Goal: Task Accomplishment & Management: Manage account settings

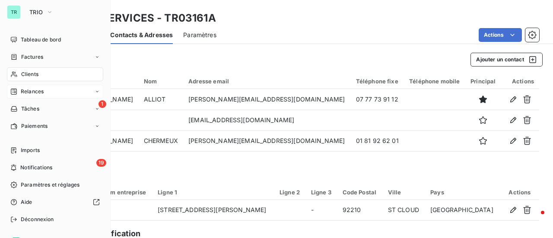
click at [33, 94] on span "Relances" at bounding box center [32, 92] width 23 height 8
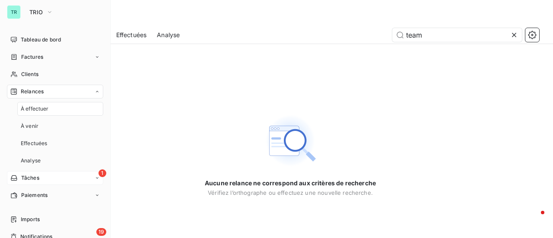
click at [44, 178] on div "1 Tâches" at bounding box center [55, 178] width 96 height 14
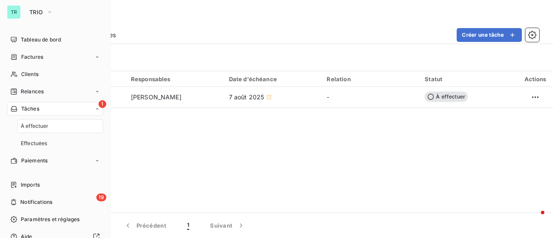
click at [34, 106] on span "Tâches" at bounding box center [30, 109] width 18 height 8
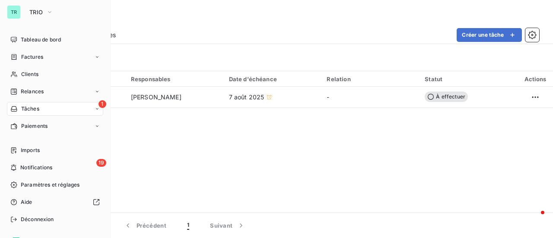
click at [99, 105] on span "1" at bounding box center [103, 104] width 8 height 8
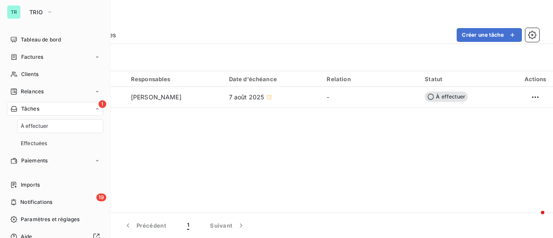
click at [34, 109] on span "Tâches" at bounding box center [30, 109] width 18 height 8
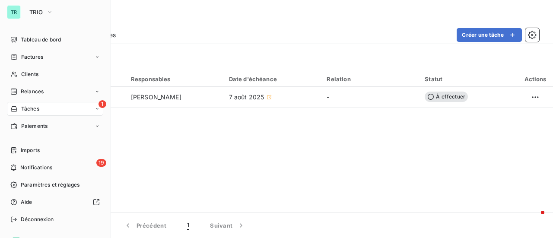
click at [99, 103] on span "1" at bounding box center [103, 104] width 8 height 8
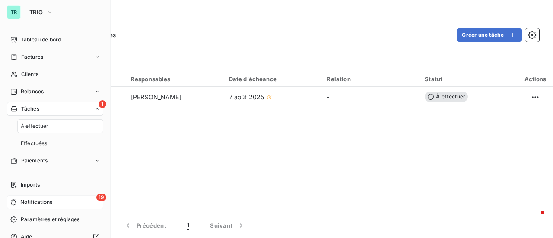
click at [48, 204] on span "Notifications" at bounding box center [36, 202] width 32 height 8
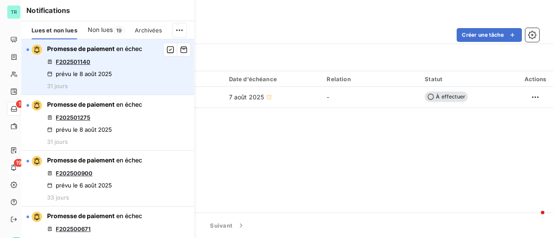
click at [83, 60] on link "F202501140" at bounding box center [73, 61] width 35 height 7
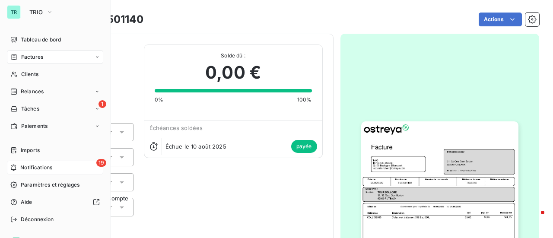
click at [94, 166] on div "19 Notifications" at bounding box center [55, 168] width 96 height 14
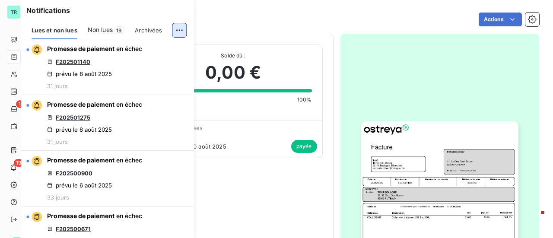
click at [178, 30] on html "TR 1 19 Factures F202501140 Actions IRIS immobilier TR00608A Montant initial 67…" at bounding box center [276, 119] width 553 height 238
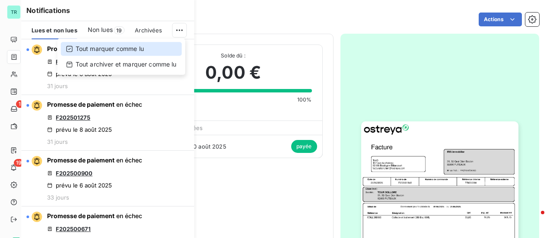
click at [129, 48] on div "Tout marquer comme lu" at bounding box center [121, 49] width 121 height 14
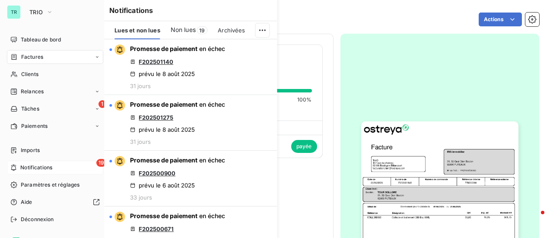
click at [94, 167] on div "19 Notifications" at bounding box center [55, 168] width 96 height 14
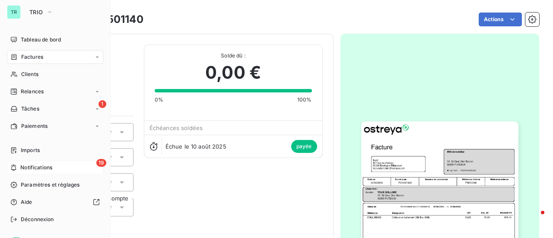
click at [99, 162] on span "19" at bounding box center [101, 163] width 10 height 8
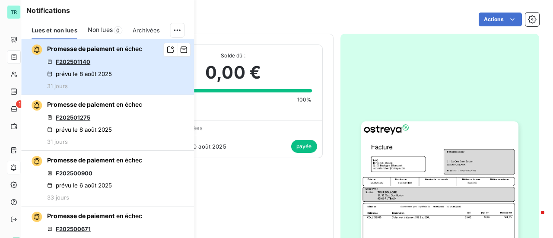
click at [102, 48] on span "Promesse de paiement" at bounding box center [80, 48] width 67 height 7
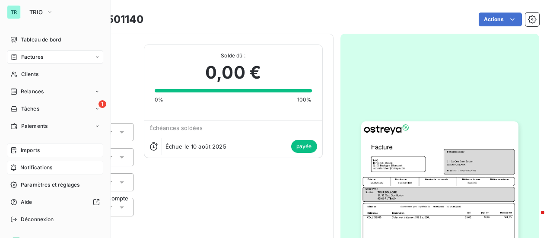
scroll to position [17, 0]
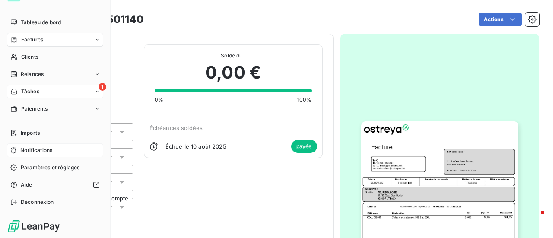
click at [99, 85] on span "1" at bounding box center [103, 87] width 8 height 8
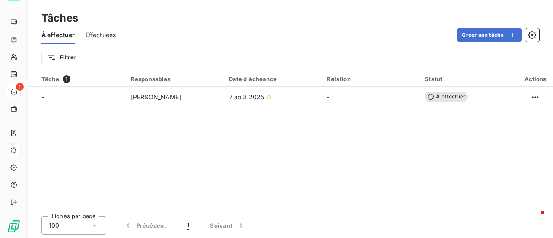
click at [255, 133] on div "Tâche 1 Responsables Date d'échéance Relation Statut Actions - mariama kindy di…" at bounding box center [290, 141] width 525 height 141
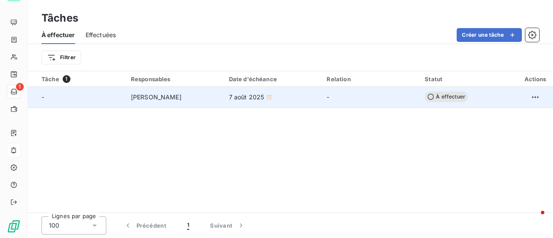
click at [459, 97] on span "À effectuer" at bounding box center [446, 97] width 43 height 10
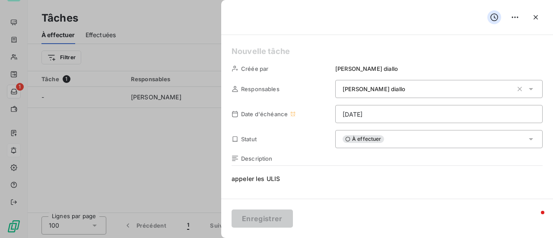
click at [117, 137] on div at bounding box center [276, 119] width 553 height 238
click at [195, 35] on div at bounding box center [276, 119] width 553 height 238
click at [536, 19] on icon "button" at bounding box center [536, 17] width 9 height 9
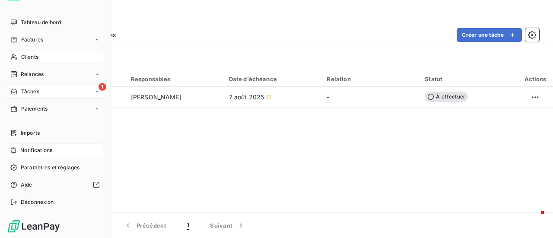
click at [28, 55] on span "Clients" at bounding box center [29, 57] width 17 height 8
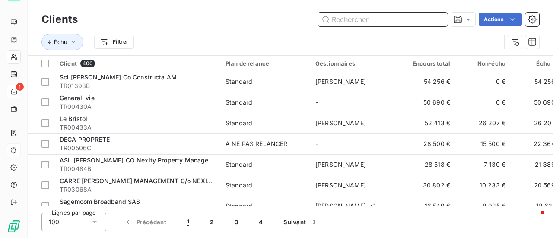
click at [381, 16] on input "text" at bounding box center [383, 20] width 130 height 14
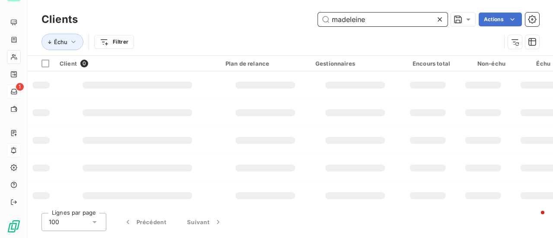
type input "madeleine"
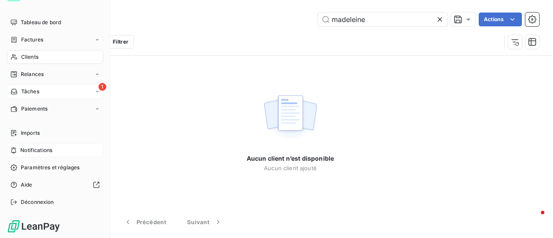
click at [30, 91] on span "Tâches" at bounding box center [30, 92] width 18 height 8
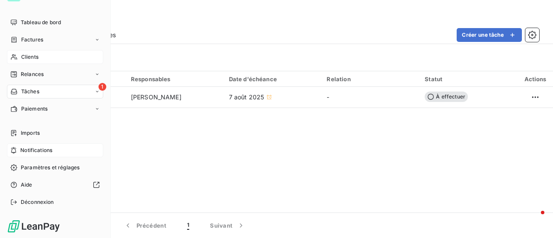
click at [36, 57] on span "Clients" at bounding box center [29, 57] width 17 height 8
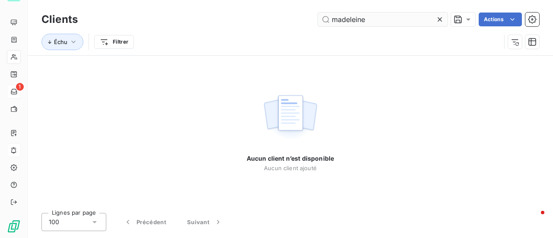
click at [379, 22] on input "madeleine" at bounding box center [383, 20] width 130 height 14
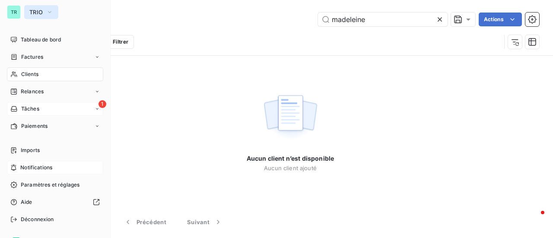
click at [51, 13] on icon "button" at bounding box center [49, 12] width 7 height 9
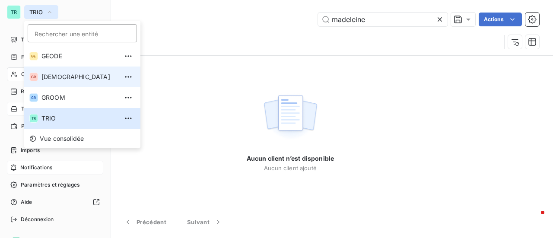
click at [65, 75] on span "[DEMOGRAPHIC_DATA]" at bounding box center [79, 77] width 76 height 9
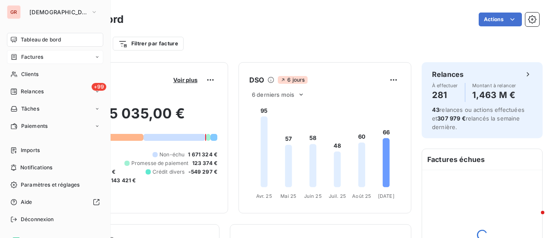
click at [47, 57] on div "Factures" at bounding box center [55, 57] width 96 height 14
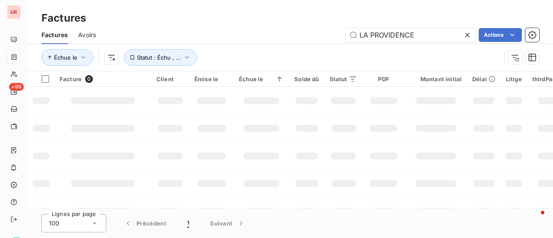
drag, startPoint x: 421, startPoint y: 38, endPoint x: 198, endPoint y: 40, distance: 223.0
click at [208, 38] on div "LA PROVIDENCE Actions" at bounding box center [322, 35] width 433 height 14
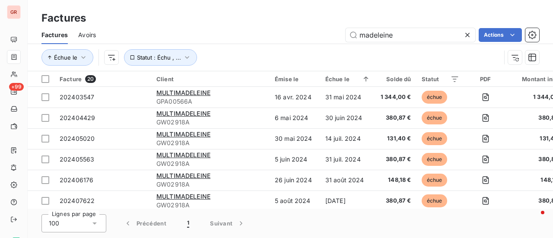
type input "madeleine"
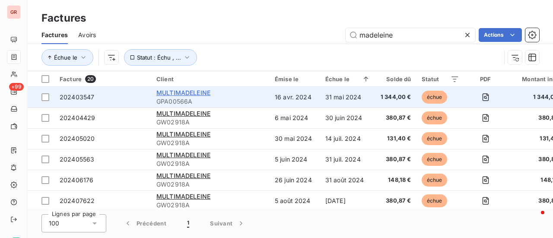
click at [194, 94] on span "MULTIMADELEINE" at bounding box center [183, 92] width 54 height 7
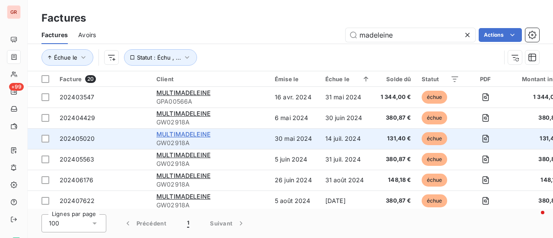
click at [185, 133] on span "MULTIMADELEINE" at bounding box center [183, 134] width 54 height 7
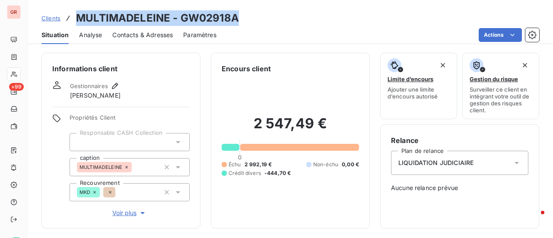
drag, startPoint x: 239, startPoint y: 20, endPoint x: 77, endPoint y: 23, distance: 162.5
click at [77, 23] on div "Clients MULTIMADELEINE - GW02918A" at bounding box center [290, 18] width 525 height 16
copy h3 "MULTIMADELEINE - GW02918A"
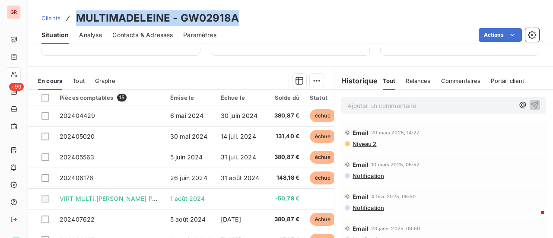
click at [237, 23] on div "Clients MULTIMADELEINE - GW02918A" at bounding box center [290, 18] width 525 height 16
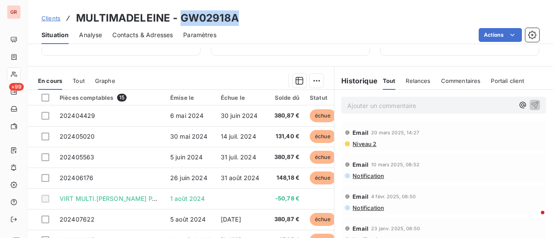
drag, startPoint x: 216, startPoint y: 19, endPoint x: 180, endPoint y: 19, distance: 36.3
click at [180, 19] on h3 "MULTIMADELEINE - GW02918A" at bounding box center [157, 18] width 163 height 16
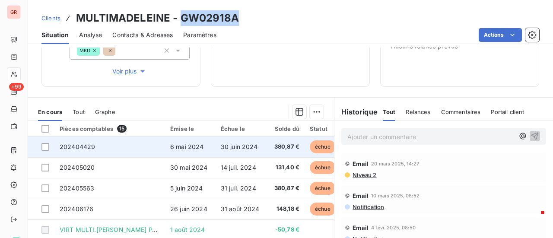
scroll to position [173, 0]
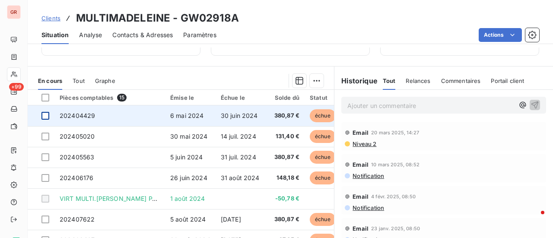
click at [48, 115] on div at bounding box center [45, 116] width 8 height 8
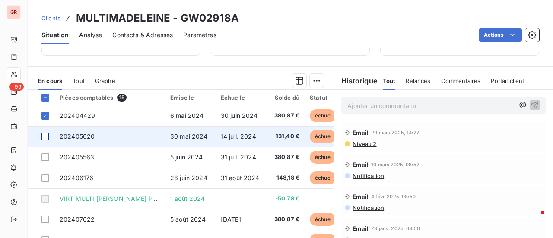
click at [48, 138] on div at bounding box center [45, 137] width 8 height 8
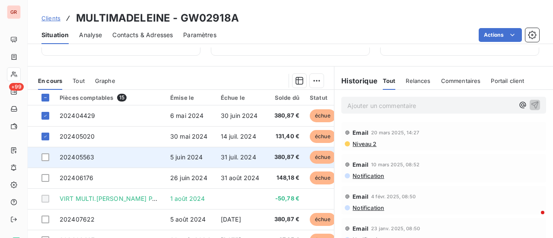
click at [49, 159] on td at bounding box center [41, 157] width 27 height 21
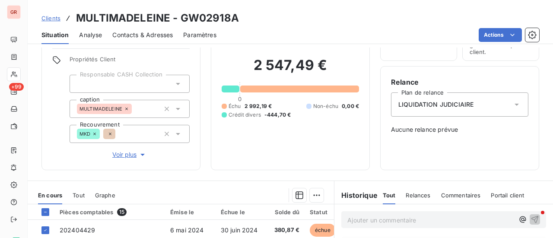
scroll to position [130, 0]
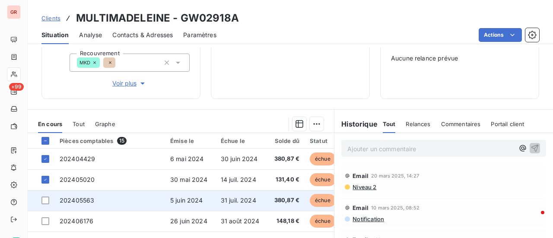
click at [49, 201] on td at bounding box center [41, 200] width 27 height 21
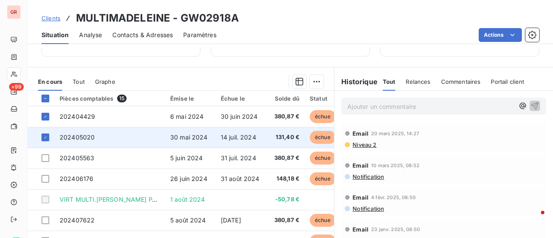
scroll to position [173, 0]
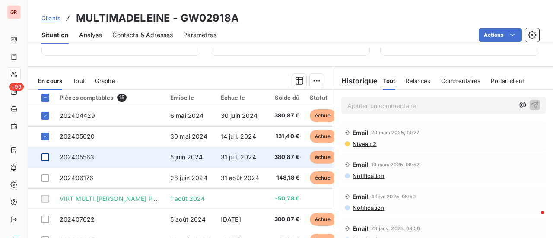
click at [48, 156] on div at bounding box center [45, 157] width 8 height 8
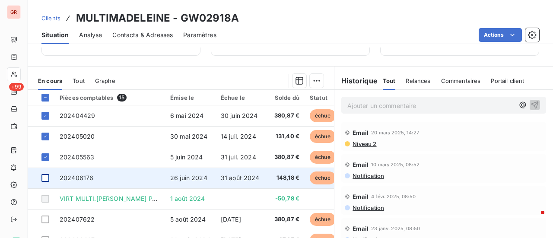
click at [48, 179] on div at bounding box center [45, 178] width 8 height 8
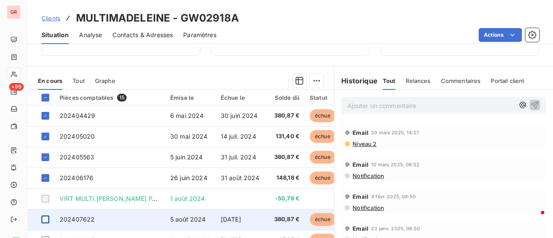
click at [44, 222] on div at bounding box center [45, 220] width 8 height 8
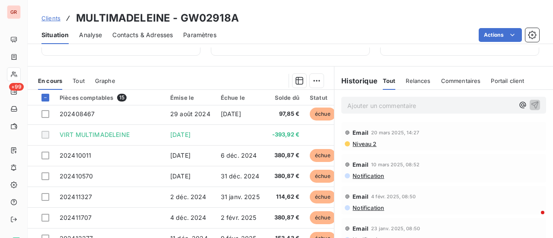
scroll to position [163, 0]
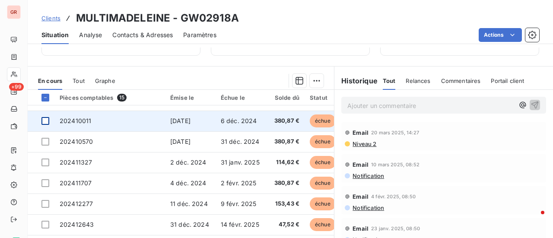
click at [46, 119] on div at bounding box center [45, 121] width 8 height 8
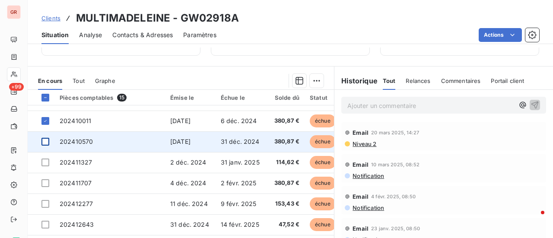
click at [45, 142] on div at bounding box center [45, 142] width 8 height 8
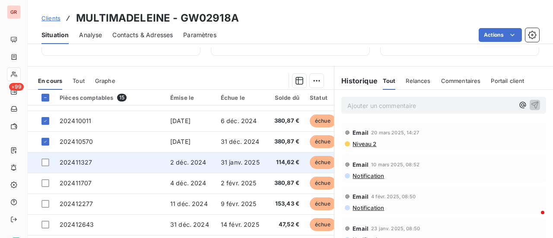
click at [47, 165] on td at bounding box center [41, 162] width 27 height 21
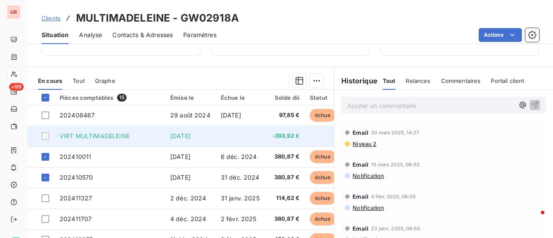
scroll to position [130, 0]
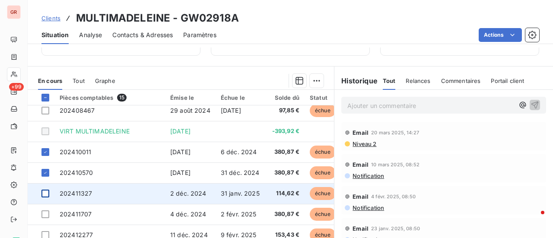
click at [47, 197] on div at bounding box center [45, 194] width 8 height 8
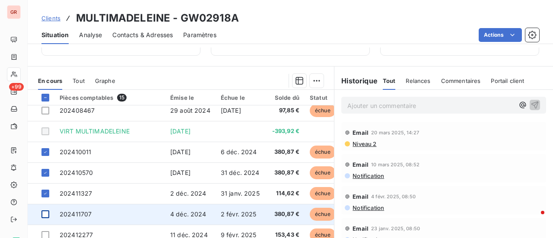
click at [47, 216] on div at bounding box center [45, 214] width 8 height 8
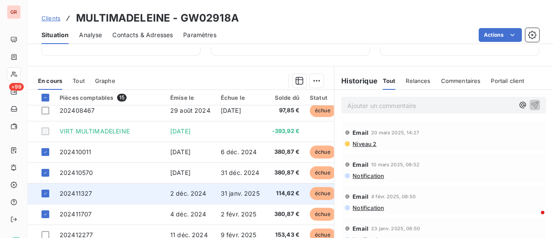
scroll to position [163, 0]
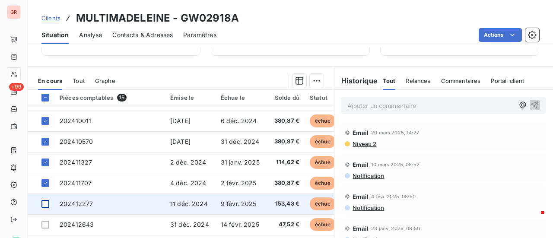
click at [47, 200] on div at bounding box center [45, 204] width 8 height 8
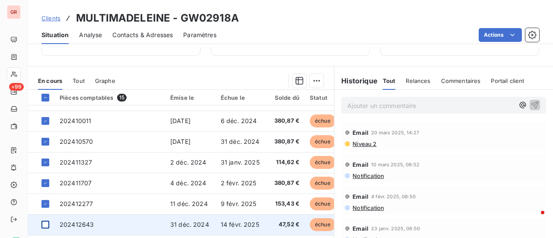
click at [47, 223] on div at bounding box center [45, 225] width 8 height 8
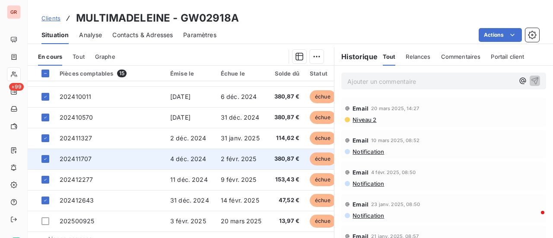
scroll to position [217, 0]
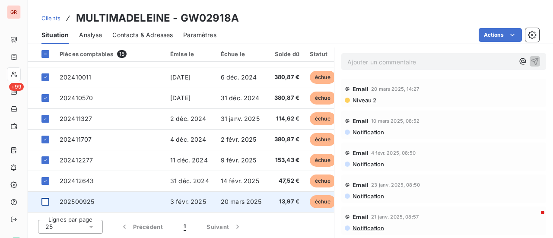
click at [47, 201] on div at bounding box center [45, 202] width 8 height 8
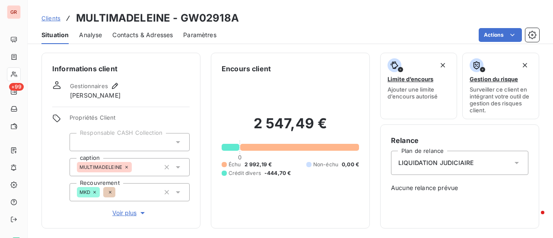
scroll to position [86, 0]
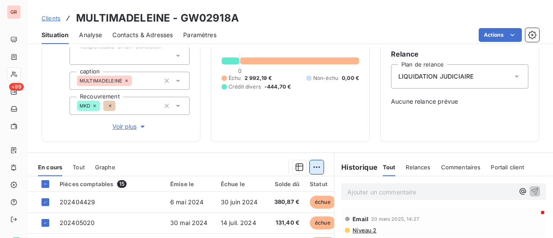
click at [317, 168] on html "GR +99 Clients MULTIMADELEINE - GW02918A Situation Analyse Contacts & Adresses …" at bounding box center [276, 119] width 553 height 238
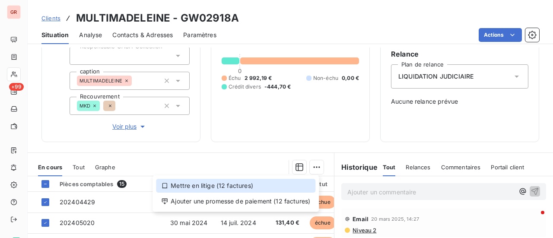
click at [217, 184] on div "Mettre en litige (12 factures)" at bounding box center [235, 186] width 159 height 14
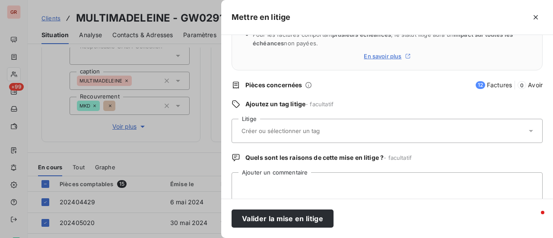
click at [280, 129] on input "text" at bounding box center [304, 131] width 126 height 8
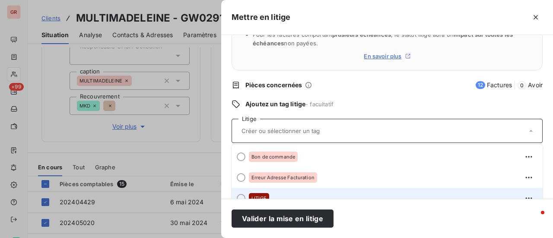
scroll to position [96, 0]
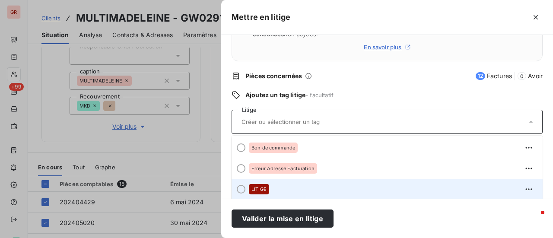
click at [258, 193] on div "LITIGE" at bounding box center [259, 189] width 20 height 10
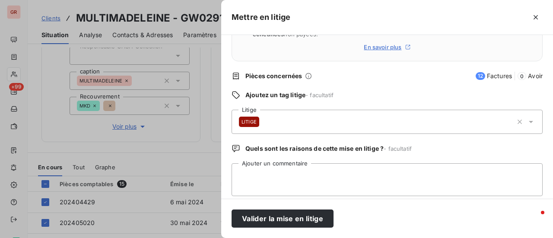
click at [276, 119] on div "LITIGE" at bounding box center [376, 121] width 274 height 21
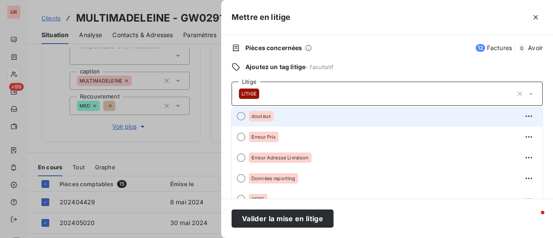
scroll to position [135, 0]
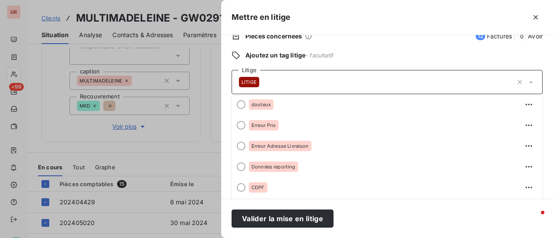
click at [306, 82] on input "text" at bounding box center [308, 82] width 95 height 8
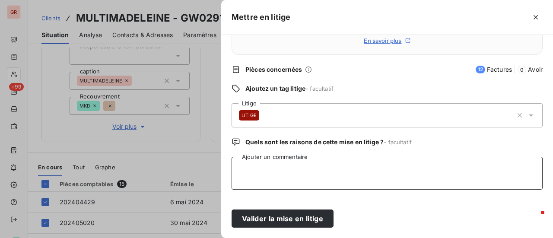
click at [279, 170] on textarea "Ajouter un commentaire" at bounding box center [387, 173] width 311 height 33
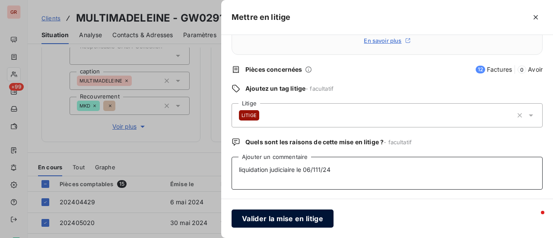
type textarea "liquidation judiciaire le 06/111/24"
click at [307, 220] on button "Valider la mise en litige" at bounding box center [283, 219] width 102 height 18
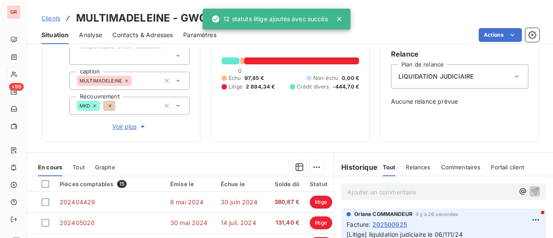
click at [264, 142] on div "Informations client Gestionnaires Sixtine Lépine Propriétés Client Responsable …" at bounding box center [290, 143] width 525 height 191
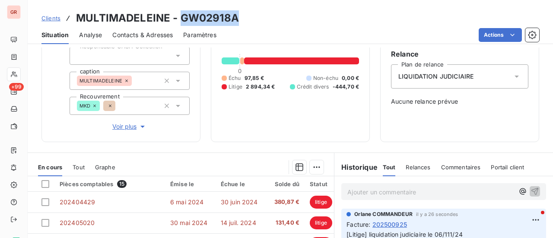
drag, startPoint x: 236, startPoint y: 20, endPoint x: 180, endPoint y: 23, distance: 56.7
click at [180, 23] on h3 "MULTIMADELEINE - GW02918A" at bounding box center [157, 18] width 163 height 16
copy h3 "GW02918A"
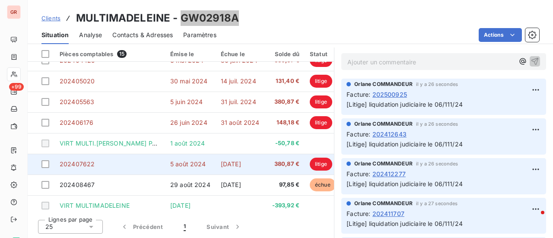
scroll to position [0, 0]
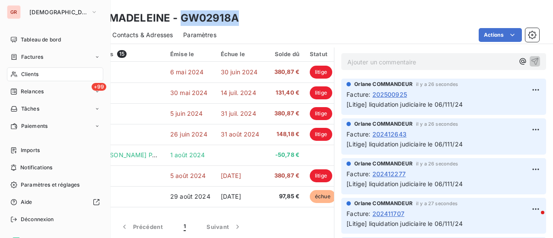
click at [35, 73] on span "Clients" at bounding box center [29, 74] width 17 height 8
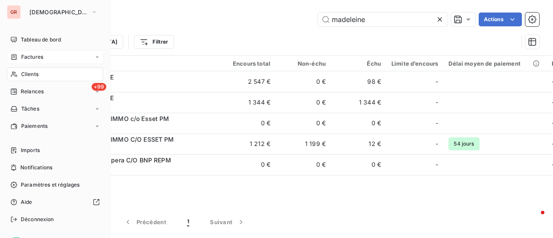
drag, startPoint x: 41, startPoint y: 60, endPoint x: 58, endPoint y: 60, distance: 17.3
click at [41, 60] on span "Factures" at bounding box center [32, 57] width 22 height 8
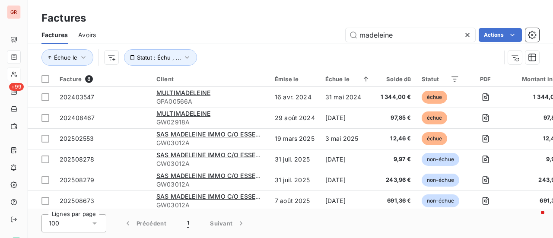
drag, startPoint x: 408, startPoint y: 37, endPoint x: 328, endPoint y: 44, distance: 80.2
click at [328, 44] on div "Factures Avoirs madeleine Actions" at bounding box center [290, 35] width 525 height 18
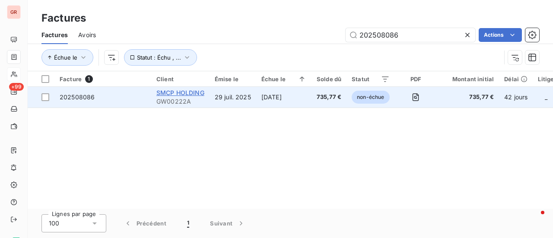
type input "202508086"
click at [192, 94] on span "SMCP HOLDING" at bounding box center [180, 92] width 48 height 7
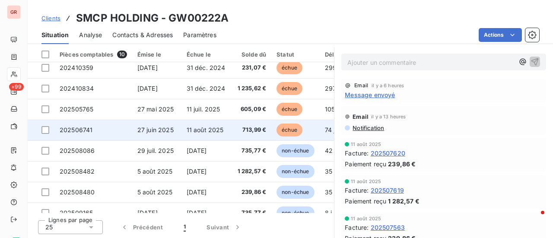
scroll to position [43, 0]
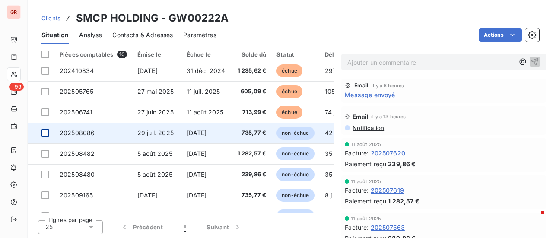
click at [47, 135] on div at bounding box center [45, 133] width 8 height 8
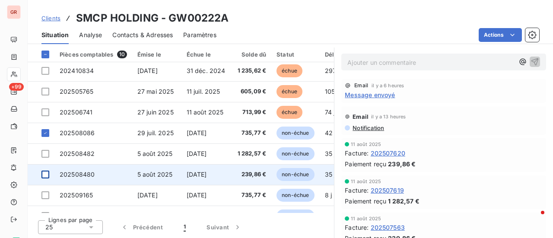
click at [45, 174] on div at bounding box center [45, 175] width 8 height 8
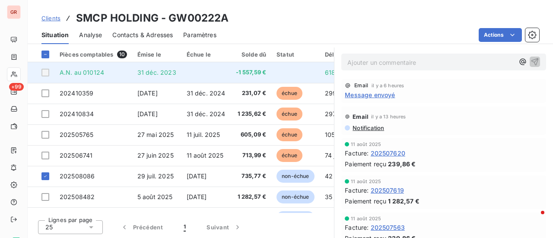
scroll to position [138, 0]
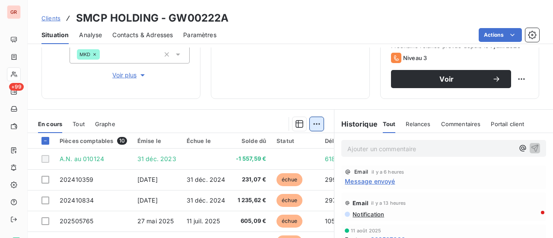
click at [317, 120] on html "GR +99 Clients SMCP HOLDING - GW00222A Situation Analyse Contacts & Adresses Pa…" at bounding box center [276, 119] width 553 height 238
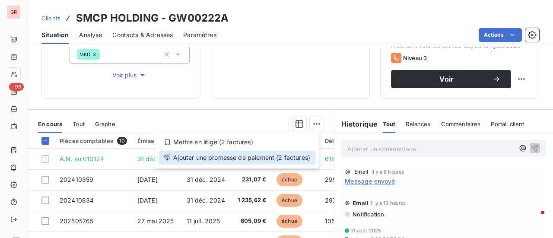
click at [248, 158] on div "Ajouter une promesse de paiement (2 factures)" at bounding box center [237, 158] width 157 height 14
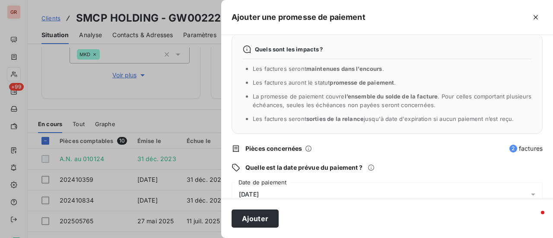
scroll to position [43, 0]
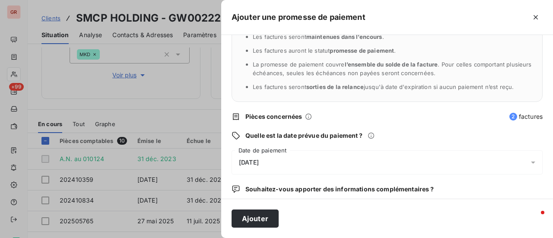
click at [302, 163] on div "10/09/2025" at bounding box center [387, 162] width 311 height 24
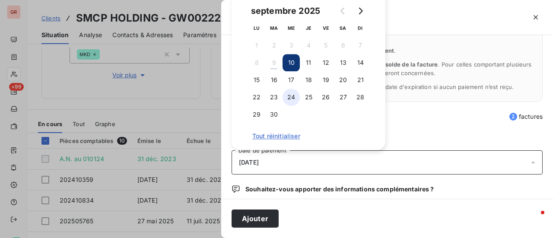
click at [293, 95] on button "24" at bounding box center [291, 97] width 17 height 17
click at [373, 212] on div "Ajouter" at bounding box center [387, 218] width 332 height 39
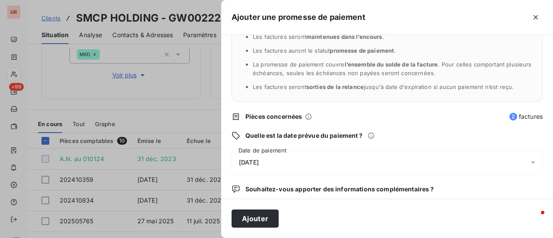
click at [326, 209] on div "Ajouter" at bounding box center [387, 218] width 332 height 39
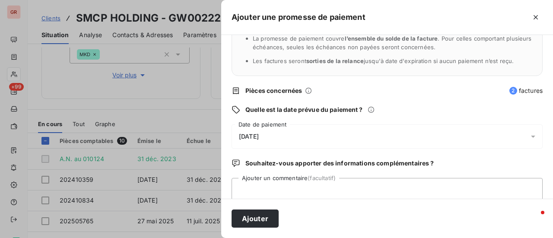
scroll to position [90, 0]
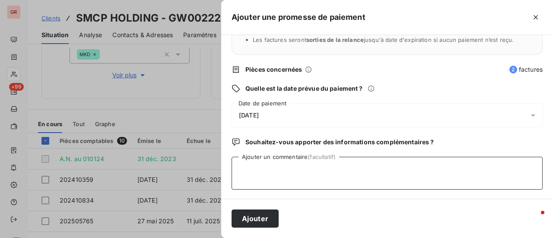
click at [319, 174] on textarea "Ajouter un commentaire (facultatif)" at bounding box center [387, 173] width 311 height 33
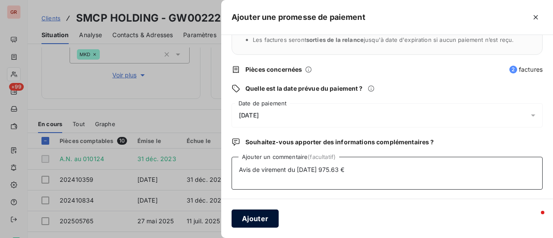
type textarea "Avis de virement du 09/09/25 975.63 €"
click at [260, 216] on button "Ajouter" at bounding box center [255, 219] width 47 height 18
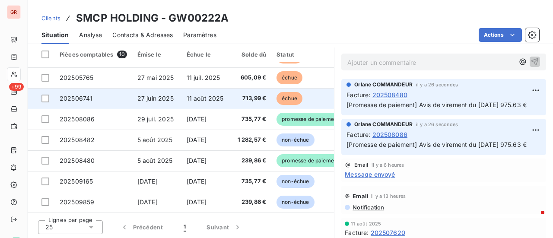
scroll to position [0, 0]
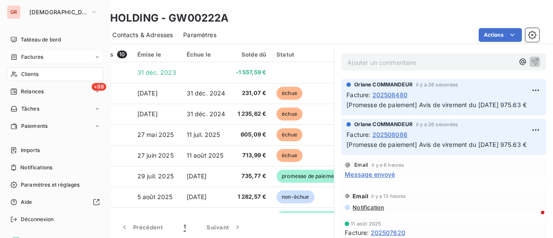
click at [35, 57] on span "Factures" at bounding box center [32, 57] width 22 height 8
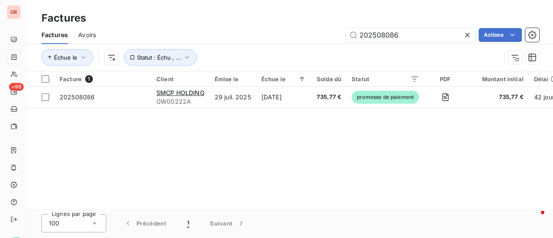
click at [92, 33] on span "Avoirs" at bounding box center [87, 35] width 18 height 9
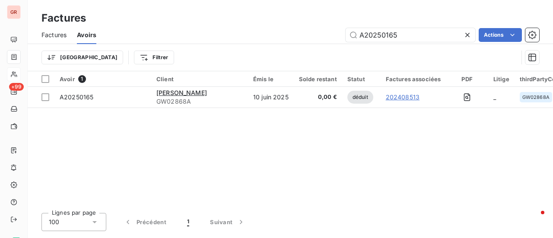
drag, startPoint x: 410, startPoint y: 34, endPoint x: 288, endPoint y: 48, distance: 123.1
click at [288, 48] on div "Factures Avoirs A20250165 Actions Trier Filtrer" at bounding box center [290, 48] width 525 height 45
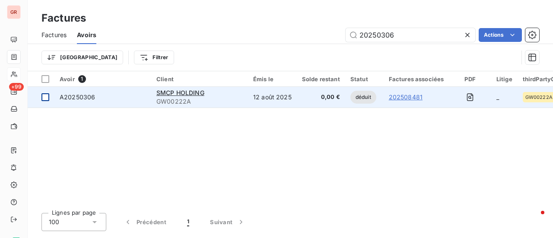
type input "20250306"
click at [44, 97] on div at bounding box center [45, 97] width 8 height 8
click at [166, 97] on span "GW00222A" at bounding box center [199, 101] width 86 height 9
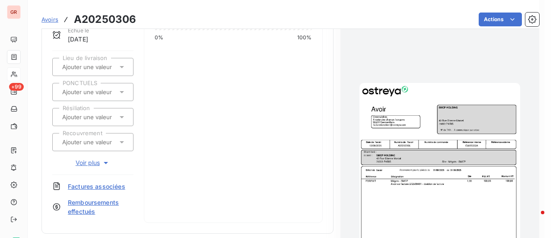
scroll to position [87, 0]
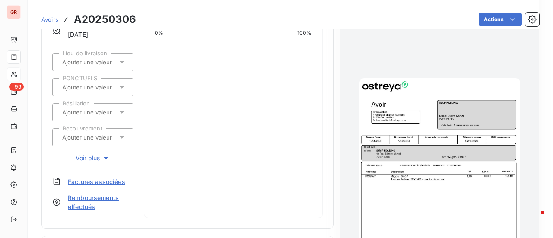
click at [452, 159] on img "button" at bounding box center [440, 191] width 161 height 227
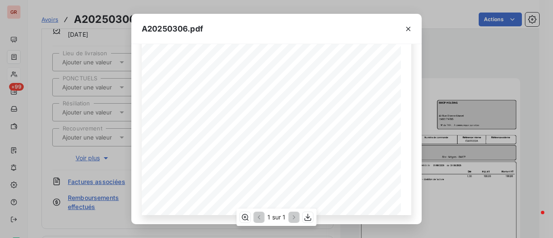
scroll to position [207, 0]
click at [409, 32] on icon "button" at bounding box center [408, 29] width 9 height 9
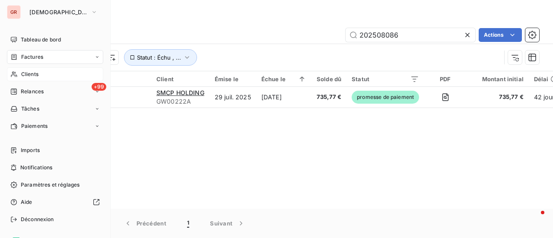
click at [32, 74] on span "Clients" at bounding box center [29, 74] width 17 height 8
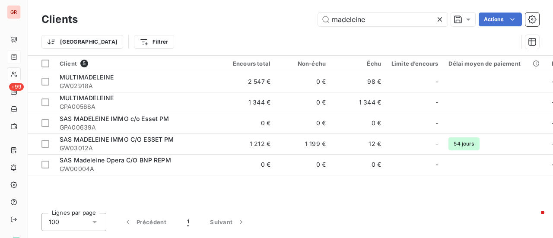
drag, startPoint x: 377, startPoint y: 19, endPoint x: 217, endPoint y: 22, distance: 160.3
click at [245, 19] on div "madeleine Actions" at bounding box center [313, 20] width 451 height 14
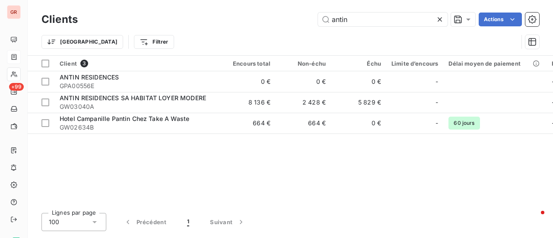
type input "antin"
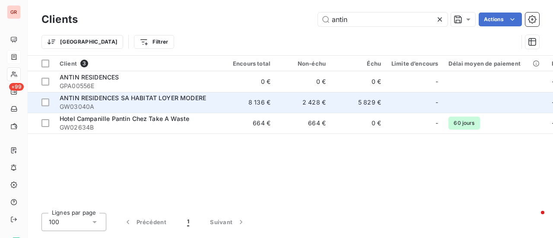
click at [138, 100] on span "ANTIN RESIDENCES SA HABITAT LOYER MODERE" at bounding box center [133, 97] width 146 height 7
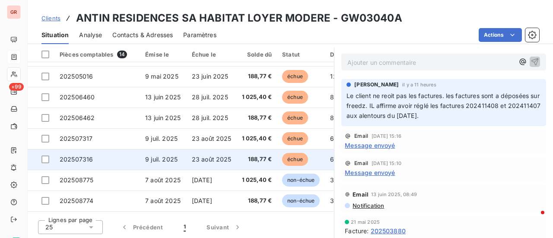
scroll to position [143, 0]
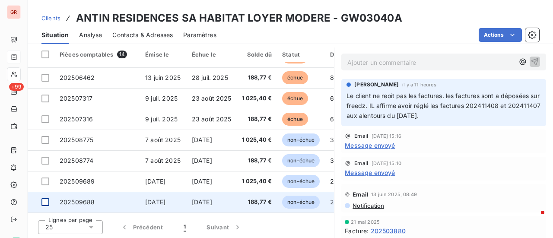
click at [45, 199] on div at bounding box center [45, 202] width 8 height 8
click at [93, 200] on span "202509688" at bounding box center [77, 201] width 35 height 7
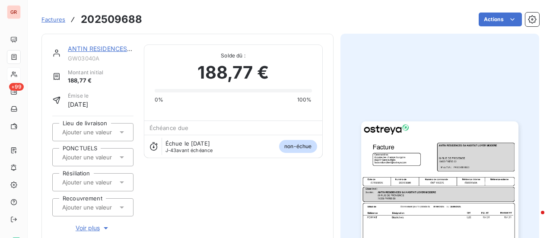
click at [404, 160] on img "button" at bounding box center [439, 232] width 157 height 222
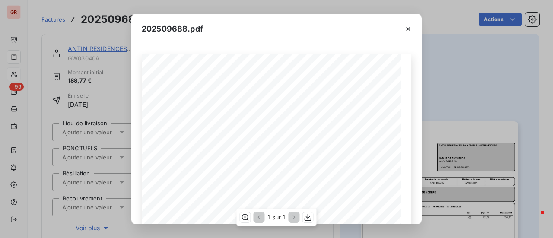
scroll to position [173, 0]
click at [309, 218] on icon "button" at bounding box center [308, 217] width 9 height 9
click at [411, 28] on icon "button" at bounding box center [408, 29] width 9 height 9
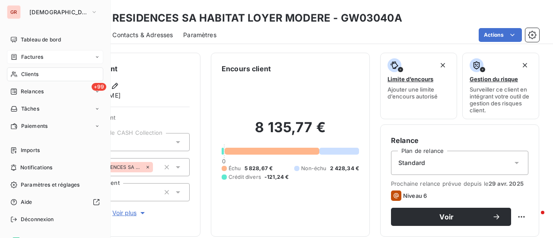
click at [41, 58] on span "Factures" at bounding box center [32, 57] width 22 height 8
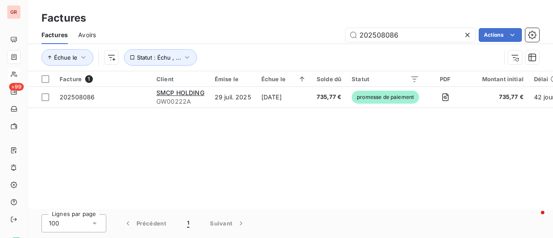
drag, startPoint x: 399, startPoint y: 38, endPoint x: 298, endPoint y: 47, distance: 101.5
click at [304, 45] on div "Factures Avoirs 202508086 Actions Échue le Statut : Échu , ..." at bounding box center [290, 48] width 525 height 45
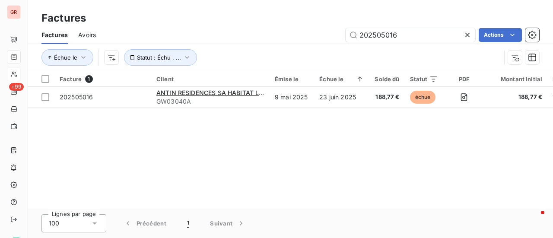
type input "202505016"
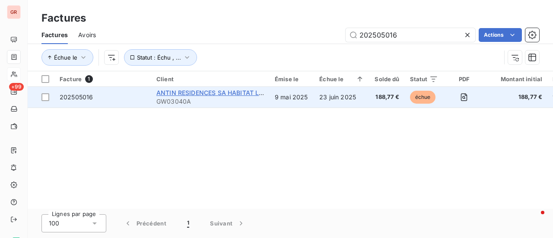
click at [186, 96] on span "ANTIN RESIDENCES SA HABITAT LOYER MODERE" at bounding box center [229, 92] width 146 height 7
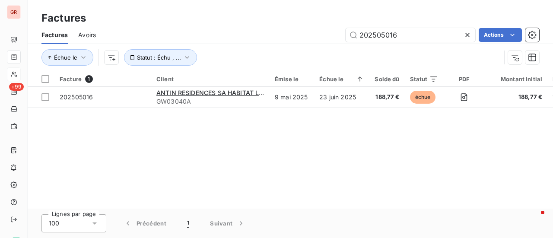
drag, startPoint x: 406, startPoint y: 35, endPoint x: 256, endPoint y: 44, distance: 150.2
click at [260, 44] on div "Factures Avoirs 202505016 Actions Échue le Statut : Échu , ..." at bounding box center [290, 48] width 525 height 45
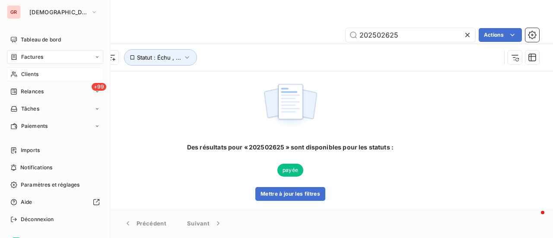
click at [27, 55] on span "Factures" at bounding box center [32, 57] width 22 height 8
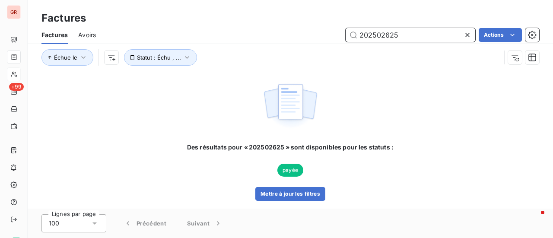
drag, startPoint x: 403, startPoint y: 33, endPoint x: 265, endPoint y: 60, distance: 140.4
click at [265, 60] on div "Factures Avoirs 202502625 Actions Échue le Statut : Échu , ..." at bounding box center [290, 48] width 525 height 45
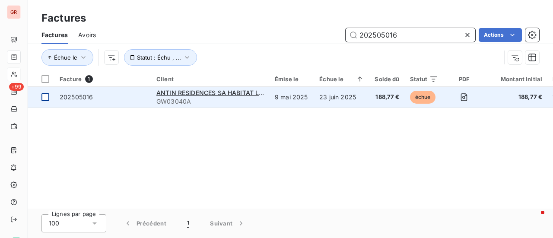
type input "202505016"
click at [42, 96] on div at bounding box center [45, 97] width 8 height 8
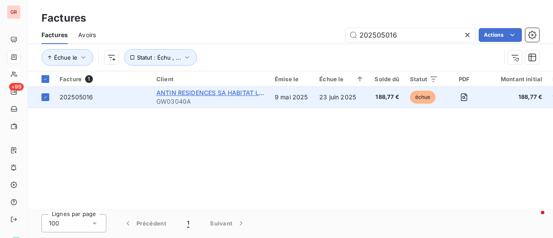
click at [205, 92] on span "ANTIN RESIDENCES SA HABITAT LOYER MODERE" at bounding box center [229, 92] width 146 height 7
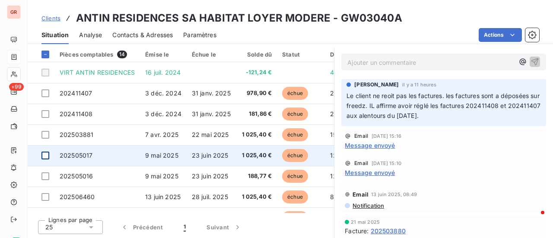
click at [47, 155] on div at bounding box center [45, 156] width 8 height 8
click at [153, 153] on span "9 mai 2025" at bounding box center [161, 155] width 33 height 7
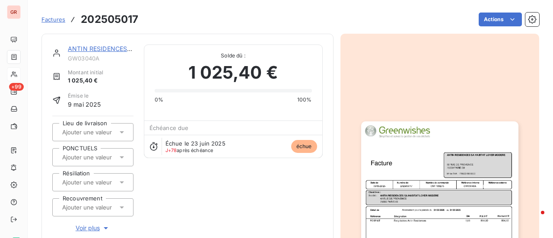
click at [417, 150] on img "button" at bounding box center [439, 232] width 157 height 222
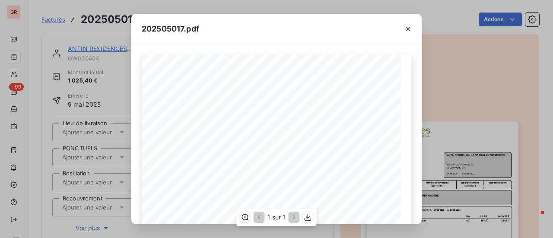
scroll to position [173, 0]
click at [309, 217] on icon "button" at bounding box center [308, 217] width 7 height 7
click at [409, 28] on icon "button" at bounding box center [408, 29] width 4 height 4
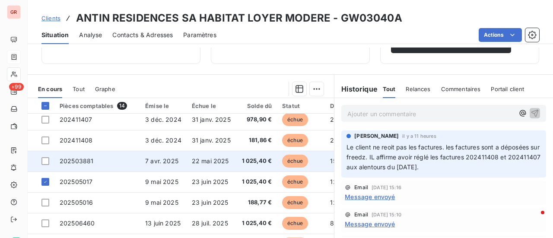
scroll to position [43, 0]
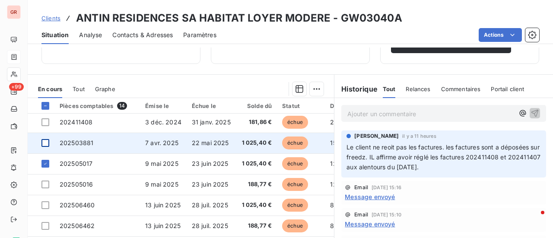
click at [45, 144] on div at bounding box center [45, 143] width 8 height 8
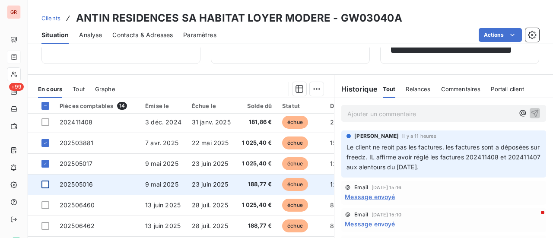
click at [46, 185] on div at bounding box center [45, 185] width 8 height 8
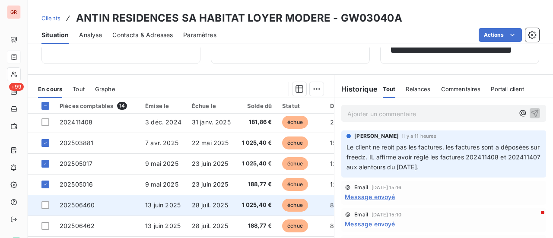
click at [47, 210] on td at bounding box center [41, 205] width 27 height 21
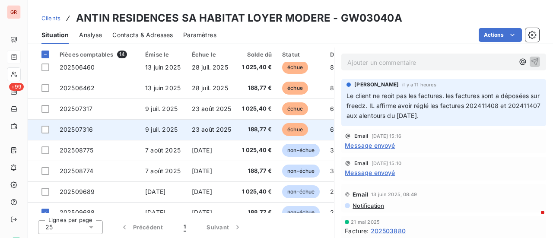
scroll to position [86, 0]
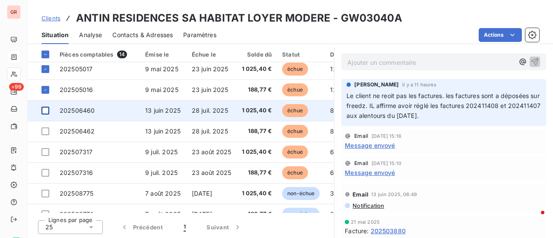
click at [44, 109] on div at bounding box center [45, 111] width 8 height 8
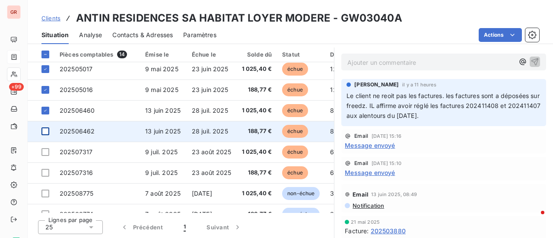
click at [46, 131] on div at bounding box center [45, 131] width 8 height 8
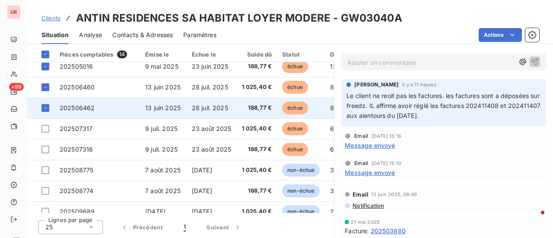
scroll to position [143, 0]
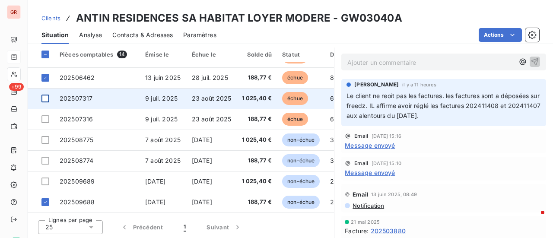
click at [48, 96] on div at bounding box center [45, 99] width 8 height 8
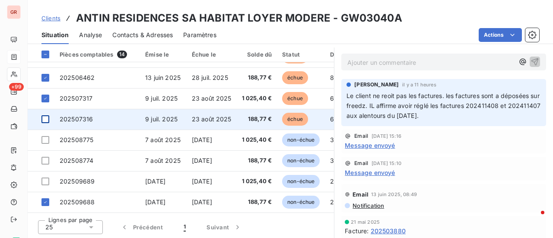
click at [46, 115] on div at bounding box center [45, 119] width 8 height 8
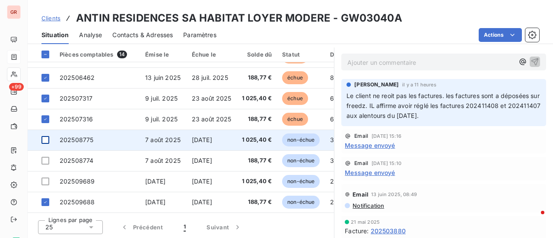
click at [46, 136] on div at bounding box center [45, 140] width 8 height 8
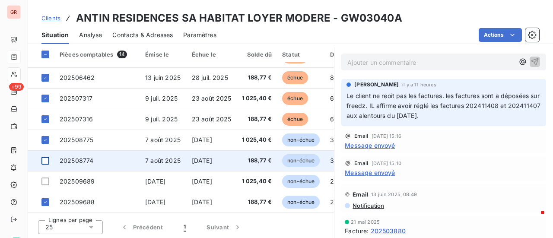
click at [47, 157] on div at bounding box center [45, 161] width 8 height 8
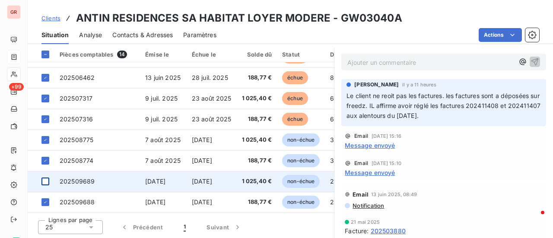
click at [46, 178] on div at bounding box center [45, 182] width 8 height 8
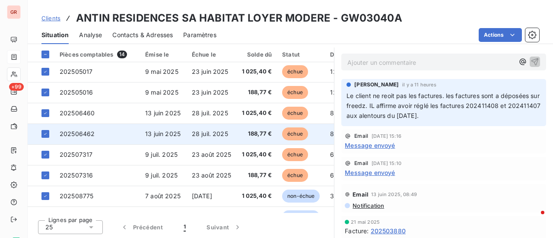
scroll to position [86, 0]
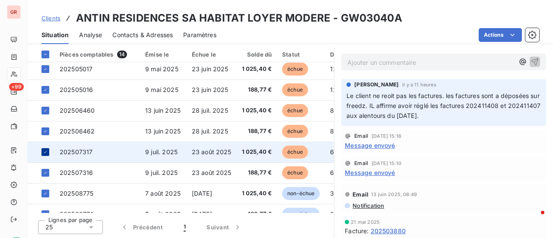
click at [44, 153] on icon at bounding box center [45, 152] width 5 height 5
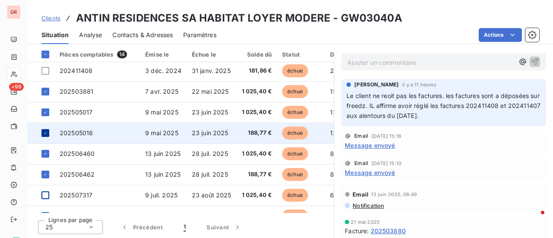
click at [46, 134] on icon at bounding box center [45, 133] width 5 height 5
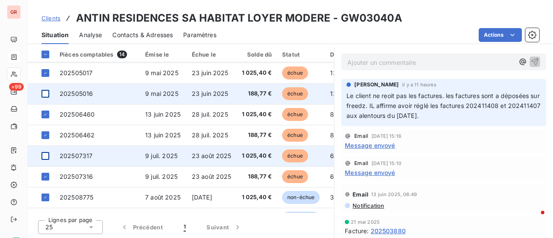
scroll to position [86, 0]
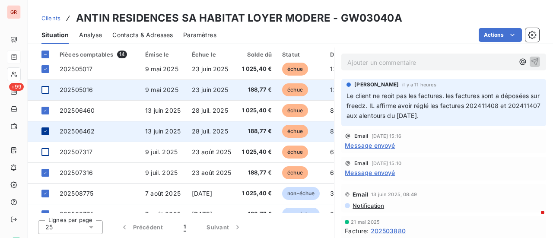
click at [45, 131] on icon at bounding box center [45, 132] width 3 height 2
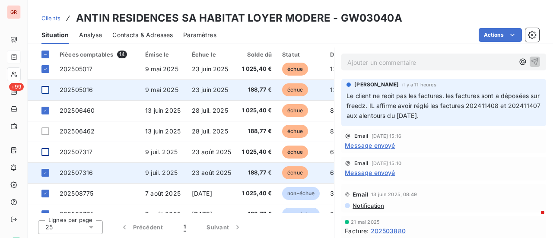
click at [50, 170] on td at bounding box center [41, 172] width 27 height 21
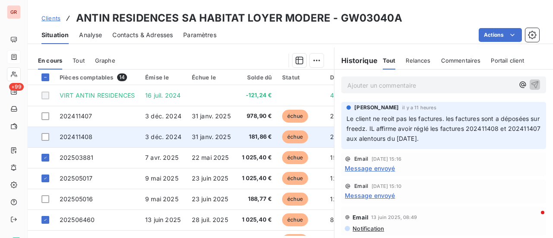
scroll to position [224, 0]
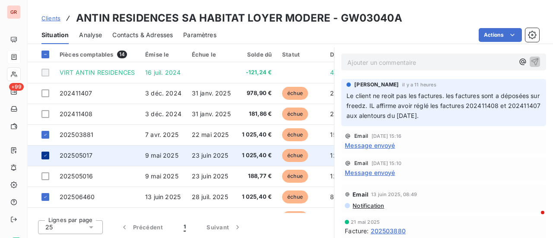
click at [47, 153] on icon at bounding box center [45, 155] width 5 height 5
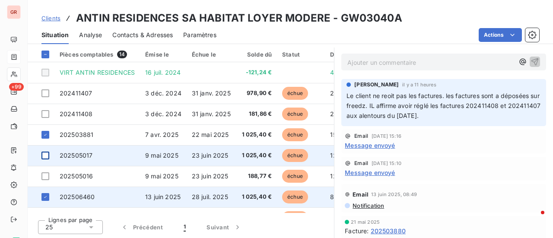
click at [51, 195] on td at bounding box center [41, 197] width 27 height 21
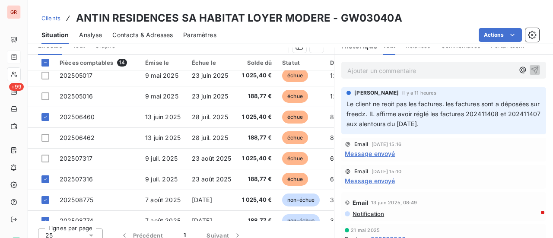
scroll to position [57, 0]
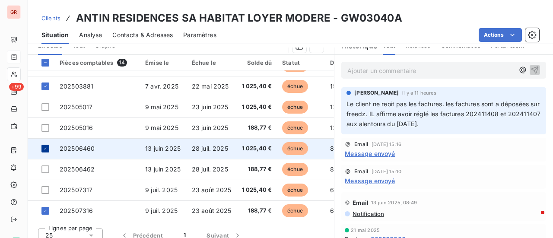
click at [46, 149] on icon at bounding box center [45, 148] width 5 height 5
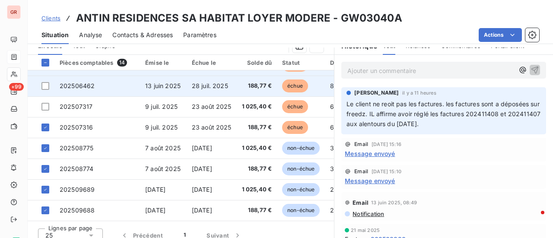
scroll to position [143, 0]
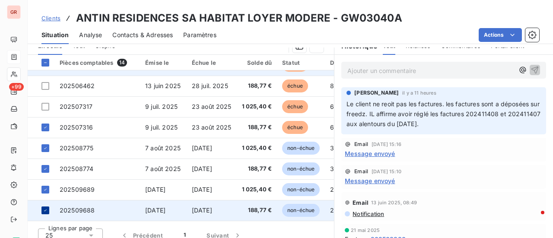
click at [45, 208] on icon at bounding box center [45, 210] width 5 height 5
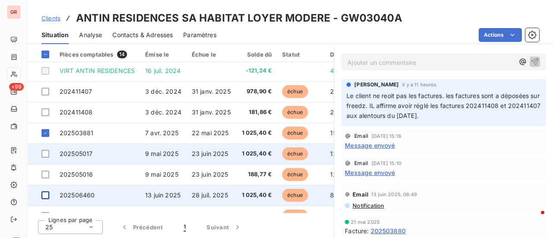
scroll to position [0, 0]
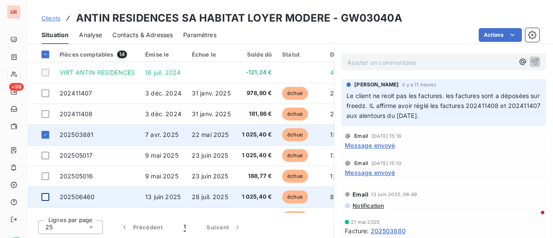
click at [290, 135] on span "échue" at bounding box center [295, 134] width 26 height 13
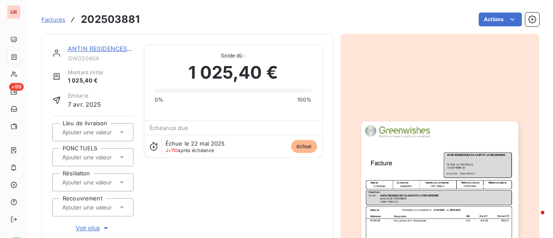
click at [435, 167] on img "button" at bounding box center [439, 232] width 157 height 222
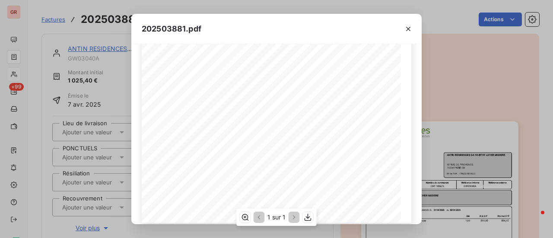
scroll to position [207, 0]
click at [309, 218] on icon "button" at bounding box center [308, 217] width 9 height 9
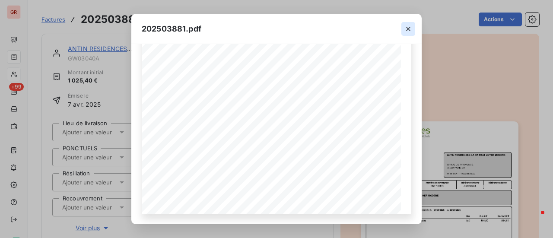
click at [411, 32] on icon "button" at bounding box center [408, 29] width 9 height 9
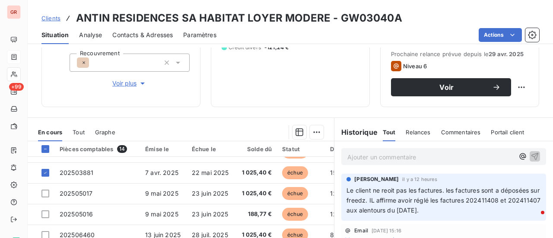
scroll to position [43, 0]
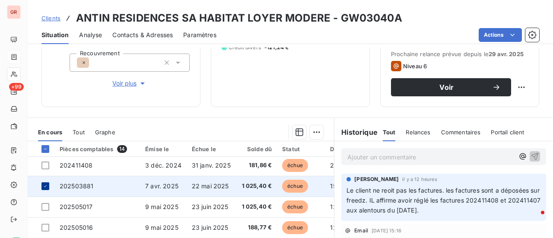
click at [46, 187] on icon at bounding box center [45, 186] width 5 height 5
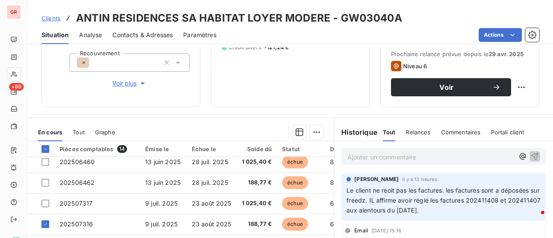
scroll to position [143, 0]
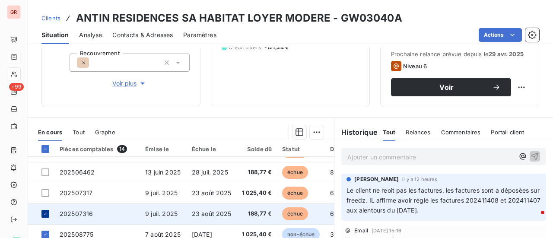
click at [43, 211] on icon at bounding box center [45, 213] width 5 height 5
click at [46, 210] on div at bounding box center [45, 214] width 8 height 8
click at [90, 210] on span "202507316" at bounding box center [76, 213] width 33 height 7
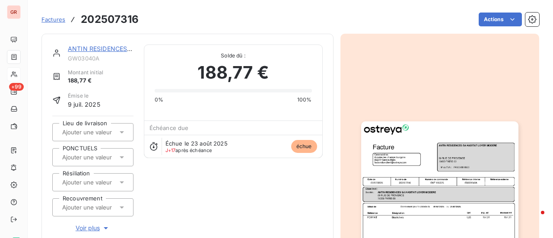
click at [423, 159] on img "button" at bounding box center [439, 232] width 157 height 222
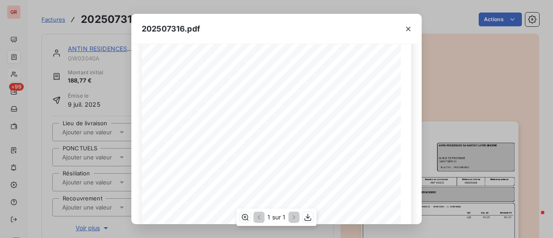
scroll to position [173, 0]
click at [309, 219] on icon "button" at bounding box center [308, 217] width 9 height 9
click at [73, 34] on div "202507316.pdf Référence interne Numéro de Date de Numéro de commande Référence …" at bounding box center [276, 119] width 553 height 238
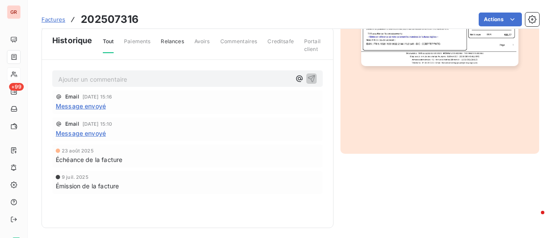
scroll to position [280, 0]
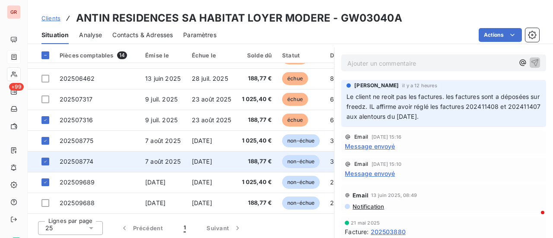
scroll to position [224, 0]
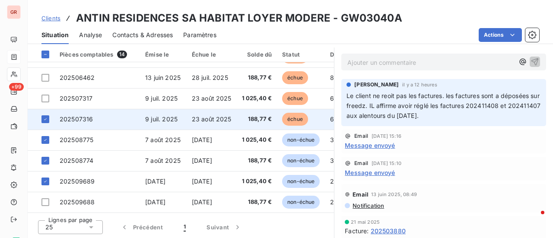
click at [47, 117] on icon at bounding box center [45, 119] width 5 height 5
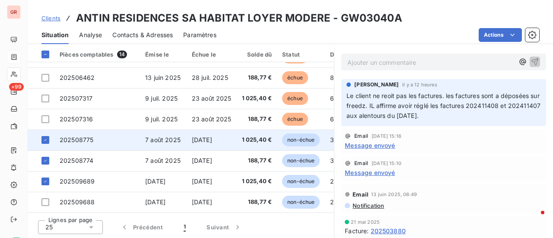
click at [297, 136] on span "non-échue" at bounding box center [301, 140] width 38 height 13
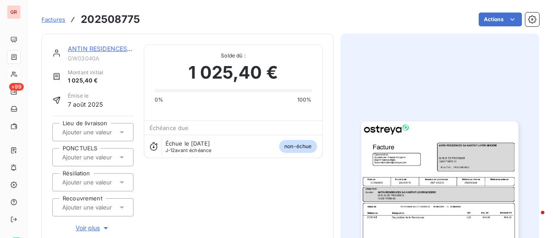
click at [429, 156] on img "button" at bounding box center [439, 232] width 157 height 222
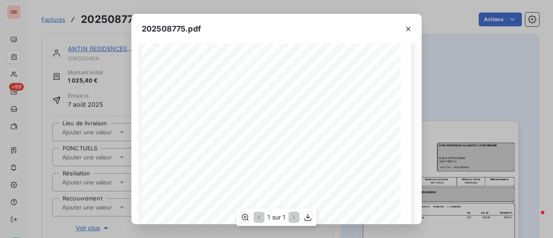
scroll to position [173, 0]
click at [311, 219] on icon "button" at bounding box center [308, 217] width 9 height 9
click at [83, 100] on div "202508775.pdf Référence interne Numéro de Date de Numéro de commande Référence …" at bounding box center [276, 119] width 553 height 238
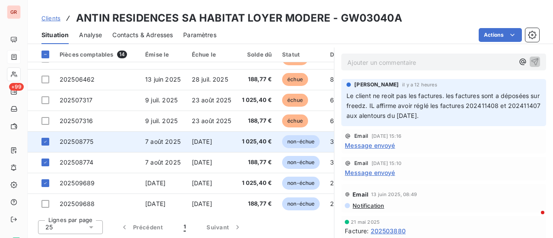
scroll to position [143, 0]
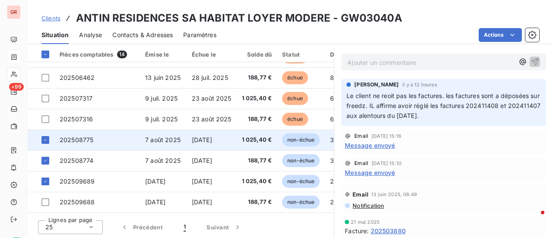
click at [50, 137] on td at bounding box center [41, 140] width 27 height 21
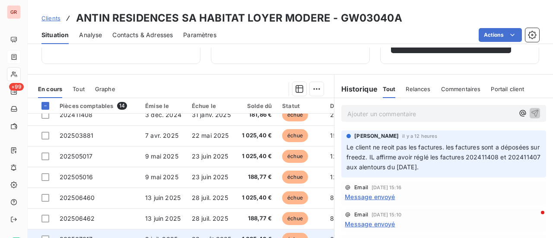
scroll to position [143, 0]
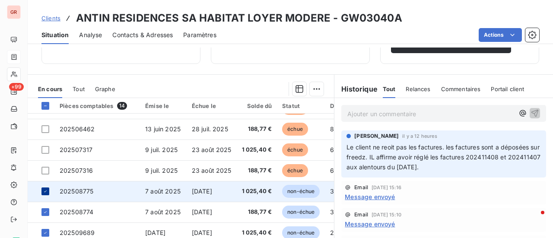
click at [47, 189] on icon at bounding box center [45, 191] width 5 height 5
click at [302, 190] on span "non-échue" at bounding box center [301, 191] width 38 height 13
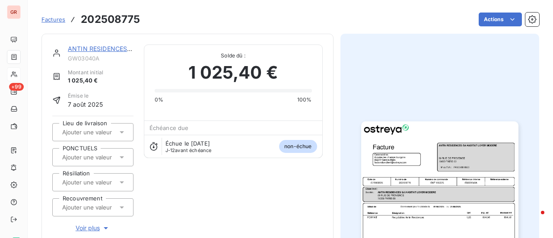
click at [408, 163] on img "button" at bounding box center [439, 232] width 157 height 222
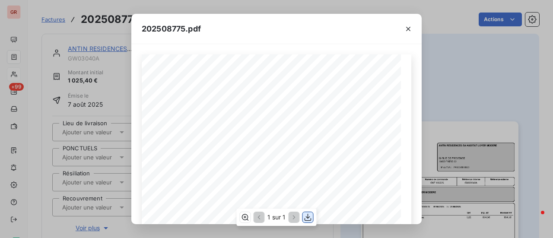
click at [310, 220] on icon "button" at bounding box center [308, 217] width 9 height 9
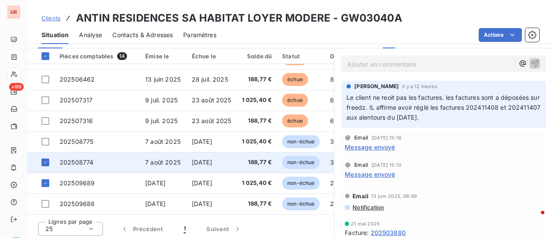
scroll to position [224, 0]
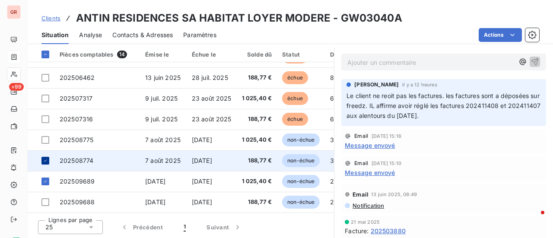
click at [47, 158] on icon at bounding box center [45, 160] width 5 height 5
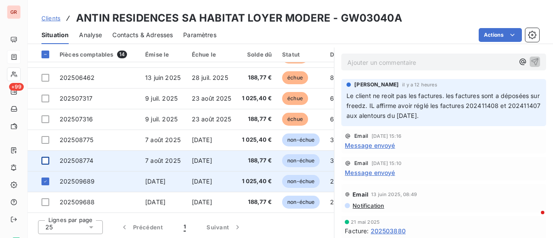
click at [212, 180] on span "[DATE]" at bounding box center [202, 181] width 20 height 7
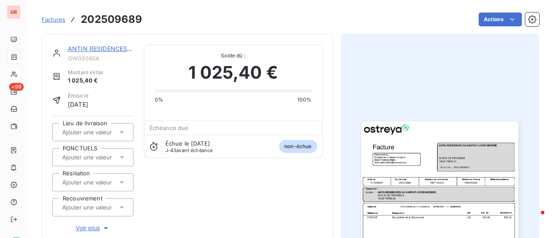
click at [434, 150] on img "button" at bounding box center [439, 232] width 157 height 222
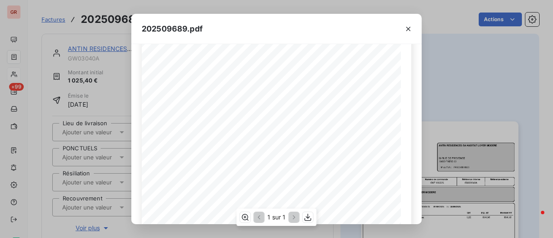
scroll to position [43, 0]
click at [310, 220] on icon "button" at bounding box center [308, 217] width 9 height 9
click at [100, 32] on div "202509689.pdf Référence interne Numéro de Date de Numéro de commande Référence …" at bounding box center [276, 119] width 553 height 238
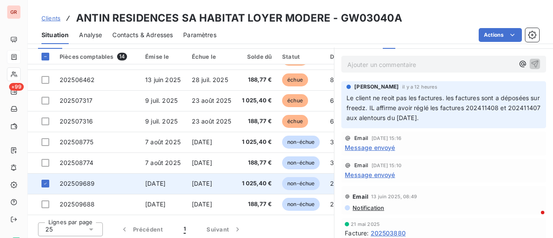
scroll to position [224, 0]
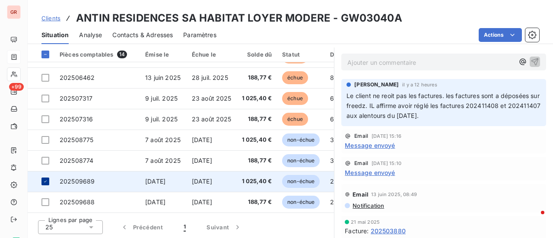
click at [48, 179] on icon at bounding box center [45, 181] width 5 height 5
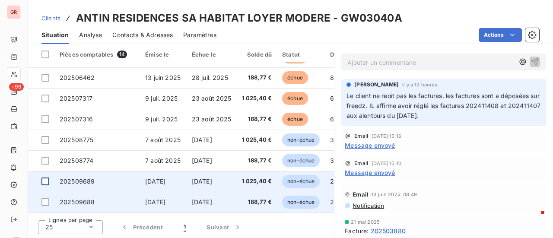
click at [166, 198] on span "[DATE]" at bounding box center [155, 201] width 20 height 7
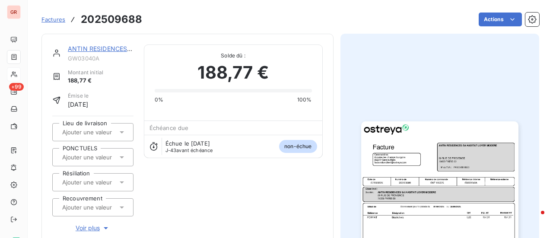
click at [437, 150] on img "button" at bounding box center [439, 232] width 157 height 222
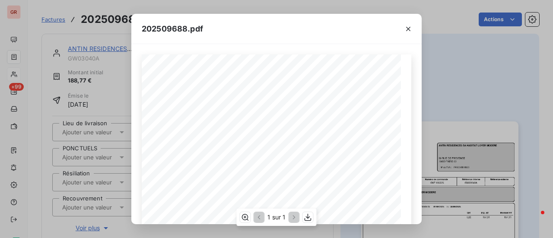
scroll to position [207, 0]
click at [310, 216] on icon "button" at bounding box center [308, 217] width 9 height 9
click at [115, 96] on div "202509688.pdf Référence interne Numéro de Date de Numéro de commande Référence …" at bounding box center [276, 119] width 553 height 238
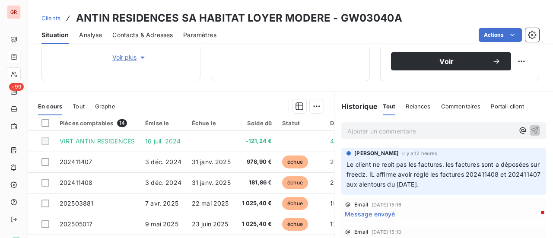
scroll to position [173, 0]
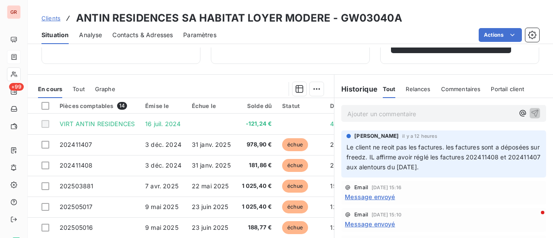
click at [415, 113] on p "Ajouter un commentaire ﻿" at bounding box center [430, 113] width 167 height 11
click at [391, 115] on p "Ajouter un commentaire ﻿" at bounding box center [430, 113] width 167 height 11
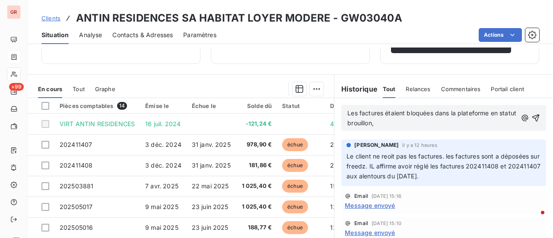
click at [404, 126] on p "Les factures étaient bloquées dans la plateforme en statut brouillon," at bounding box center [431, 118] width 169 height 20
click at [413, 122] on span "Les factures étaient bloquées dans la plateforme en statut brouillon, j'ai rede…" at bounding box center [432, 117] width 171 height 17
click at [401, 120] on span "Les factures étaient bloquées dans la plateforme en statut brouillon, j'ai redé…" at bounding box center [432, 117] width 171 height 17
drag, startPoint x: 418, startPoint y: 122, endPoint x: 391, endPoint y: 123, distance: 27.2
click at [391, 123] on span "Les factures étaient bloquées dans la plateforme en statut brouillon, j'ai les …" at bounding box center [432, 117] width 171 height 17
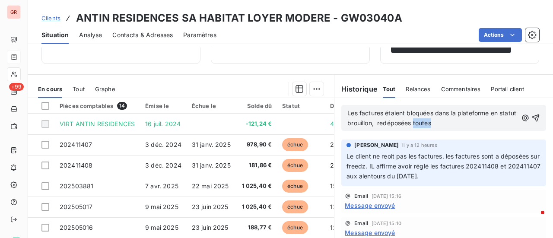
drag, startPoint x: 460, startPoint y: 121, endPoint x: 430, endPoint y: 121, distance: 30.3
click at [430, 121] on p "Les factures étaient bloquées dans la plateforme en statut brouillon, redéposée…" at bounding box center [432, 118] width 170 height 20
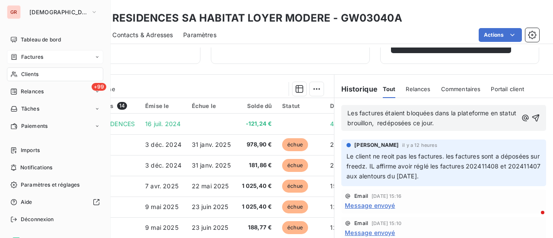
drag, startPoint x: 40, startPoint y: 58, endPoint x: 73, endPoint y: 58, distance: 33.7
click at [40, 58] on span "Factures" at bounding box center [32, 57] width 22 height 8
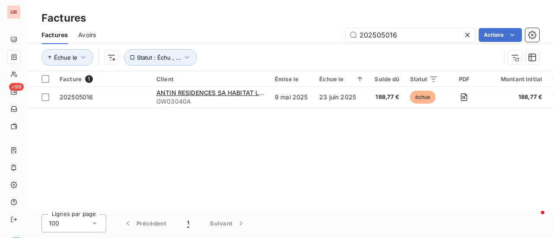
drag, startPoint x: 415, startPoint y: 34, endPoint x: 273, endPoint y: 45, distance: 142.1
click at [288, 44] on div "Factures Avoirs 202505016 Actions Échue le Statut : Échu , ..." at bounding box center [290, 48] width 525 height 45
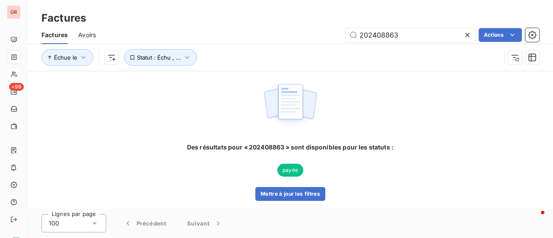
type input "202408863"
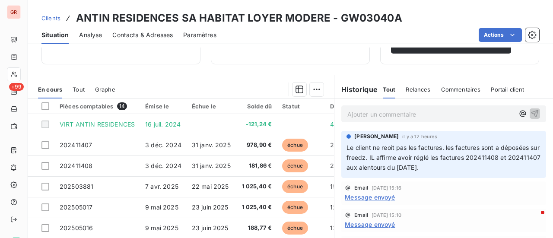
scroll to position [173, 0]
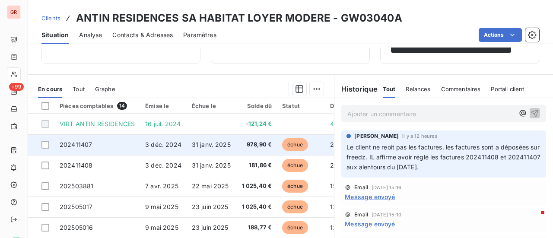
click at [50, 144] on td at bounding box center [41, 144] width 27 height 21
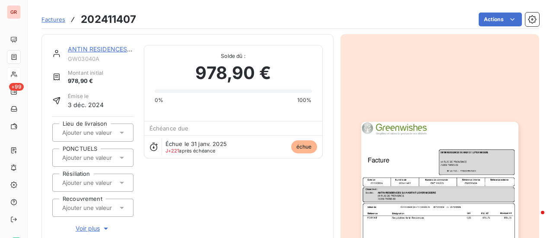
scroll to position [1, 0]
click at [437, 139] on img "button" at bounding box center [439, 232] width 157 height 222
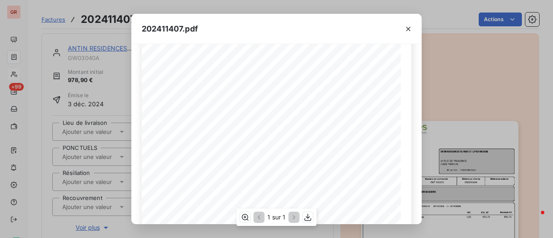
scroll to position [130, 0]
click at [308, 220] on icon "button" at bounding box center [308, 217] width 9 height 9
click at [408, 26] on icon "button" at bounding box center [408, 29] width 9 height 9
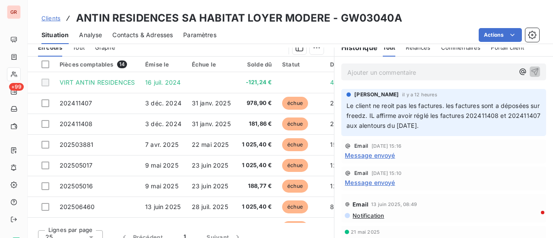
scroll to position [216, 0]
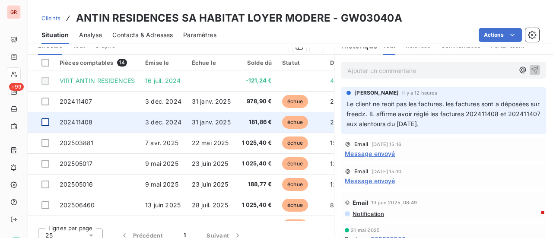
click at [46, 124] on div at bounding box center [45, 122] width 8 height 8
click at [80, 119] on span "202411408" at bounding box center [76, 121] width 33 height 7
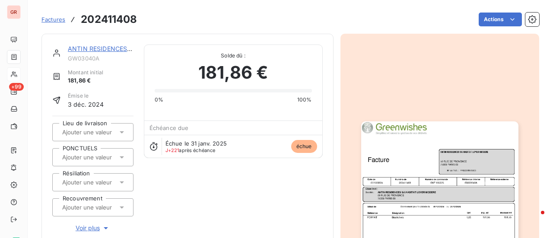
click at [434, 176] on img "button" at bounding box center [439, 232] width 157 height 222
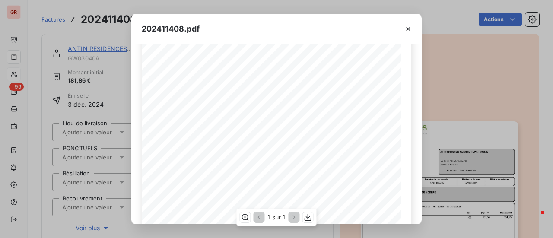
scroll to position [207, 0]
click at [307, 220] on icon "button" at bounding box center [308, 217] width 9 height 9
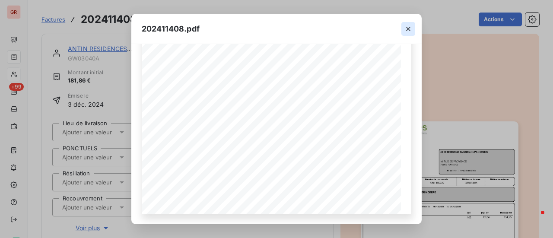
click at [409, 24] on button "button" at bounding box center [408, 29] width 14 height 14
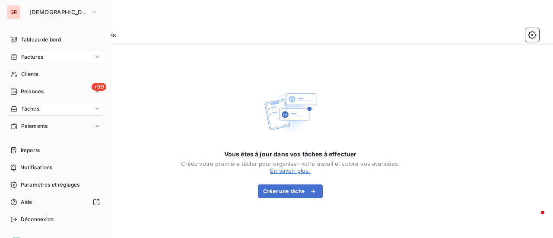
click at [43, 54] on span "Factures" at bounding box center [32, 57] width 22 height 8
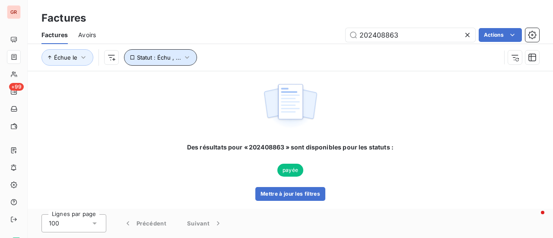
click at [188, 57] on icon "button" at bounding box center [187, 57] width 9 height 9
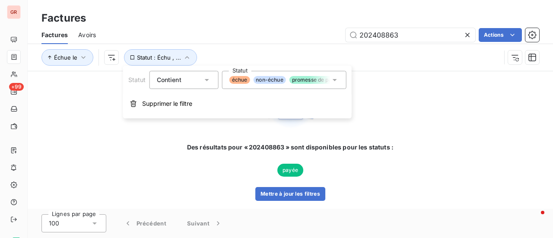
click at [335, 80] on icon at bounding box center [335, 80] width 4 height 2
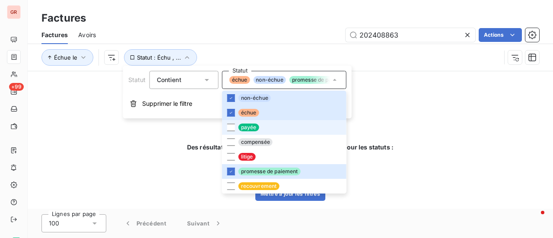
click at [248, 127] on span "payée" at bounding box center [249, 128] width 21 height 8
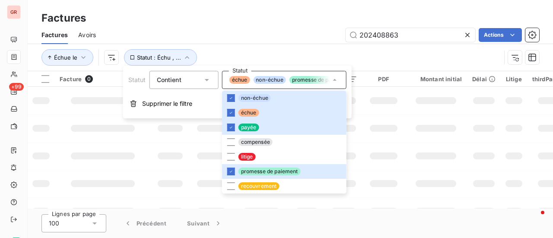
click at [408, 44] on div "Factures Avoirs 202408863 Actions" at bounding box center [290, 35] width 525 height 18
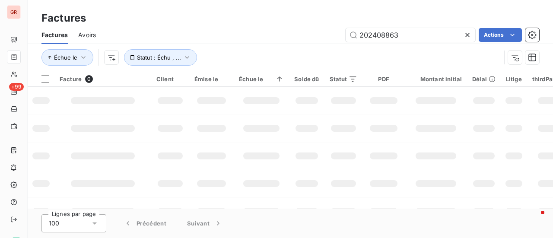
click at [245, 50] on div "Échue le Statut : Échu , ..." at bounding box center [270, 57] width 459 height 16
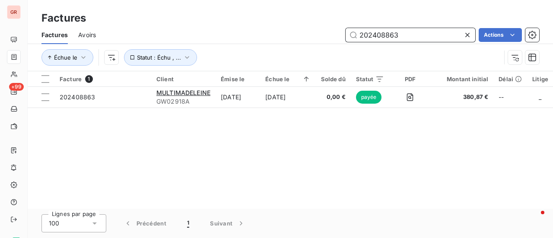
drag, startPoint x: 417, startPoint y: 38, endPoint x: 259, endPoint y: 52, distance: 157.9
click at [278, 49] on div "Factures Avoirs 202408863 Actions Échue le Statut : Échu , ..." at bounding box center [290, 48] width 525 height 45
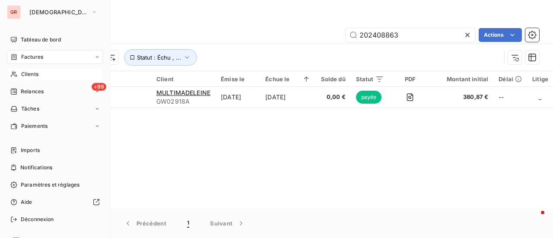
click at [33, 74] on span "Clients" at bounding box center [29, 74] width 17 height 8
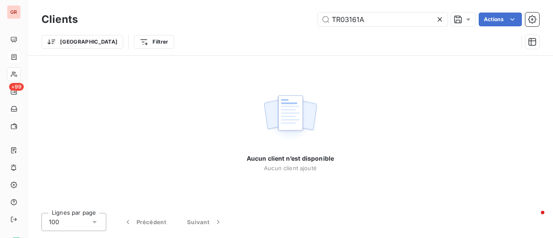
drag, startPoint x: 258, startPoint y: 25, endPoint x: 234, endPoint y: 29, distance: 24.4
click at [234, 29] on div "Clients TR03161A Actions Trier Filtrer" at bounding box center [290, 32] width 498 height 45
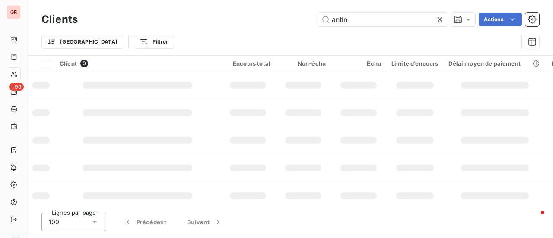
type input "antin"
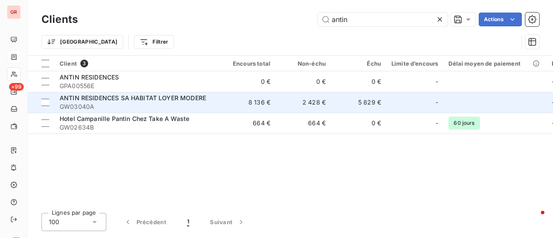
click at [177, 100] on span "ANTIN RESIDENCES SA HABITAT LOYER MODERE" at bounding box center [133, 97] width 146 height 7
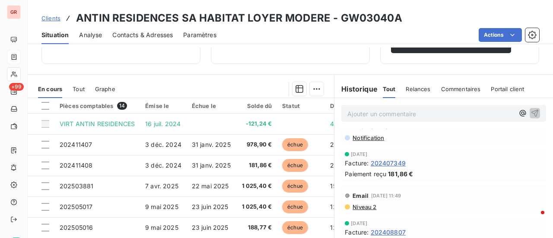
scroll to position [864, 0]
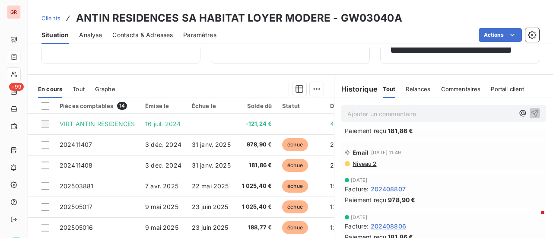
click at [394, 186] on span "202408807" at bounding box center [388, 189] width 35 height 9
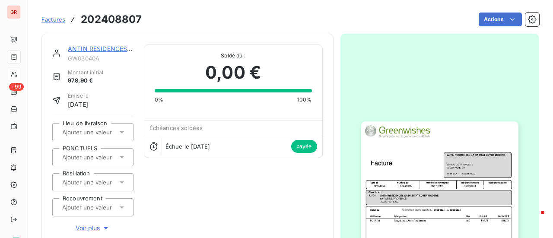
click at [435, 178] on img "button" at bounding box center [439, 232] width 157 height 222
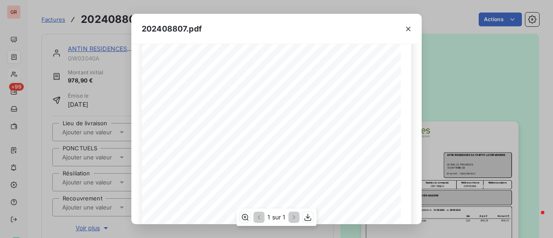
scroll to position [43, 0]
click at [410, 28] on icon "button" at bounding box center [408, 29] width 9 height 9
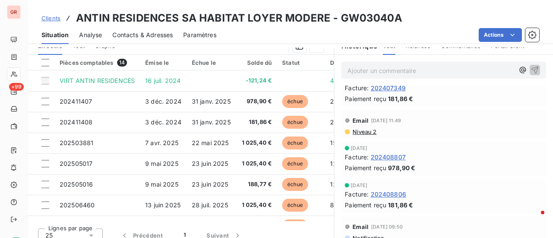
scroll to position [864, 0]
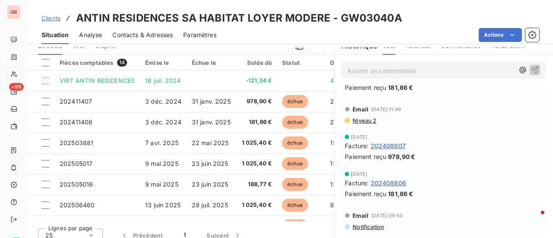
click at [383, 144] on span "202408807" at bounding box center [388, 145] width 35 height 9
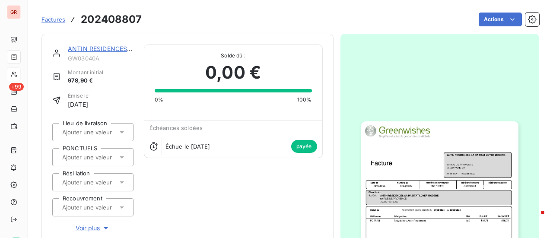
click at [413, 155] on img "button" at bounding box center [439, 232] width 157 height 222
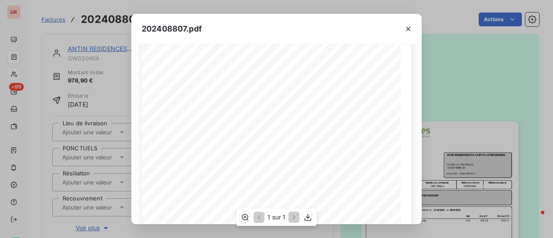
scroll to position [173, 0]
click at [307, 217] on icon "button" at bounding box center [308, 217] width 9 height 9
click at [409, 29] on icon "button" at bounding box center [408, 29] width 4 height 4
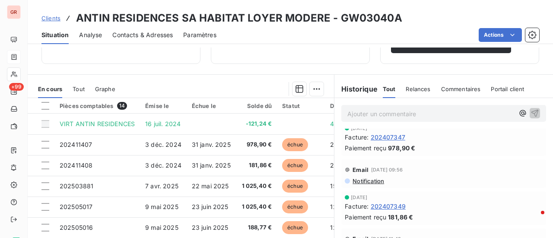
scroll to position [735, 0]
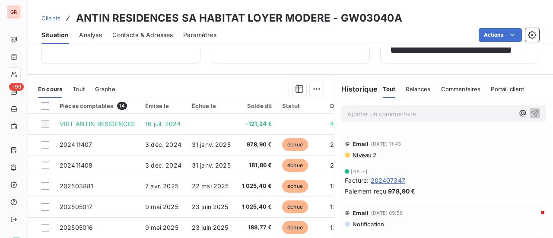
click at [382, 181] on span "202407347" at bounding box center [388, 180] width 35 height 9
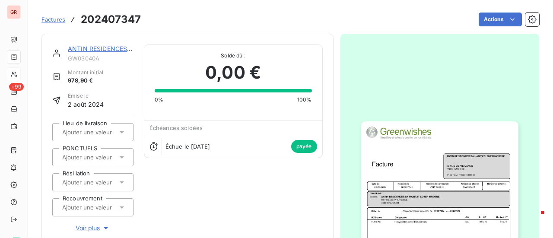
click at [429, 167] on img "button" at bounding box center [439, 232] width 157 height 222
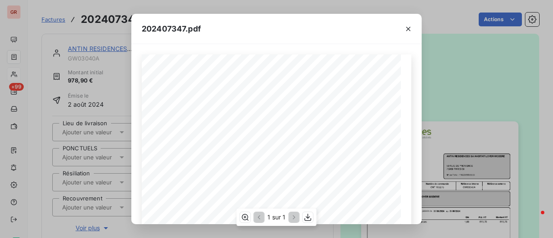
scroll to position [207, 0]
click at [309, 215] on icon "button" at bounding box center [308, 217] width 9 height 9
click at [302, 24] on div "202407347.pdf" at bounding box center [276, 29] width 290 height 30
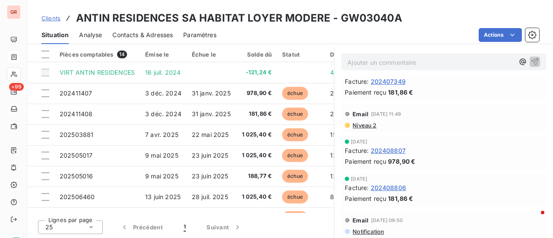
scroll to position [864, 0]
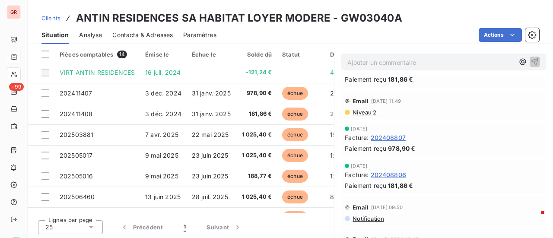
click at [387, 136] on span "202408807" at bounding box center [388, 137] width 35 height 9
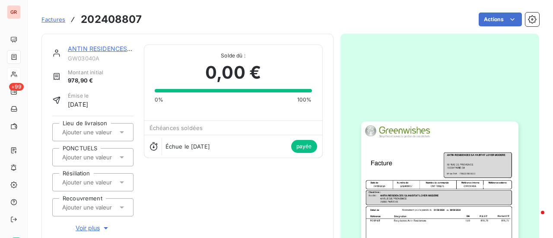
click at [462, 169] on img "button" at bounding box center [439, 232] width 157 height 222
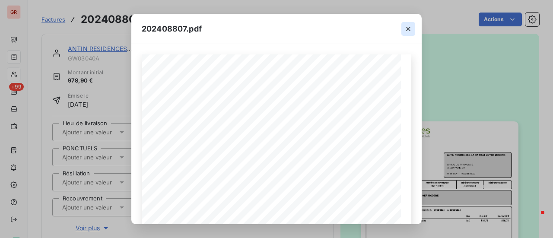
click at [409, 29] on icon "button" at bounding box center [408, 29] width 4 height 4
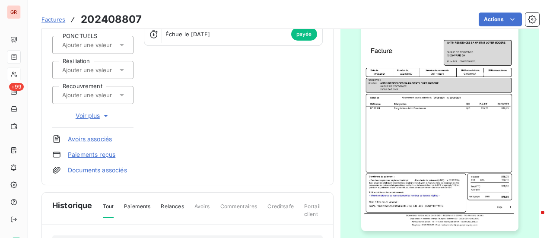
scroll to position [131, 0]
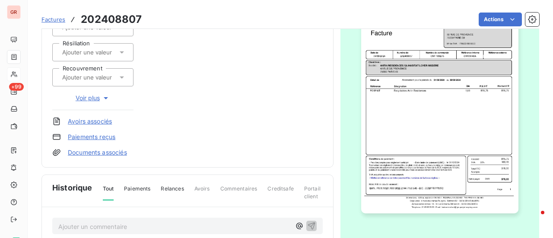
click at [280, 151] on div "ANTIN RESIDENCES SA HABITAT LOYER MODERE GW03040A Montant initial 978,90 € Émis…" at bounding box center [187, 35] width 271 height 242
click at [471, 126] on img "button" at bounding box center [439, 102] width 157 height 222
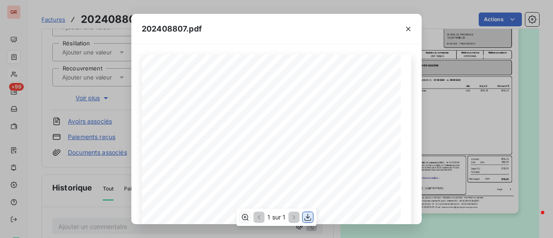
click at [309, 216] on icon "button" at bounding box center [308, 217] width 9 height 9
click at [410, 27] on icon "button" at bounding box center [408, 29] width 9 height 9
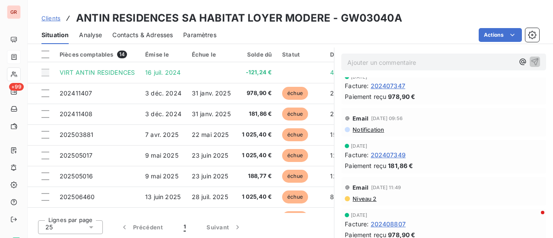
scroll to position [735, 0]
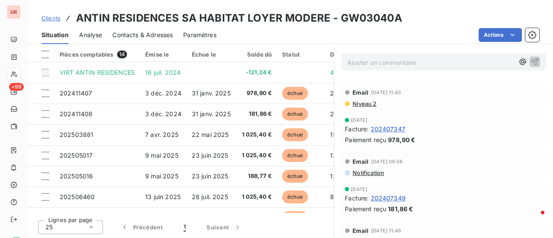
click at [389, 127] on span "202407347" at bounding box center [388, 128] width 35 height 9
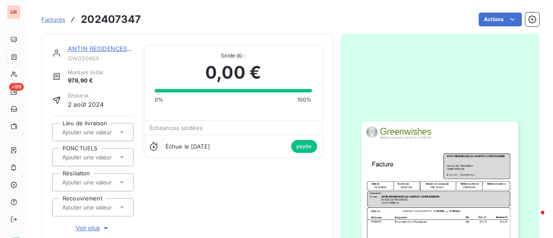
click at [425, 162] on img "button" at bounding box center [439, 232] width 157 height 222
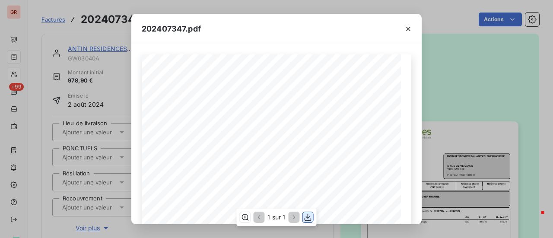
click at [309, 219] on icon "button" at bounding box center [308, 217] width 9 height 9
click at [105, 64] on div "202407347.pdf Référence interne Numéro de Date de Numéro de commande Référence …" at bounding box center [276, 119] width 553 height 238
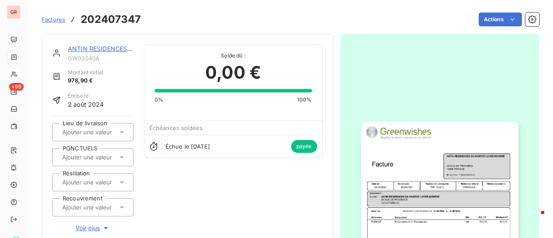
click at [343, 38] on div at bounding box center [440, 233] width 199 height 398
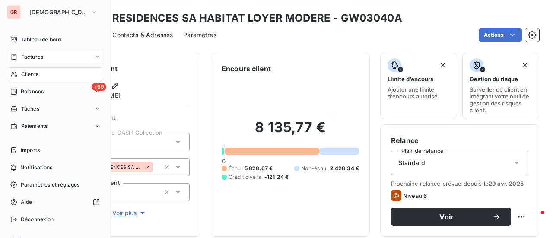
click at [38, 57] on span "Factures" at bounding box center [32, 57] width 22 height 8
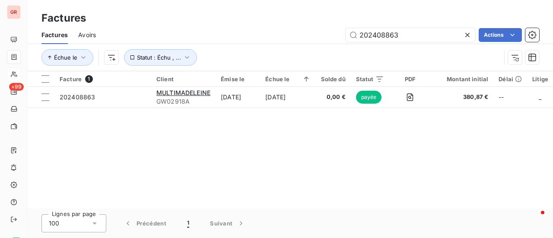
drag, startPoint x: 414, startPoint y: 33, endPoint x: 209, endPoint y: 45, distance: 205.1
click at [215, 42] on div "Factures Avoirs 202408863 Actions" at bounding box center [290, 35] width 525 height 18
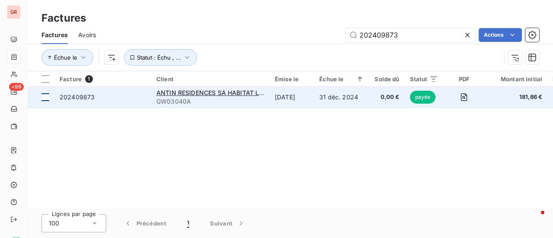
type input "202409873"
click at [45, 97] on div at bounding box center [45, 97] width 8 height 8
click at [178, 91] on span "ANTIN RESIDENCES SA HABITAT LOYER MODERE" at bounding box center [229, 92] width 146 height 7
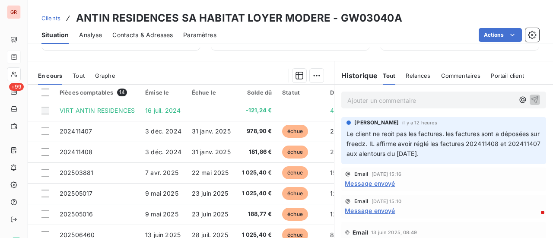
scroll to position [173, 0]
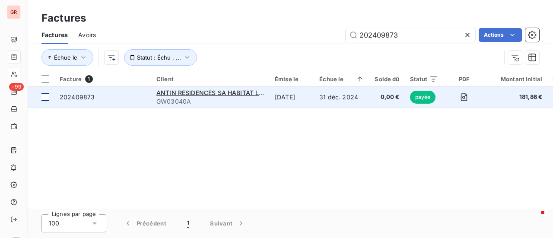
click at [44, 99] on div at bounding box center [45, 97] width 8 height 8
click at [69, 95] on span "202409873" at bounding box center [77, 96] width 35 height 7
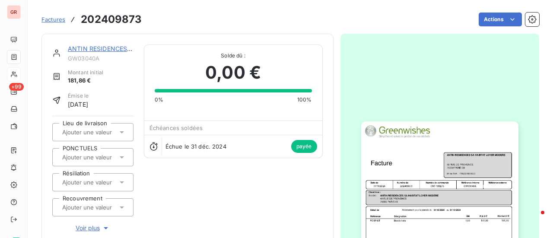
click at [424, 168] on img "button" at bounding box center [439, 232] width 157 height 222
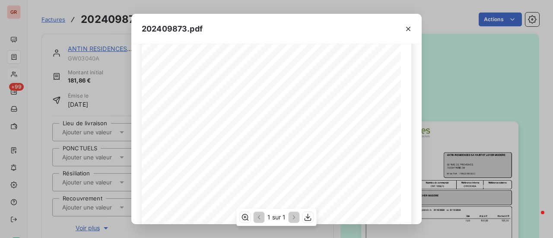
scroll to position [173, 0]
click at [305, 221] on icon "button" at bounding box center [308, 217] width 9 height 9
click at [410, 29] on icon "button" at bounding box center [408, 29] width 9 height 9
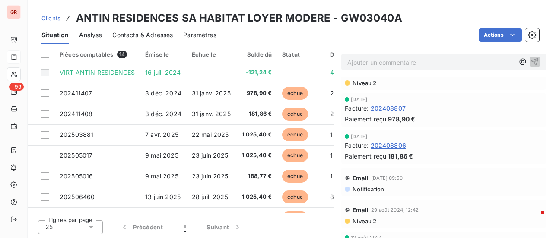
scroll to position [850, 0]
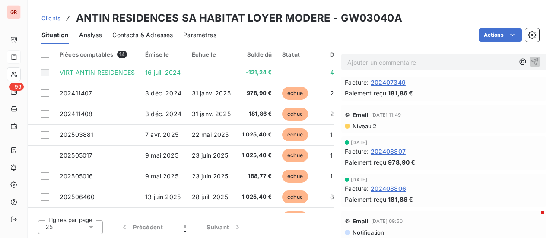
click at [398, 185] on span "202408806" at bounding box center [388, 188] width 35 height 9
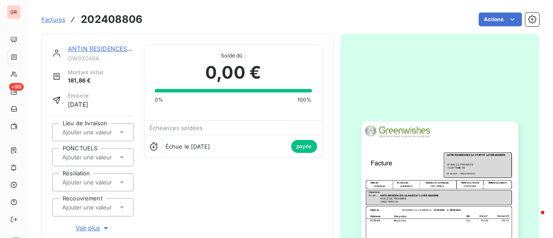
click at [423, 179] on img "button" at bounding box center [439, 232] width 157 height 222
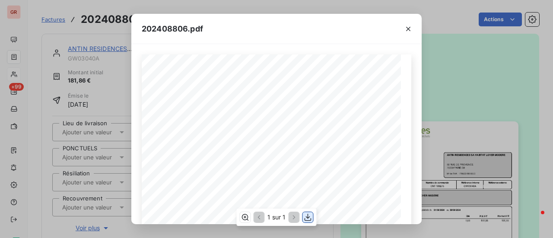
click at [312, 215] on button "button" at bounding box center [308, 217] width 10 height 10
click at [409, 30] on icon "button" at bounding box center [408, 29] width 9 height 9
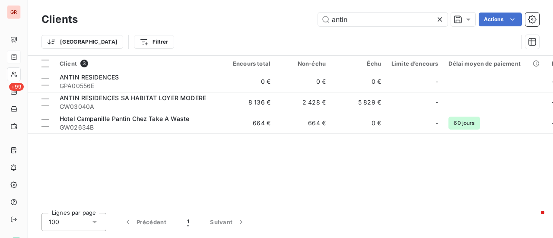
drag, startPoint x: 376, startPoint y: 16, endPoint x: 266, endPoint y: 21, distance: 109.9
click at [284, 21] on div "antin Actions" at bounding box center [313, 20] width 451 height 14
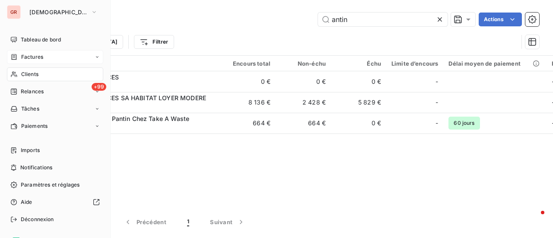
click at [38, 55] on span "Factures" at bounding box center [32, 57] width 22 height 8
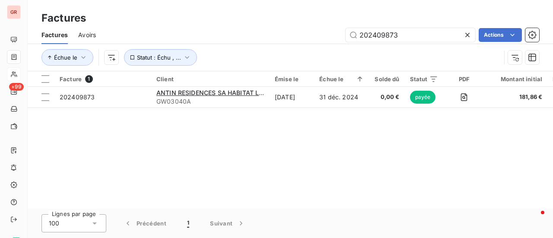
drag, startPoint x: 334, startPoint y: 40, endPoint x: 302, endPoint y: 43, distance: 32.1
click at [316, 41] on div "202409873 Actions" at bounding box center [322, 35] width 433 height 14
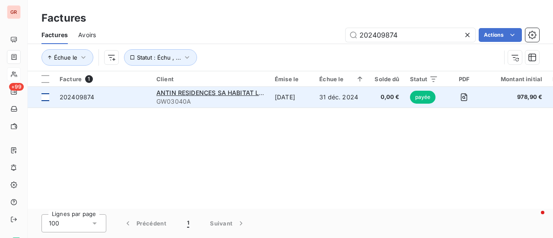
type input "202409874"
click at [45, 99] on div at bounding box center [45, 97] width 8 height 8
click at [81, 100] on span "202409874" at bounding box center [77, 96] width 35 height 7
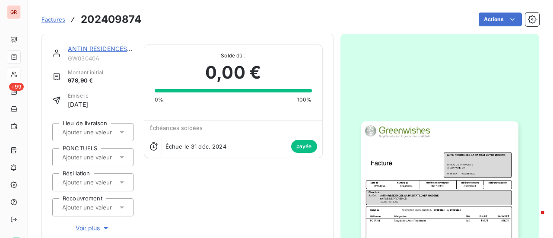
click at [429, 177] on img "button" at bounding box center [439, 232] width 157 height 222
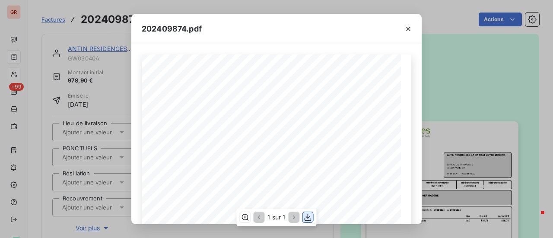
click at [306, 217] on icon "button" at bounding box center [308, 217] width 7 height 7
click at [325, 34] on div "202409874.pdf" at bounding box center [276, 29] width 290 height 30
click at [411, 25] on icon "button" at bounding box center [408, 29] width 9 height 9
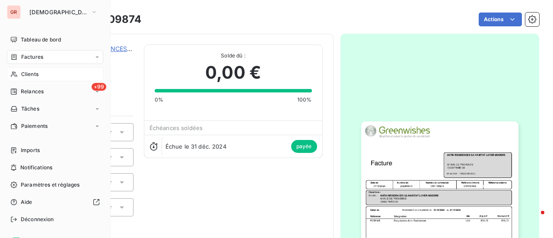
drag, startPoint x: 37, startPoint y: 54, endPoint x: 87, endPoint y: 56, distance: 49.7
click at [37, 54] on span "Factures" at bounding box center [32, 57] width 22 height 8
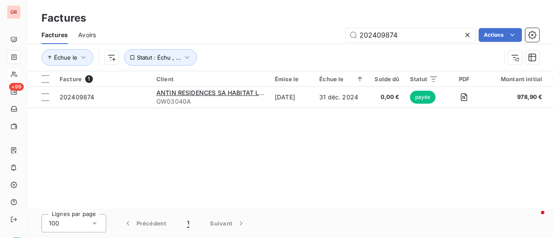
drag, startPoint x: 417, startPoint y: 36, endPoint x: 248, endPoint y: 40, distance: 168.6
click at [258, 38] on div "202409874 Actions" at bounding box center [322, 35] width 433 height 14
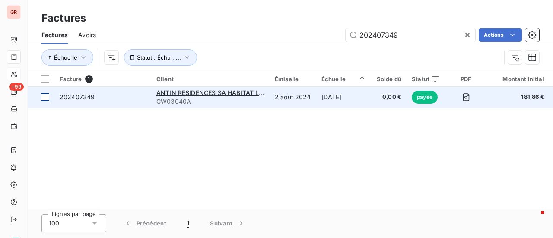
type input "202407349"
click at [48, 97] on div at bounding box center [45, 97] width 8 height 8
click at [78, 96] on span "202407349" at bounding box center [77, 96] width 35 height 7
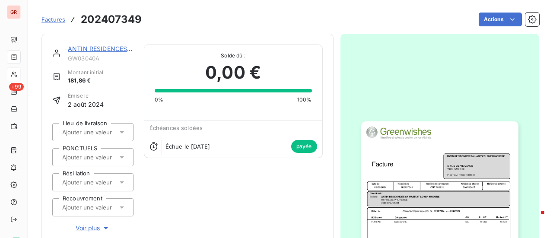
click at [407, 178] on img "button" at bounding box center [439, 232] width 157 height 222
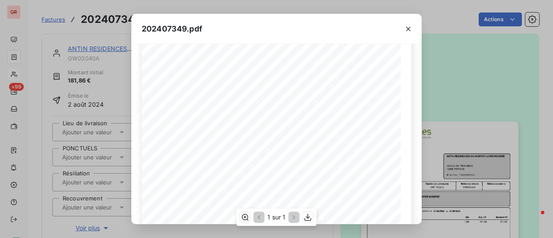
scroll to position [173, 0]
click at [307, 221] on icon "button" at bounding box center [308, 217] width 7 height 7
click at [411, 29] on icon "button" at bounding box center [408, 29] width 9 height 9
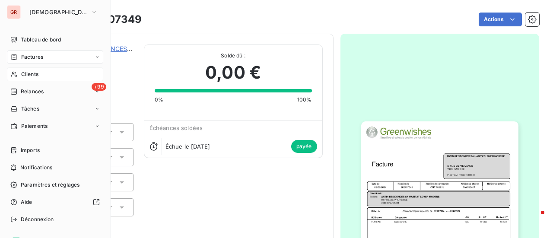
click at [35, 58] on span "Factures" at bounding box center [32, 57] width 22 height 8
click at [35, 74] on span "Clients" at bounding box center [29, 74] width 17 height 8
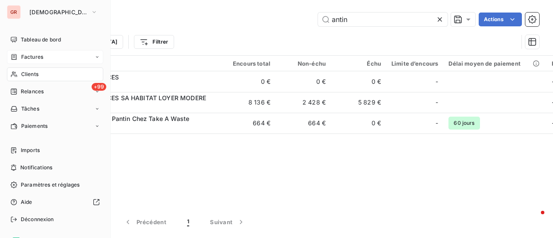
click at [42, 55] on span "Factures" at bounding box center [32, 57] width 22 height 8
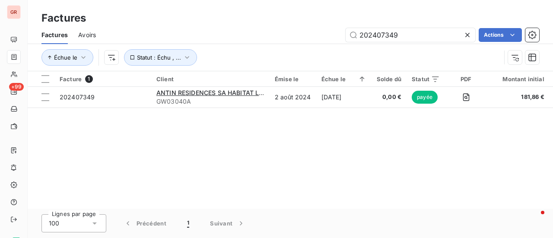
drag, startPoint x: 417, startPoint y: 37, endPoint x: 319, endPoint y: 38, distance: 97.7
click at [322, 38] on div "202407349 Actions" at bounding box center [322, 35] width 433 height 14
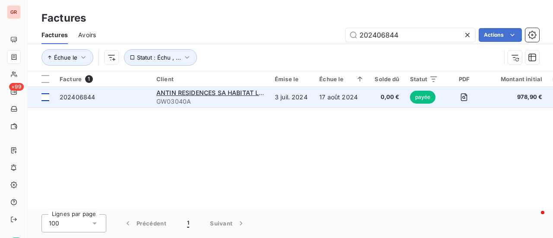
type input "202406844"
click at [53, 97] on td at bounding box center [41, 97] width 27 height 21
click at [70, 97] on span "202406844" at bounding box center [77, 96] width 35 height 7
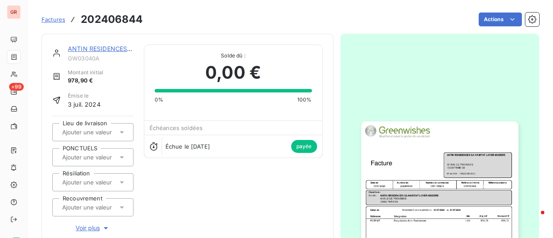
click at [428, 140] on img "button" at bounding box center [439, 232] width 157 height 222
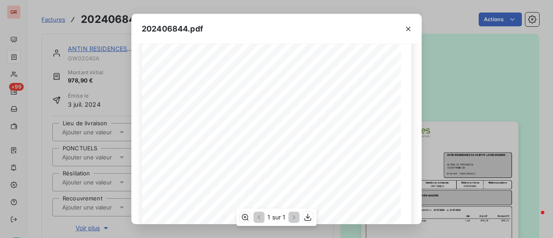
scroll to position [173, 0]
click at [311, 217] on icon "button" at bounding box center [308, 217] width 9 height 9
click at [407, 31] on icon "button" at bounding box center [408, 29] width 9 height 9
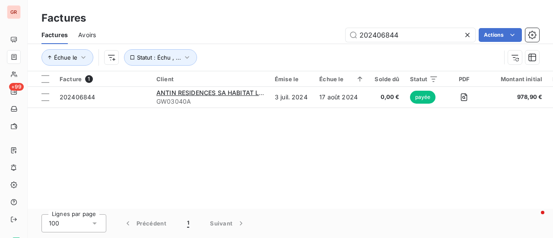
drag, startPoint x: 414, startPoint y: 39, endPoint x: 285, endPoint y: 39, distance: 128.8
click at [285, 39] on div "202406844 Actions" at bounding box center [322, 35] width 433 height 14
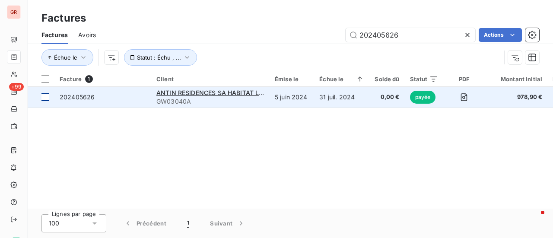
type input "202405626"
click at [51, 95] on td at bounding box center [41, 97] width 27 height 21
click at [210, 95] on span "ANTIN RESIDENCES SA HABITAT LOYER MODERE" at bounding box center [229, 92] width 146 height 7
click at [48, 96] on div at bounding box center [45, 97] width 8 height 8
click at [77, 98] on span "202405626" at bounding box center [77, 96] width 35 height 7
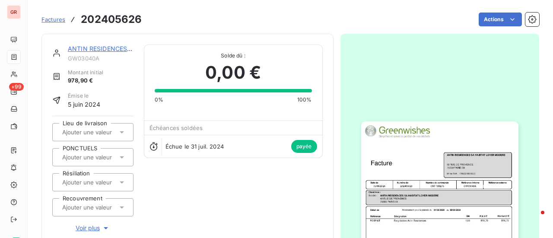
click at [404, 148] on img "button" at bounding box center [439, 232] width 157 height 222
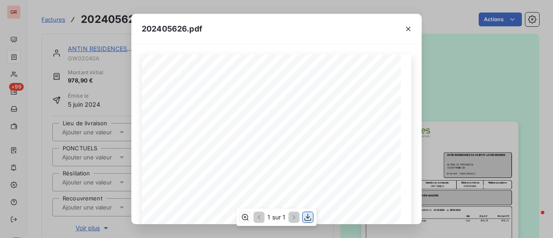
click at [310, 217] on icon "button" at bounding box center [308, 217] width 7 height 7
click at [471, 76] on div "202405626.pdf Référence interne Numéro de Date de Numéro de commande Référence …" at bounding box center [276, 119] width 553 height 238
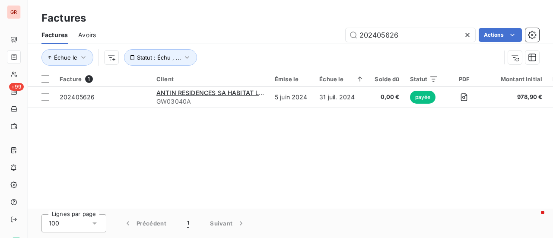
drag, startPoint x: 408, startPoint y: 39, endPoint x: 273, endPoint y: 46, distance: 135.4
click at [281, 43] on div "Factures Avoirs 202405626 Actions" at bounding box center [290, 35] width 525 height 18
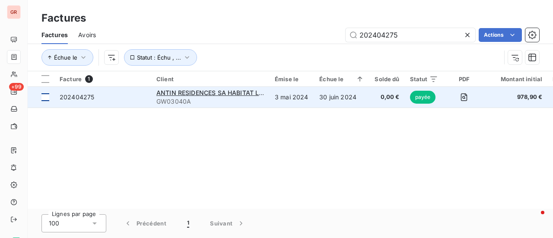
type input "202404275"
click at [41, 96] on div at bounding box center [45, 97] width 8 height 8
click at [73, 97] on span "202404275" at bounding box center [77, 96] width 35 height 7
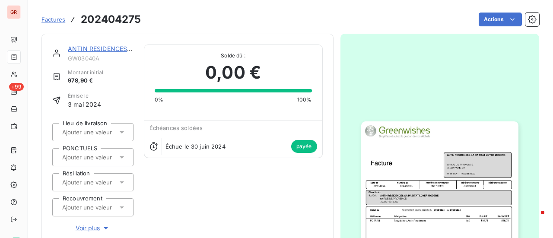
click at [410, 168] on img "button" at bounding box center [439, 232] width 157 height 222
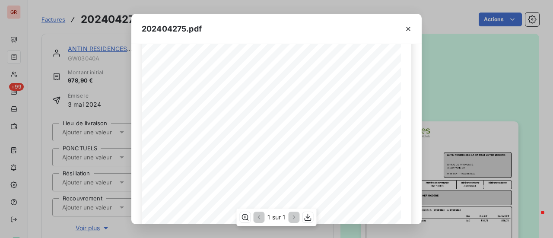
scroll to position [173, 0]
click at [308, 218] on icon "button" at bounding box center [308, 217] width 7 height 7
click at [408, 29] on icon "button" at bounding box center [408, 29] width 4 height 4
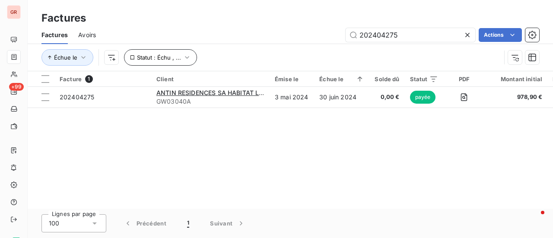
drag, startPoint x: 420, startPoint y: 36, endPoint x: 181, endPoint y: 65, distance: 240.8
click at [185, 64] on div "Factures Avoirs 202404275 Actions Échue le Statut : Échu , ..." at bounding box center [290, 48] width 525 height 45
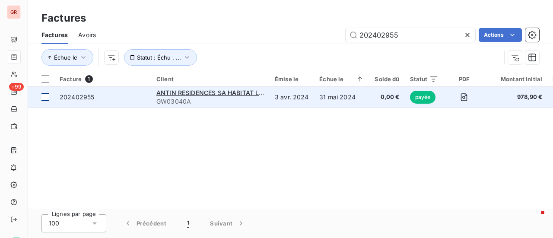
type input "202402955"
click at [46, 98] on div at bounding box center [45, 97] width 8 height 8
click at [78, 96] on span "202402955" at bounding box center [77, 96] width 35 height 7
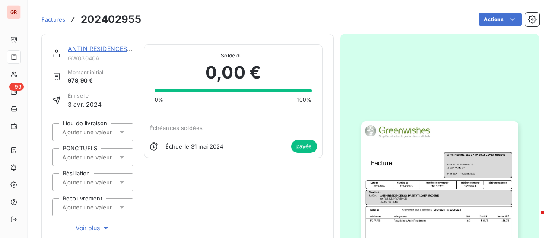
click at [440, 153] on img "button" at bounding box center [439, 232] width 157 height 222
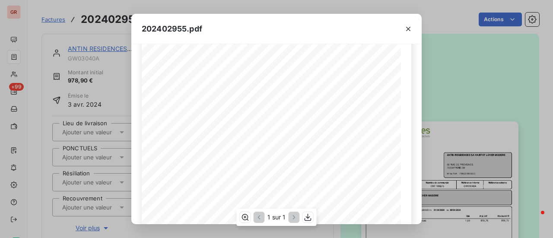
scroll to position [173, 0]
click at [311, 217] on icon "button" at bounding box center [308, 217] width 9 height 9
click at [408, 26] on icon "button" at bounding box center [408, 29] width 9 height 9
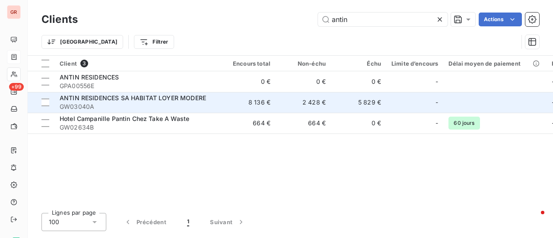
click at [143, 103] on span "GW03040A" at bounding box center [138, 106] width 156 height 9
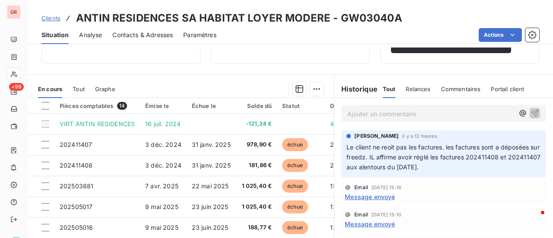
scroll to position [181, 0]
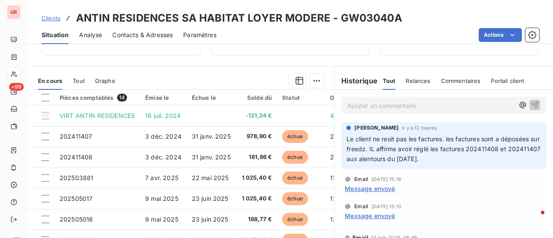
click at [396, 102] on p "Ajouter un commentaire ﻿" at bounding box center [430, 105] width 167 height 11
click at [472, 105] on span "Je ne trouve pas trace des virements, j'ai verifiée sur" at bounding box center [423, 104] width 153 height 7
click at [500, 104] on p "Je ne trouve pas trace des virements, j'ai vérifié sur" at bounding box center [430, 105] width 167 height 10
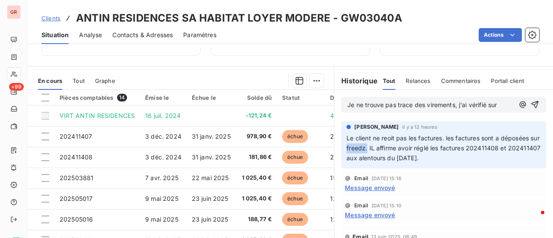
drag, startPoint x: 374, startPoint y: 146, endPoint x: 353, endPoint y: 150, distance: 21.0
click at [353, 150] on span "Le client ne reoit pas les factures. les factures sont a déposées sur freedz. I…" at bounding box center [445, 147] width 196 height 27
copy span "freedz."
click at [497, 102] on span "Je ne trouve pas trace des virements, j'ai vérifié sur" at bounding box center [422, 104] width 150 height 7
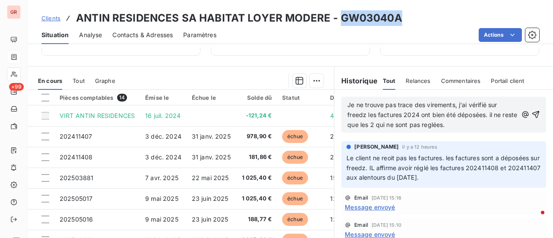
drag, startPoint x: 398, startPoint y: 18, endPoint x: 339, endPoint y: 22, distance: 59.4
click at [339, 22] on div "Clients ANTIN RESIDENCES SA HABITAT LOYER MODERE - GW03040A" at bounding box center [290, 18] width 525 height 16
copy h3 "GW03040A"
click at [401, 17] on div "Clients ANTIN RESIDENCES SA HABITAT LOYER MODERE - GW03040A" at bounding box center [290, 18] width 525 height 16
drag, startPoint x: 401, startPoint y: 19, endPoint x: 339, endPoint y: 23, distance: 61.5
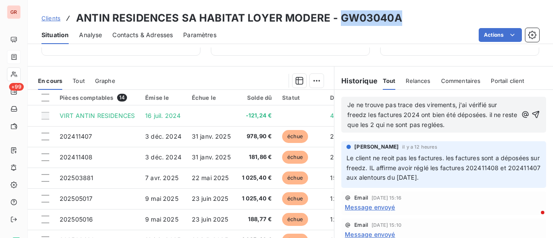
click at [339, 23] on div "Clients ANTIN RESIDENCES SA HABITAT LOYER MODERE - GW03040A" at bounding box center [290, 18] width 525 height 16
copy h3 "GW03040A"
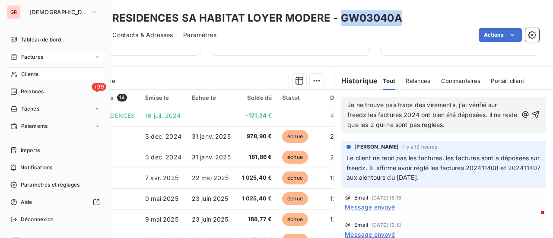
click at [38, 52] on div "Factures" at bounding box center [55, 57] width 96 height 14
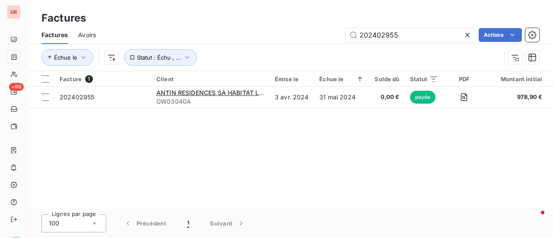
drag, startPoint x: 414, startPoint y: 30, endPoint x: 295, endPoint y: 46, distance: 120.3
click at [303, 44] on div "Factures Avoirs 202402955 Actions Échue le Statut : Échu , ..." at bounding box center [290, 48] width 525 height 45
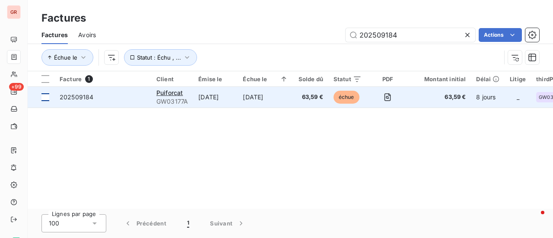
type input "202509184"
click at [48, 99] on div at bounding box center [45, 97] width 8 height 8
click at [176, 92] on span "Puiforcat" at bounding box center [169, 92] width 26 height 7
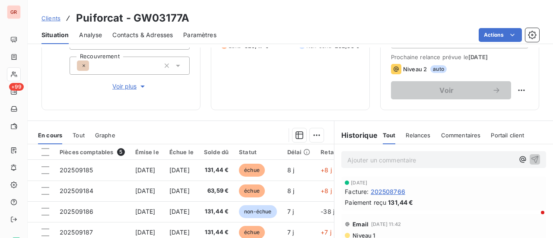
scroll to position [130, 0]
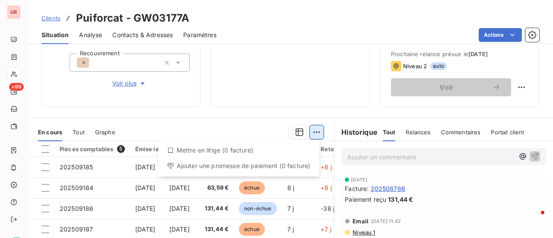
click at [315, 133] on html "GR +99 Clients Puiforcat - GW03177A Situation Analyse Contacts & Adresses Param…" at bounding box center [276, 119] width 553 height 238
click at [223, 83] on html "GR +99 Clients Puiforcat - GW03177A Situation Analyse Contacts & Adresses Param…" at bounding box center [276, 119] width 553 height 238
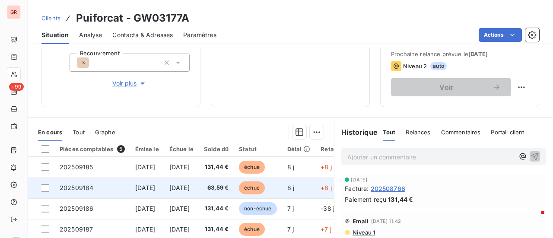
click at [50, 187] on td at bounding box center [41, 188] width 27 height 21
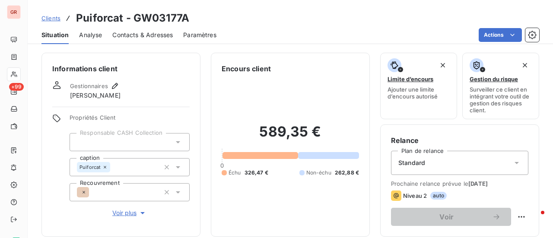
scroll to position [130, 0]
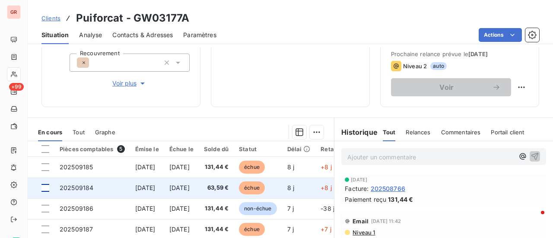
click at [43, 186] on div at bounding box center [45, 188] width 8 height 8
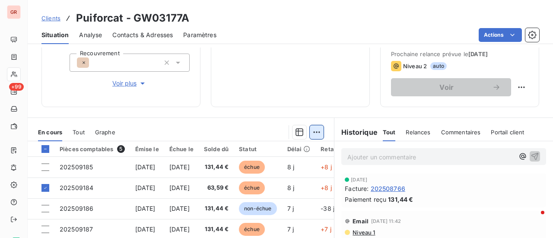
click at [316, 129] on html "GR +99 Clients Puiforcat - GW03177A Situation Analyse Contacts & Adresses Param…" at bounding box center [276, 119] width 553 height 238
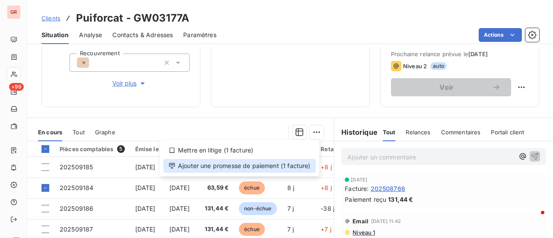
click at [267, 164] on div "Ajouter une promesse de paiement (1 facture)" at bounding box center [239, 166] width 153 height 14
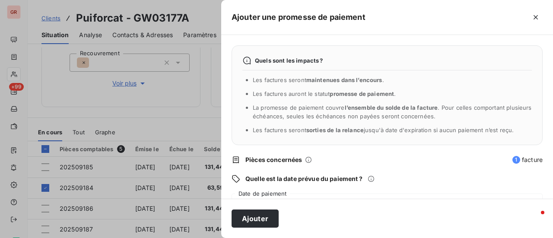
click at [346, 164] on span "Pièces concernées" at bounding box center [376, 160] width 262 height 9
click at [350, 187] on div "Quels sont les impacts ? Les factures seront maintenues dans l’encours . Les fa…" at bounding box center [387, 117] width 332 height 164
click at [318, 190] on div "Quels sont les impacts ? Les factures seront maintenues dans l’encours . Les fa…" at bounding box center [387, 117] width 332 height 164
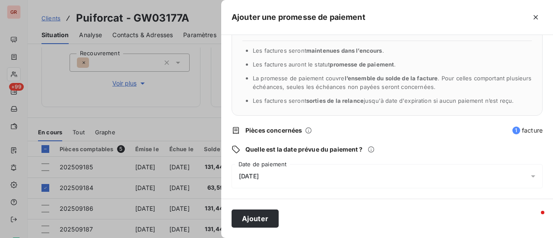
scroll to position [43, 0]
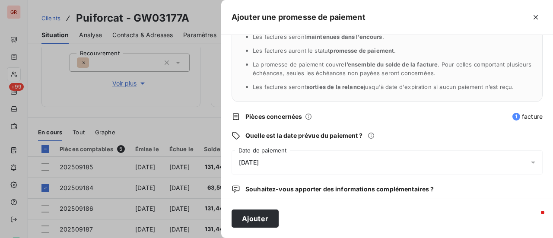
click at [278, 166] on div "10/09/2025" at bounding box center [387, 162] width 311 height 24
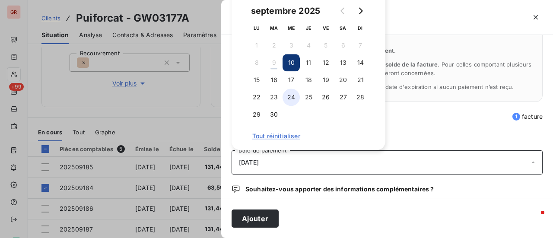
click at [296, 92] on button "24" at bounding box center [291, 97] width 17 height 17
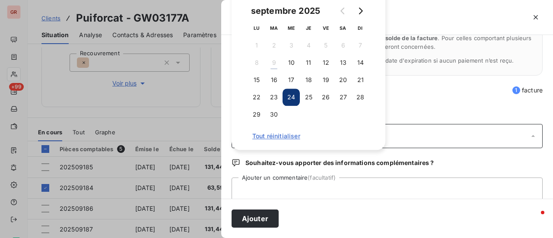
scroll to position [90, 0]
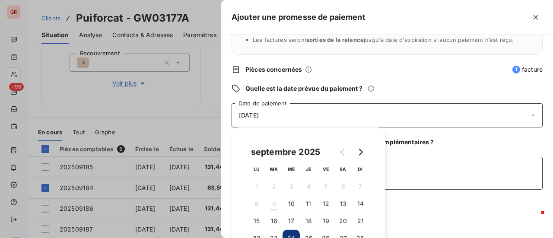
click at [458, 167] on textarea "Ajouter un commentaire (facultatif)" at bounding box center [387, 173] width 311 height 33
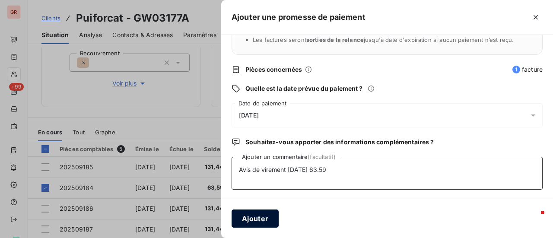
type textarea "Avis de virement 09/09/25 63.59"
click at [262, 219] on button "Ajouter" at bounding box center [255, 219] width 47 height 18
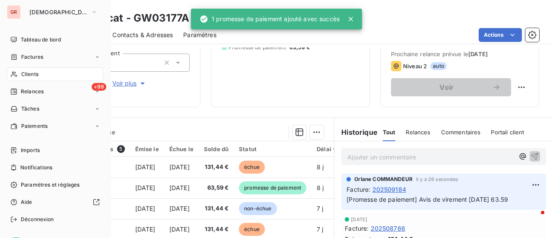
click at [32, 57] on span "Factures" at bounding box center [32, 57] width 22 height 8
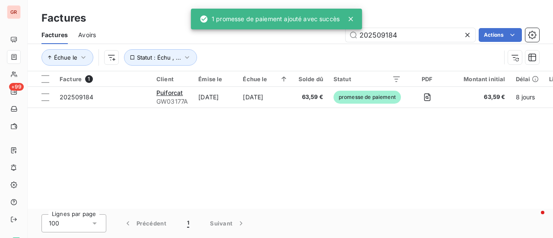
drag, startPoint x: 411, startPoint y: 33, endPoint x: 240, endPoint y: 35, distance: 170.7
click at [240, 35] on div "202509184 Actions" at bounding box center [322, 35] width 433 height 14
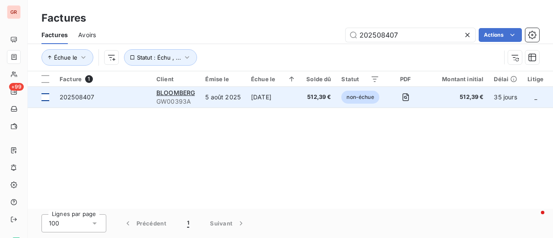
type input "202508407"
click at [46, 98] on div at bounding box center [45, 97] width 8 height 8
click at [169, 91] on span "BLOOMBERG" at bounding box center [175, 92] width 38 height 7
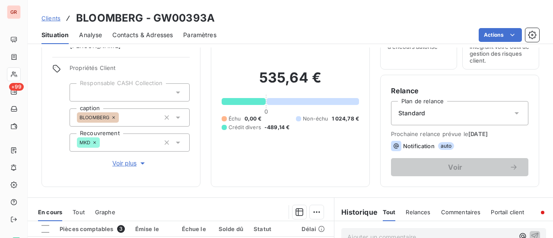
scroll to position [130, 0]
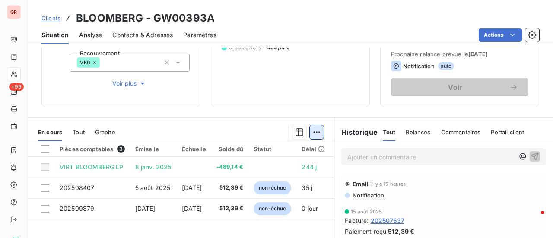
click at [316, 131] on html "GR +99 Clients BLOOMBERG - GW00393A Situation Analyse Contacts & Adresses Param…" at bounding box center [276, 119] width 553 height 238
click at [44, 189] on html "GR +99 Clients BLOOMBERG - GW00393A Situation Analyse Contacts & Adresses Param…" at bounding box center [276, 119] width 553 height 238
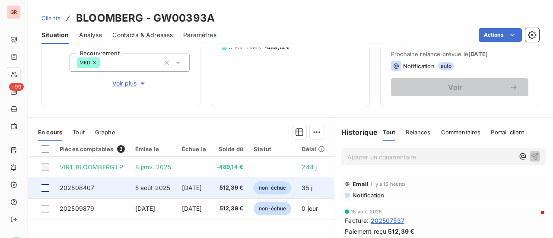
click at [48, 189] on div at bounding box center [45, 188] width 8 height 8
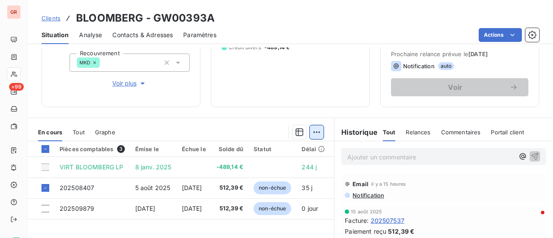
click at [318, 132] on html "GR +99 Clients BLOOMBERG - GW00393A Situation Analyse Contacts & Adresses Param…" at bounding box center [276, 119] width 553 height 238
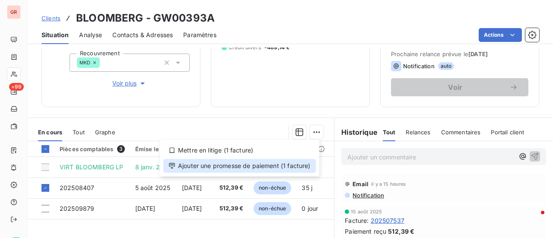
click at [240, 166] on div "Ajouter une promesse de paiement (1 facture)" at bounding box center [239, 166] width 153 height 14
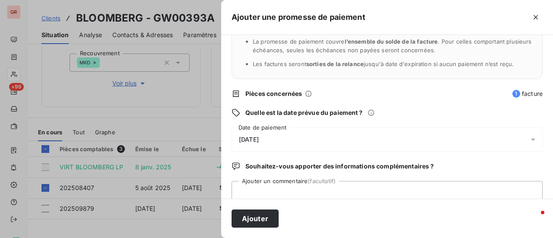
scroll to position [86, 0]
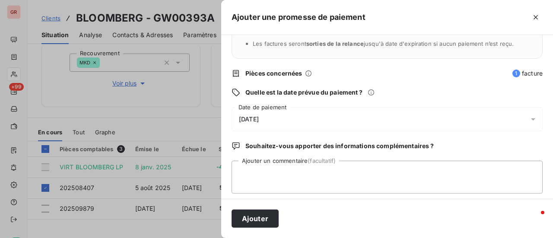
click at [280, 118] on div "10/09/2025" at bounding box center [387, 119] width 311 height 24
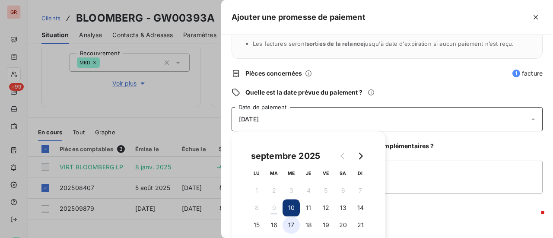
click at [293, 227] on button "17" at bounding box center [291, 225] width 17 height 17
click at [419, 201] on div "Ajouter" at bounding box center [387, 218] width 332 height 39
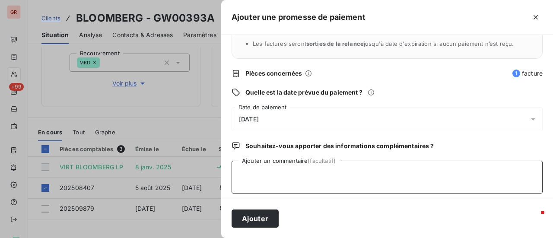
click at [262, 172] on textarea "Ajouter un commentaire (facultatif)" at bounding box center [387, 177] width 311 height 33
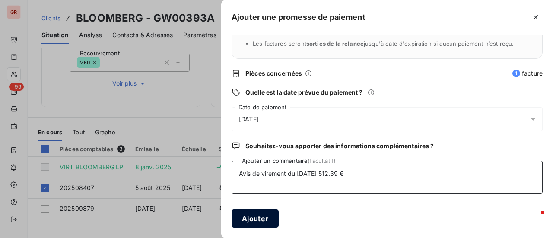
type textarea "Avis de virement du 09/09/2025 512.39 €"
click at [259, 214] on button "Ajouter" at bounding box center [255, 219] width 47 height 18
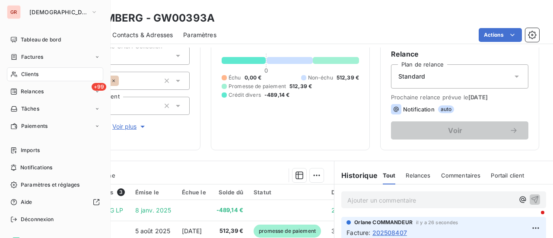
click at [36, 56] on span "Factures" at bounding box center [32, 57] width 22 height 8
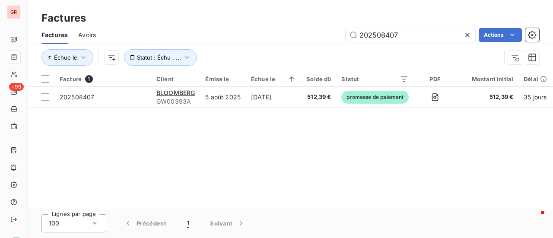
drag, startPoint x: 414, startPoint y: 35, endPoint x: 264, endPoint y: 48, distance: 150.1
click at [264, 48] on div "Factures Avoirs 202508407 Actions Échue le Statut : Échu , ..." at bounding box center [290, 48] width 525 height 45
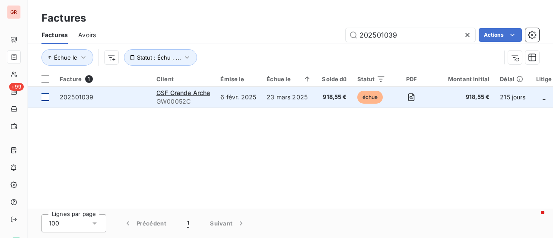
type input "202501039"
click at [47, 100] on div at bounding box center [45, 97] width 8 height 8
click at [180, 93] on span "GSF Grande Arche" at bounding box center [183, 92] width 54 height 7
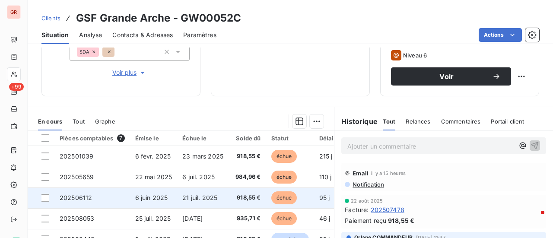
scroll to position [138, 0]
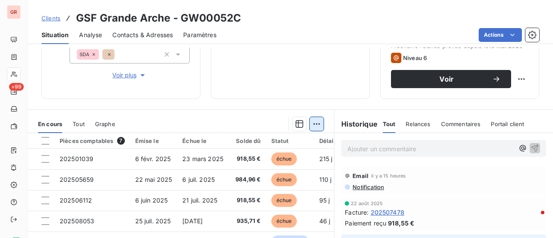
click at [312, 120] on html "GR +99 Clients GSF Grande Arche - GW00052C Situation Analyse Contacts & Adresse…" at bounding box center [276, 119] width 553 height 238
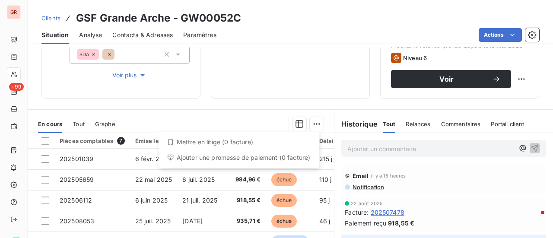
click at [211, 91] on html "GR +99 Clients GSF Grande Arche - GW00052C Situation Analyse Contacts & Adresse…" at bounding box center [276, 119] width 553 height 238
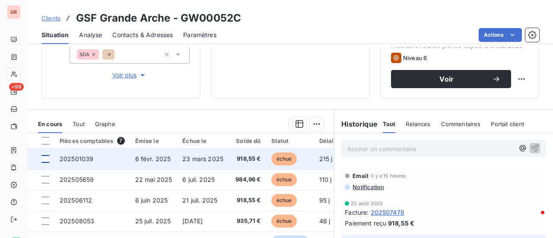
click at [44, 159] on div at bounding box center [45, 159] width 8 height 8
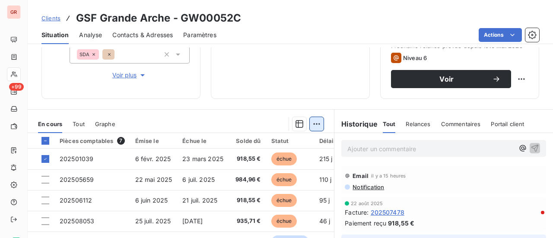
click at [317, 120] on html "GR +99 Clients GSF Grande Arche - GW00052C Situation Analyse Contacts & Adresse…" at bounding box center [276, 119] width 553 height 238
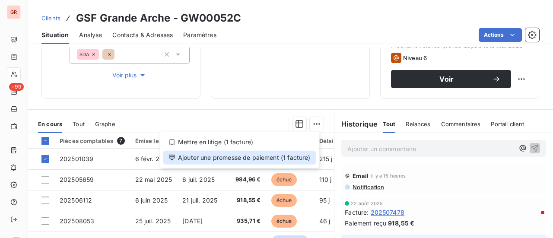
click at [233, 158] on div "Ajouter une promesse de paiement (1 facture)" at bounding box center [239, 158] width 153 height 14
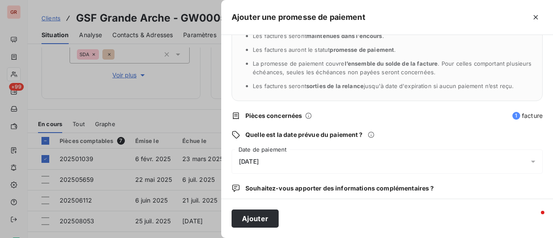
scroll to position [86, 0]
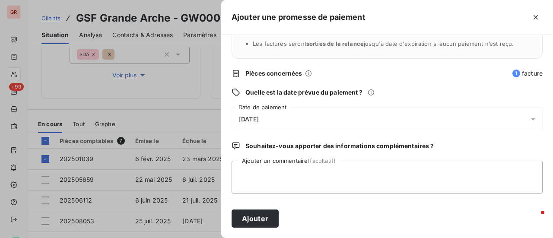
click at [291, 115] on div "10/09/2025" at bounding box center [387, 119] width 311 height 24
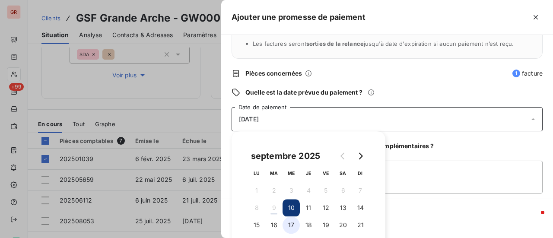
click at [296, 224] on button "17" at bounding box center [291, 225] width 17 height 17
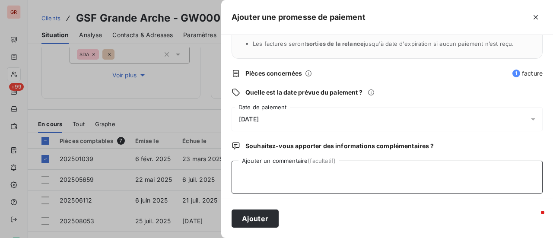
click at [443, 173] on textarea "Ajouter un commentaire (facultatif)" at bounding box center [387, 177] width 311 height 33
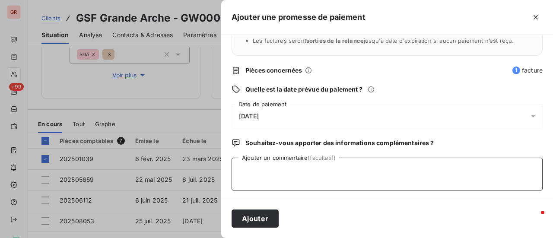
scroll to position [90, 0]
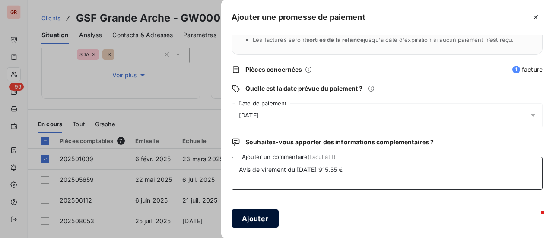
type textarea "Avis de virement du 09/09/25 915.55 €"
click at [262, 220] on button "Ajouter" at bounding box center [255, 219] width 47 height 18
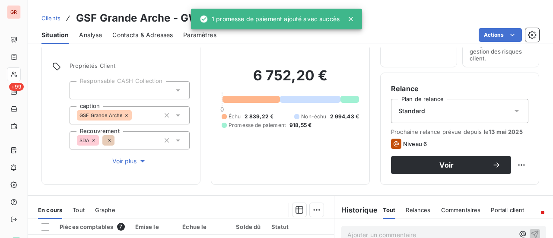
scroll to position [51, 0]
click at [141, 32] on span "Contacts & Adresses" at bounding box center [142, 35] width 60 height 9
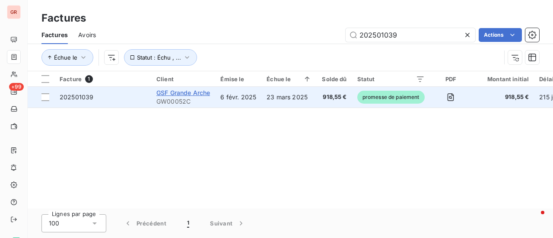
click at [196, 93] on span "GSF Grande Arche" at bounding box center [183, 92] width 54 height 7
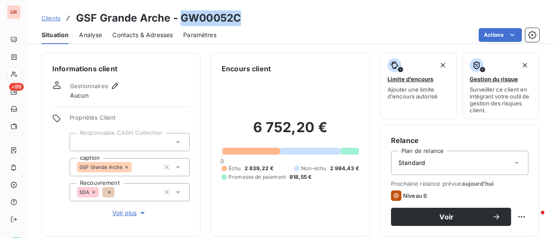
drag, startPoint x: 245, startPoint y: 19, endPoint x: 183, endPoint y: 17, distance: 61.4
click at [183, 17] on div "Clients GSF Grande Arche - GW00052C" at bounding box center [290, 18] width 525 height 16
copy h3 "GW00052C"
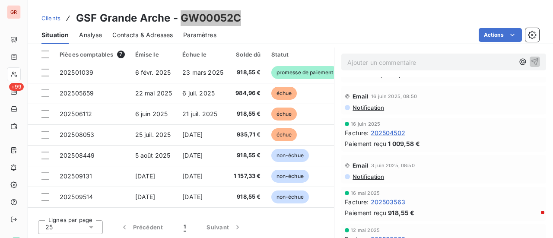
scroll to position [51, 0]
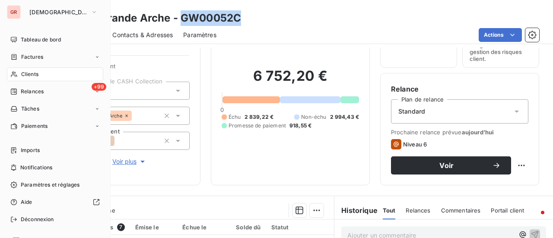
click at [35, 54] on span "Factures" at bounding box center [32, 57] width 22 height 8
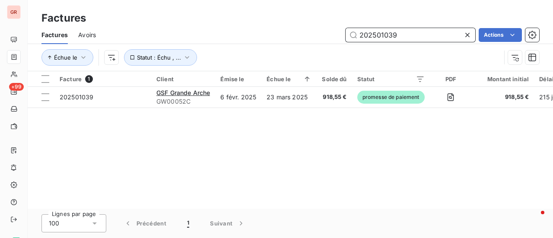
drag, startPoint x: 304, startPoint y: 53, endPoint x: 238, endPoint y: 60, distance: 66.5
click at [246, 59] on div "Factures Avoirs 202501039 Actions Échue le Statut : Échu , ..." at bounding box center [290, 48] width 525 height 45
paste input "9468"
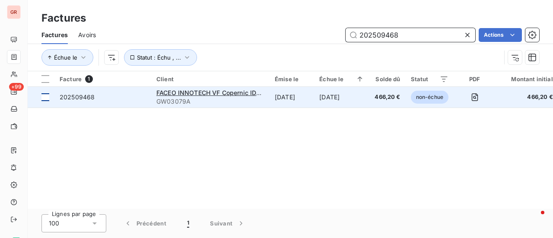
type input "202509468"
click at [48, 97] on div at bounding box center [45, 97] width 8 height 8
click at [212, 97] on span "GW03079A" at bounding box center [210, 101] width 108 height 9
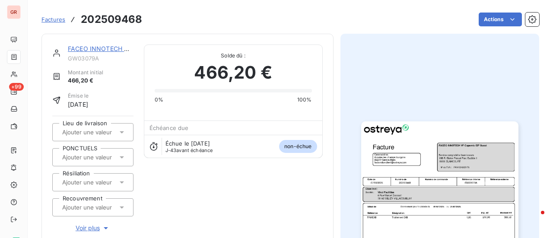
click at [212, 97] on div "0% 100%" at bounding box center [233, 100] width 157 height 8
click at [444, 178] on img "button" at bounding box center [439, 232] width 157 height 222
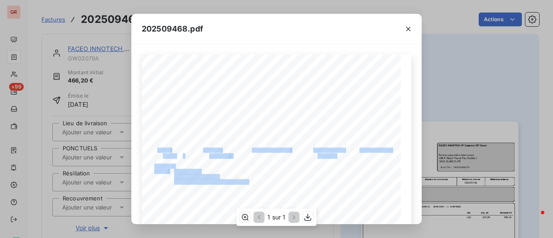
click at [301, 159] on div "Référence interne Numéro de Date de Numéro de commande Référence externe è Rue …" at bounding box center [277, 237] width 270 height 366
click at [334, 157] on span "GW03079A" at bounding box center [329, 155] width 22 height 4
click at [306, 161] on div "Référence interne Numéro de Date de Numéro de commande Référence externe è Rue …" at bounding box center [277, 237] width 270 height 366
click at [408, 26] on icon "button" at bounding box center [408, 29] width 9 height 9
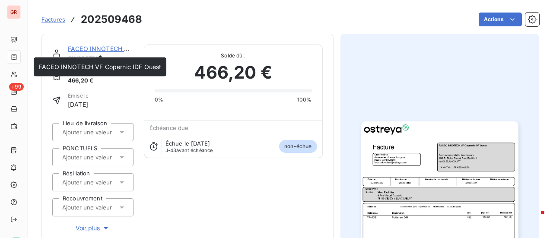
click at [102, 46] on link "FACEO INNOTECH VF Copernic IDF Ouest" at bounding box center [129, 48] width 122 height 7
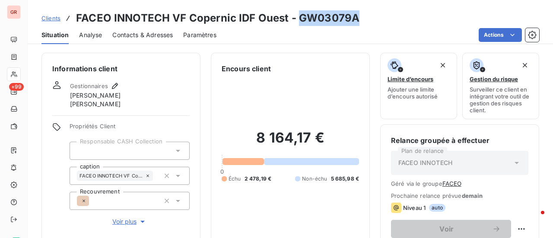
drag, startPoint x: 357, startPoint y: 15, endPoint x: 299, endPoint y: 15, distance: 58.3
click at [299, 15] on div "Clients FACEO INNOTECH VF Copernic IDF Ouest - GW03079A" at bounding box center [290, 18] width 525 height 16
copy h3 "GW03079A"
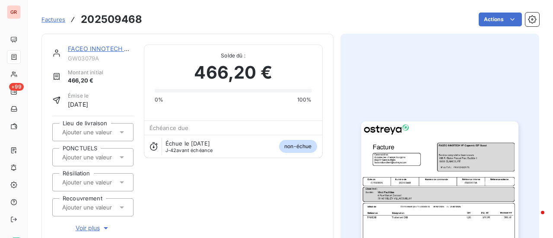
click at [442, 208] on img "button" at bounding box center [439, 232] width 157 height 222
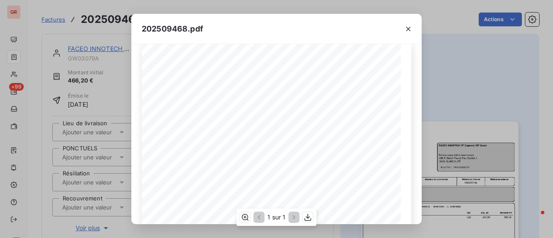
scroll to position [43, 0]
click at [410, 29] on icon "button" at bounding box center [408, 29] width 9 height 9
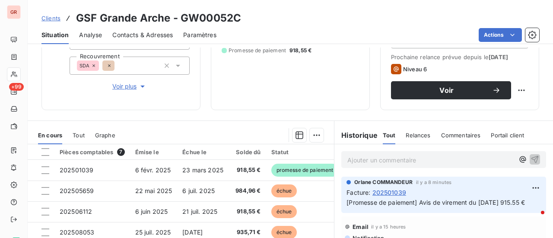
scroll to position [130, 0]
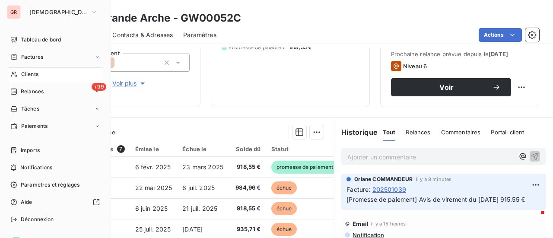
click at [41, 56] on span "Factures" at bounding box center [32, 57] width 22 height 8
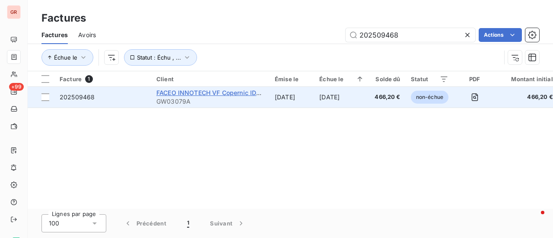
click at [195, 91] on span "FACEO INNOTECH VF Copernic IDF Ouest" at bounding box center [217, 92] width 123 height 7
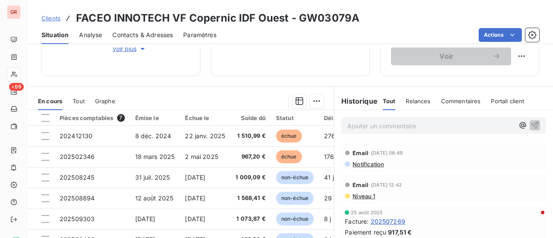
scroll to position [236, 0]
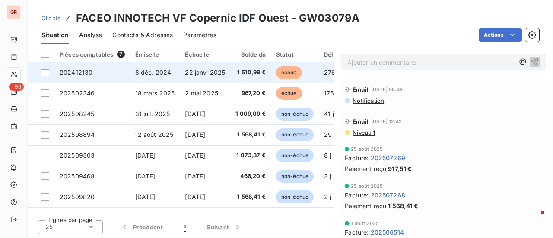
click at [150, 72] on span "8 déc. 2024" at bounding box center [153, 72] width 36 height 7
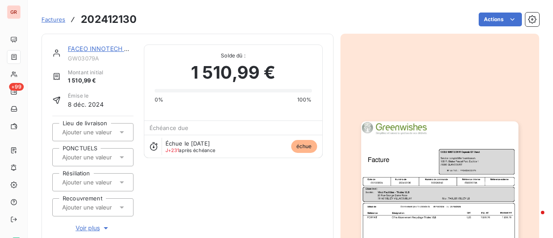
click at [392, 172] on img "button" at bounding box center [439, 232] width 157 height 222
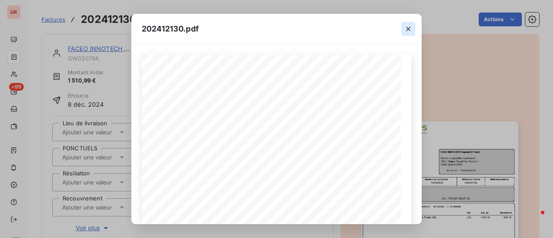
click at [411, 27] on icon "button" at bounding box center [408, 29] width 9 height 9
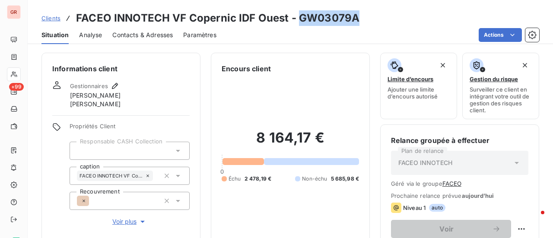
drag, startPoint x: 358, startPoint y: 20, endPoint x: 307, endPoint y: 19, distance: 51.0
click at [299, 23] on div "Clients FACEO INNOTECH VF Copernic IDF Ouest - GW03079A" at bounding box center [290, 18] width 525 height 16
copy h3 "GW03079A"
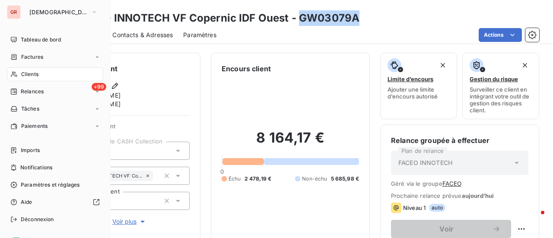
drag, startPoint x: 37, startPoint y: 54, endPoint x: 69, endPoint y: 54, distance: 32.0
click at [38, 54] on span "Factures" at bounding box center [32, 57] width 22 height 8
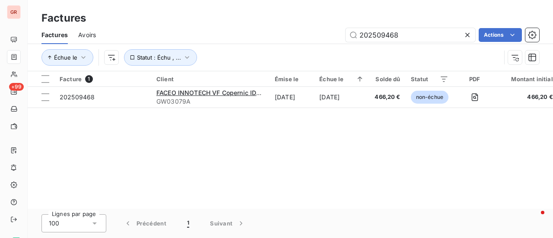
drag, startPoint x: 416, startPoint y: 38, endPoint x: 232, endPoint y: 44, distance: 183.3
click at [242, 42] on div "Factures Avoirs 202509468 Actions" at bounding box center [290, 35] width 525 height 18
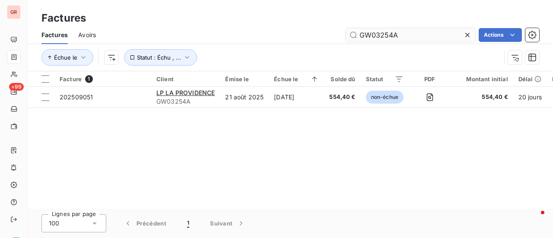
click at [404, 38] on input "GW03254A" at bounding box center [411, 35] width 130 height 14
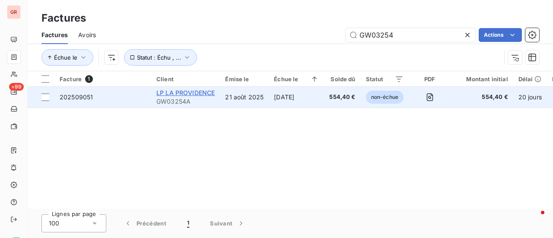
type input "GW03254"
click at [190, 90] on span "LP LA PROVIDENCE" at bounding box center [185, 92] width 58 height 7
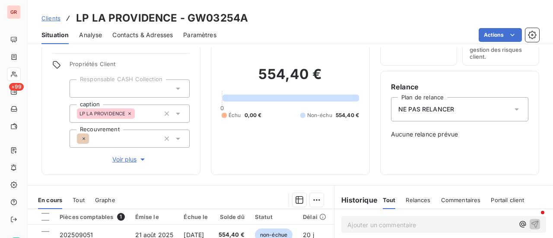
scroll to position [130, 0]
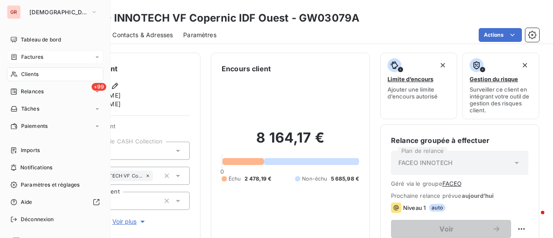
drag, startPoint x: 39, startPoint y: 56, endPoint x: 64, endPoint y: 57, distance: 24.6
click at [39, 56] on span "Factures" at bounding box center [32, 57] width 22 height 8
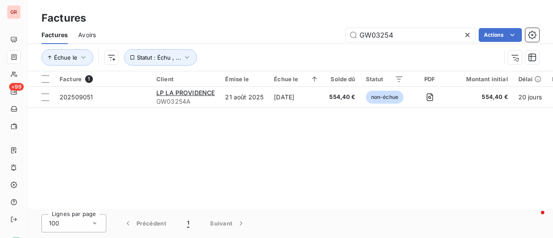
drag, startPoint x: 403, startPoint y: 38, endPoint x: 276, endPoint y: 35, distance: 127.5
click at [278, 35] on div "GW03254 Actions" at bounding box center [322, 35] width 433 height 14
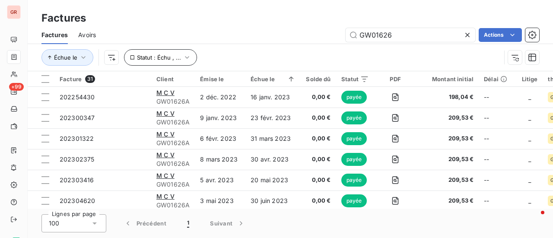
type input "GW01626"
click at [187, 56] on icon "button" at bounding box center [187, 57] width 9 height 9
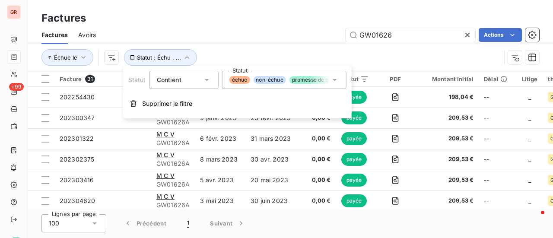
click at [334, 78] on icon at bounding box center [335, 80] width 9 height 9
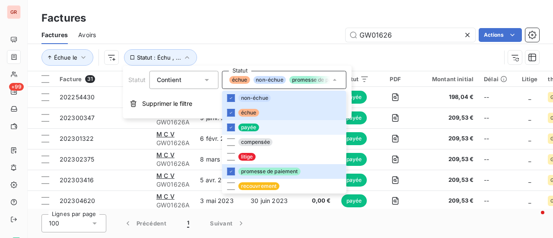
click at [236, 125] on li "payée" at bounding box center [284, 127] width 124 height 15
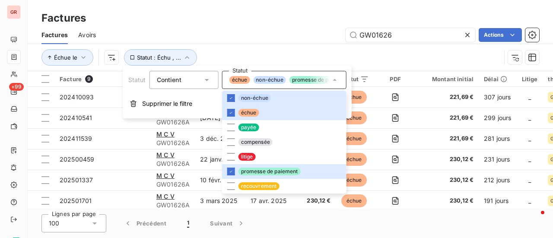
click at [419, 58] on div "Échue le Statut : Échu , ..." at bounding box center [270, 57] width 459 height 16
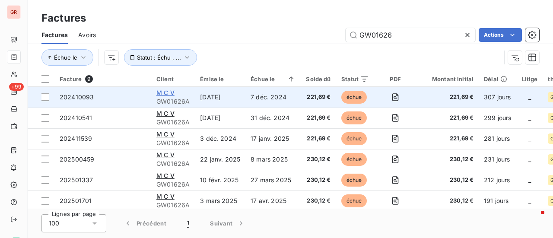
click at [164, 90] on span "M C V" at bounding box center [165, 92] width 18 height 7
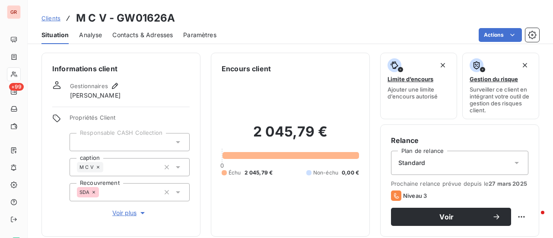
click at [135, 35] on span "Contacts & Adresses" at bounding box center [142, 35] width 60 height 9
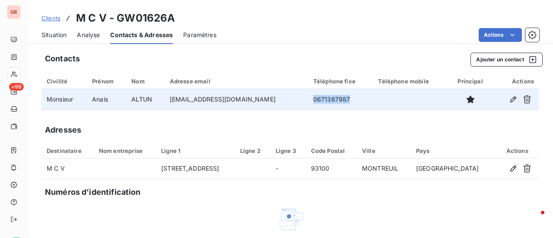
drag, startPoint x: 352, startPoint y: 100, endPoint x: 313, endPoint y: 100, distance: 38.9
click at [313, 100] on td "0671367987" at bounding box center [340, 99] width 65 height 21
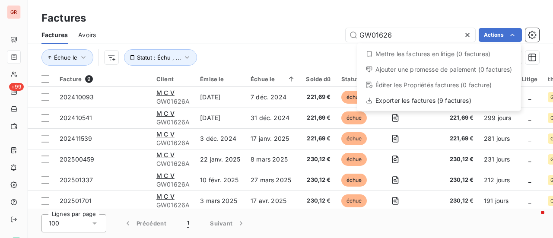
click at [239, 59] on html "GR +99 Factures Factures Avoirs GW01626 Actions Mettre les factures en litige (…" at bounding box center [276, 119] width 553 height 238
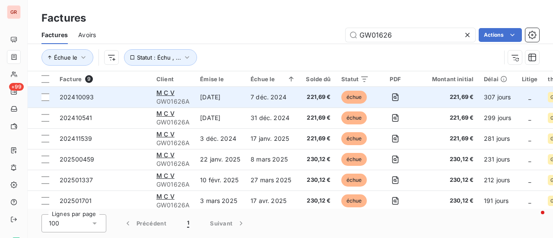
click at [200, 99] on td "[DATE]" at bounding box center [220, 97] width 51 height 21
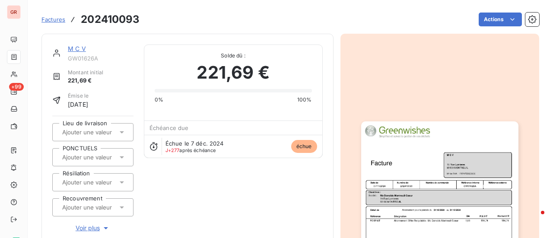
click at [78, 46] on link "M C V" at bounding box center [77, 48] width 18 height 7
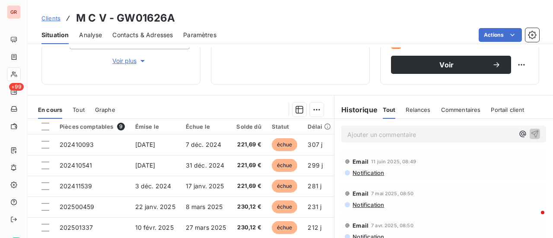
scroll to position [173, 0]
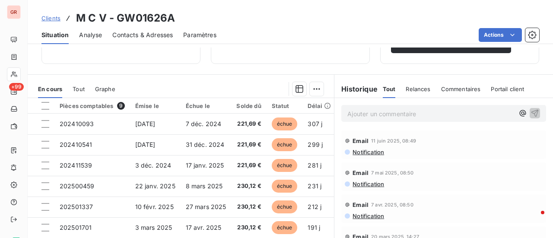
click at [367, 156] on span "Notification" at bounding box center [368, 152] width 32 height 7
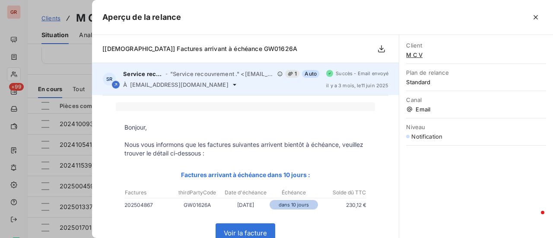
click at [95, 70] on div "SR Service recouvrement . - "Service recouvrement ." <rappels@leanpay.io> 1 Aut…" at bounding box center [245, 79] width 307 height 32
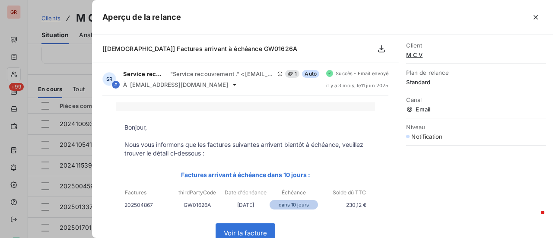
click at [54, 59] on div at bounding box center [276, 119] width 553 height 238
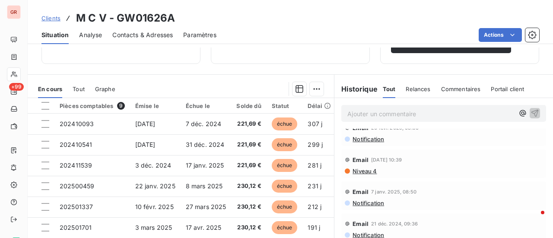
scroll to position [0, 0]
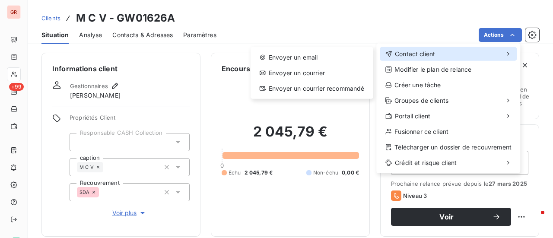
click at [436, 52] on div "Contact client" at bounding box center [448, 54] width 137 height 14
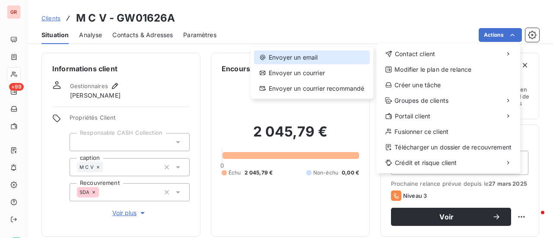
click at [313, 59] on div "Envoyer un email" at bounding box center [312, 58] width 116 height 14
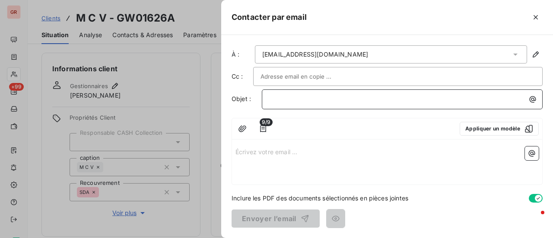
click at [328, 97] on p "﻿" at bounding box center [404, 99] width 271 height 10
click at [303, 100] on p "﻿" at bounding box center [404, 99] width 271 height 10
click at [261, 149] on p "Écrivez votre email ... ﻿" at bounding box center [387, 151] width 303 height 10
click at [251, 153] on p "Écrivez votre email ... ﻿" at bounding box center [387, 151] width 303 height 10
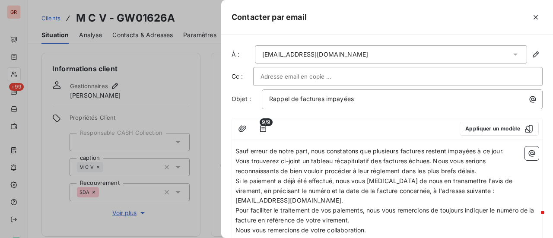
click at [236, 150] on span "Sauf erreur de notre part, nous constatons que plusieurs factures restent impay…" at bounding box center [370, 150] width 268 height 7
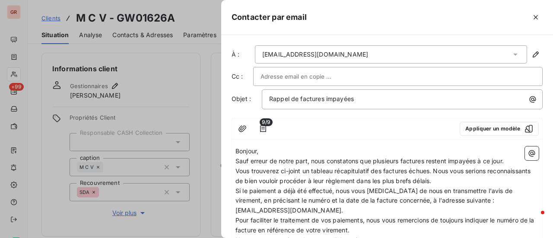
click at [435, 169] on span "Vous trouverez ci-joint un tableau récapitulatif des factures échues. Nous vous…" at bounding box center [384, 175] width 297 height 17
click at [528, 151] on icon "button" at bounding box center [532, 153] width 9 height 9
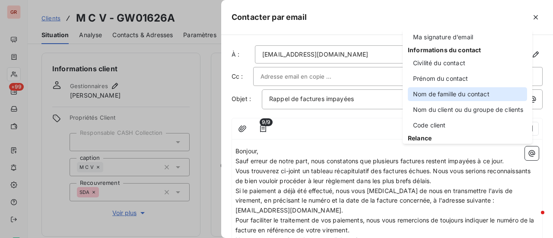
scroll to position [43, 0]
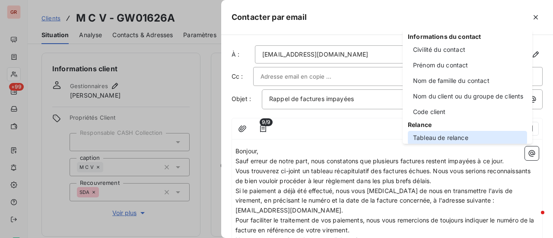
click at [448, 139] on div "Tableau de relance" at bounding box center [467, 138] width 119 height 14
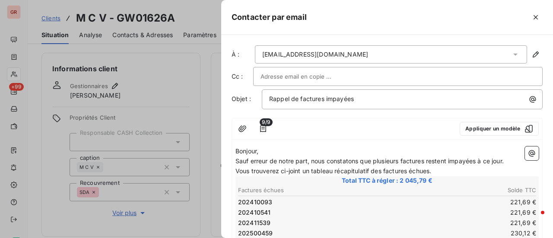
click at [446, 167] on p "Vous trouverez ci-joint un tableau récapitulatif des factures échues." at bounding box center [387, 171] width 303 height 10
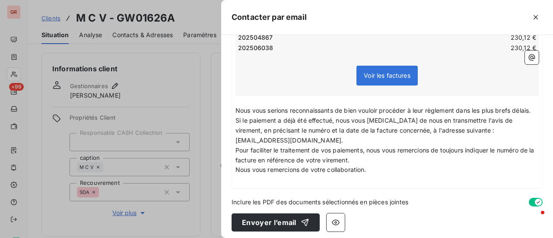
scroll to position [259, 0]
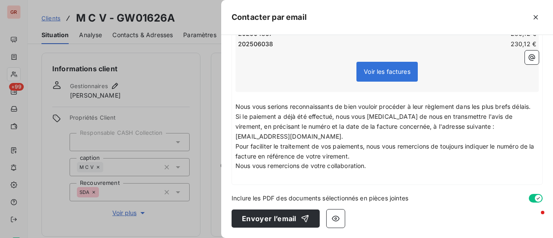
click at [240, 176] on p "﻿" at bounding box center [387, 176] width 303 height 10
click at [240, 175] on span "bien cordialement," at bounding box center [263, 175] width 54 height 7
click at [296, 178] on p "Bien cordialement," at bounding box center [387, 176] width 303 height 10
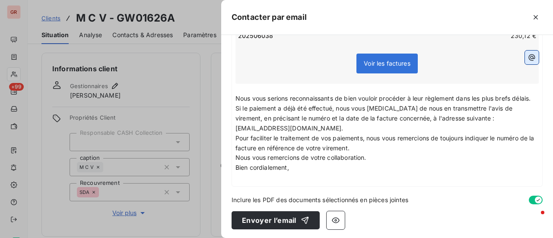
click at [528, 54] on icon "button" at bounding box center [532, 57] width 9 height 9
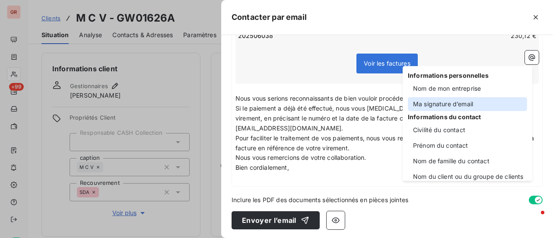
click at [460, 102] on div "Ma signature d’email" at bounding box center [467, 104] width 119 height 14
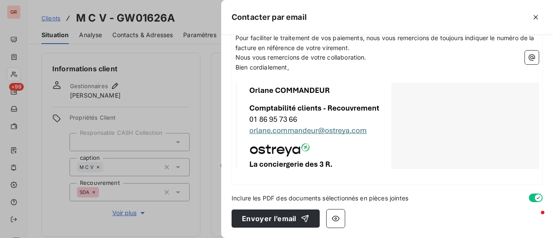
scroll to position [368, 0]
click at [337, 218] on icon "button" at bounding box center [336, 219] width 8 height 6
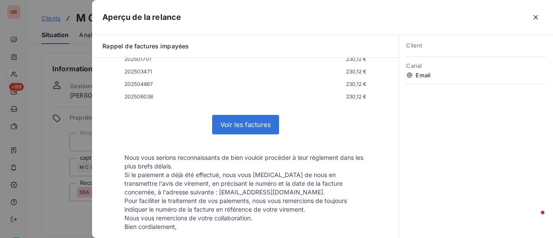
scroll to position [350, 0]
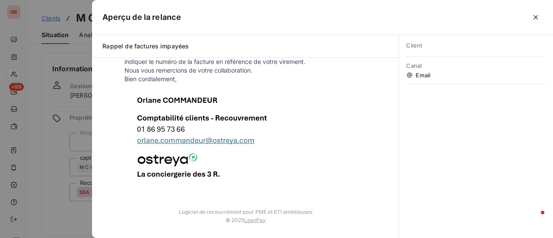
drag, startPoint x: 61, startPoint y: 165, endPoint x: 65, endPoint y: 167, distance: 4.7
click at [61, 165] on div at bounding box center [276, 119] width 553 height 238
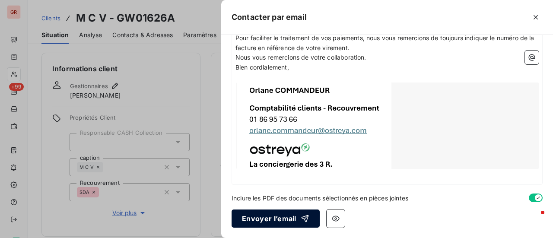
click at [278, 216] on button "Envoyer l’email" at bounding box center [276, 219] width 88 height 18
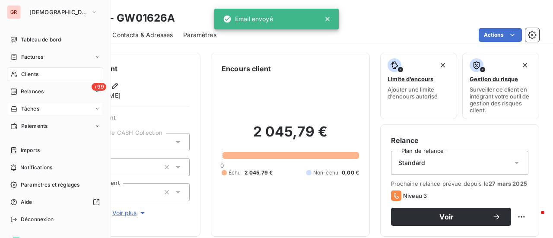
click at [39, 109] on div "Tâches" at bounding box center [55, 109] width 96 height 14
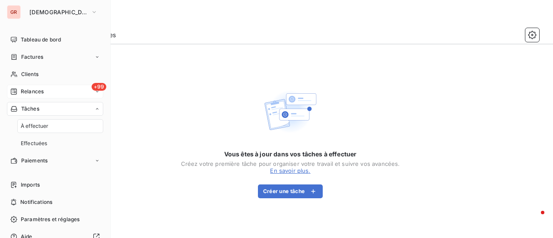
click at [50, 89] on div "+99 Relances" at bounding box center [55, 92] width 96 height 14
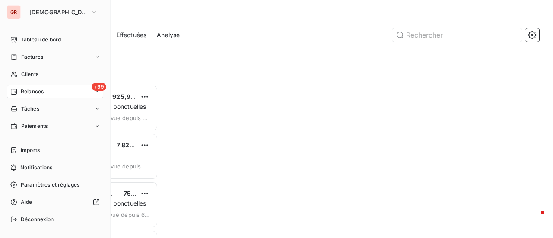
scroll to position [147, 110]
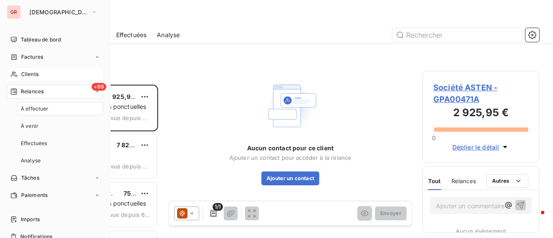
click at [48, 70] on div "Clients" at bounding box center [55, 74] width 96 height 14
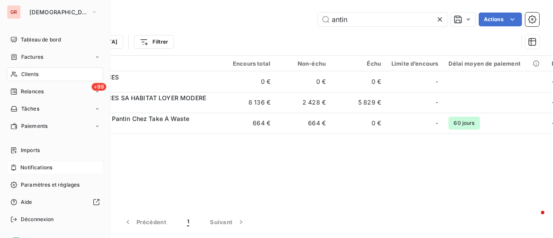
click at [48, 165] on span "Notifications" at bounding box center [36, 168] width 32 height 8
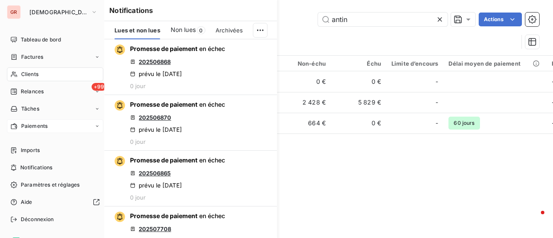
click at [44, 126] on span "Paiements" at bounding box center [34, 126] width 26 height 8
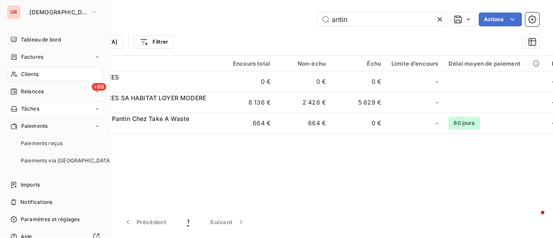
click at [41, 108] on div "Tâches" at bounding box center [55, 109] width 96 height 14
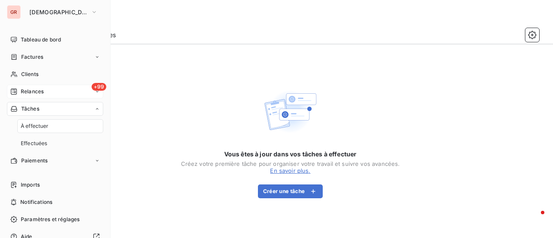
click at [41, 86] on div "+99 Relances" at bounding box center [55, 92] width 96 height 14
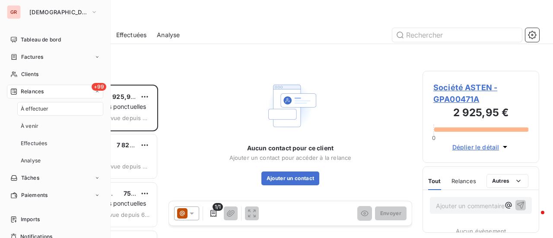
scroll to position [147, 110]
click at [96, 88] on span "+99" at bounding box center [99, 87] width 15 height 8
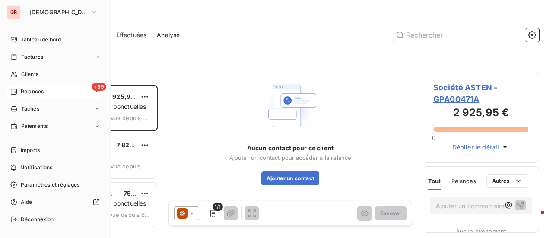
click at [95, 84] on span "+99" at bounding box center [99, 87] width 15 height 8
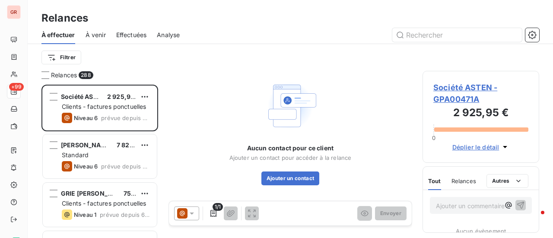
click at [245, 78] on div "Aucun contact pour ce client Ajouter un contact pour accéder à la relance Ajout…" at bounding box center [291, 131] width 244 height 121
click at [139, 33] on span "Effectuées" at bounding box center [131, 35] width 31 height 9
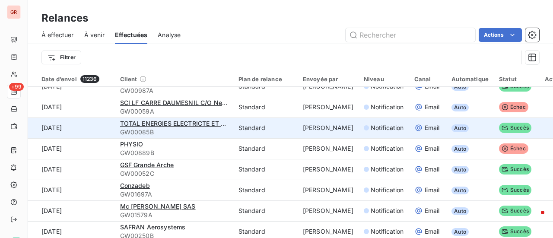
scroll to position [216, 0]
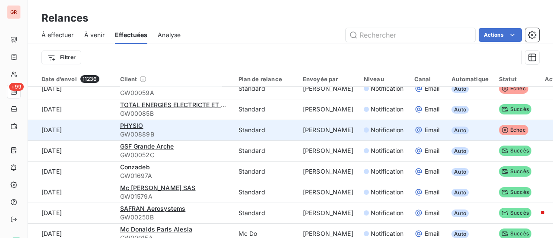
click at [173, 130] on span "GW00889B" at bounding box center [174, 134] width 108 height 9
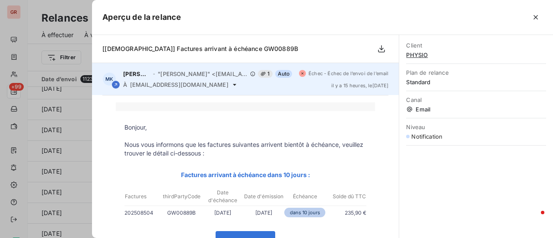
click at [231, 83] on icon at bounding box center [234, 84] width 7 height 7
click at [231, 86] on icon at bounding box center [234, 84] width 7 height 7
click at [231, 83] on icon at bounding box center [234, 84] width 7 height 7
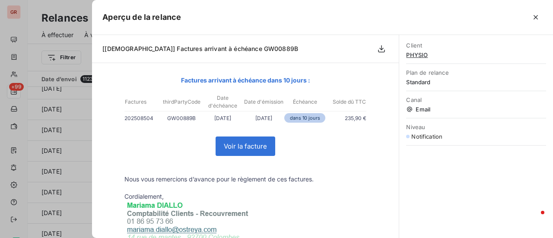
scroll to position [173, 0]
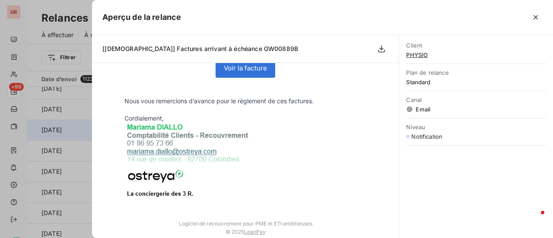
click at [75, 124] on div at bounding box center [276, 119] width 553 height 238
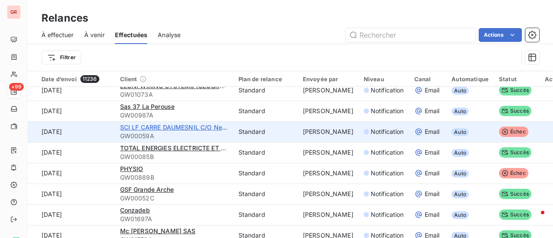
click at [162, 127] on span "SCI LF CARRE DAUMESNIL C/O Nexity PM" at bounding box center [182, 127] width 124 height 7
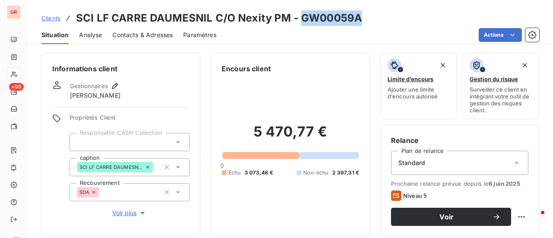
drag, startPoint x: 363, startPoint y: 20, endPoint x: 299, endPoint y: 19, distance: 64.0
click at [299, 19] on div "Clients SCI LF CARRE DAUMESNIL C/O Nexity PM - GW00059A" at bounding box center [290, 18] width 525 height 16
copy h3 "GW00059A"
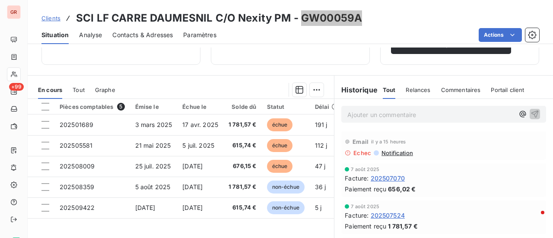
scroll to position [130, 0]
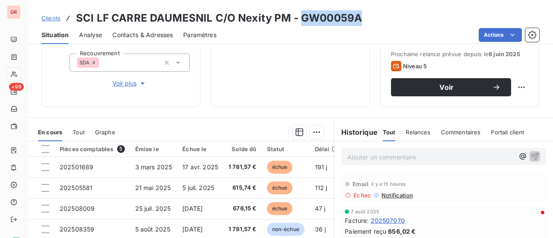
click at [159, 33] on span "Contacts & Adresses" at bounding box center [142, 35] width 60 height 9
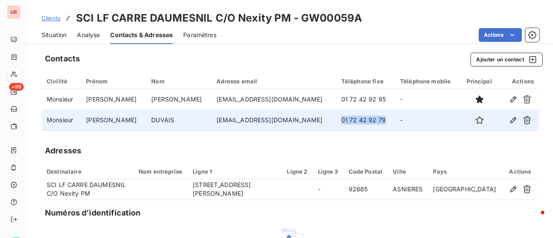
drag, startPoint x: 340, startPoint y: 121, endPoint x: 292, endPoint y: 117, distance: 47.7
click at [336, 117] on td "01 72 42 92 79" at bounding box center [365, 120] width 59 height 21
click at [336, 122] on td "01 72 42 92 79" at bounding box center [365, 120] width 59 height 21
drag, startPoint x: 335, startPoint y: 122, endPoint x: 292, endPoint y: 124, distance: 43.3
click at [336, 124] on td "01 72 42 92 79" at bounding box center [365, 120] width 59 height 21
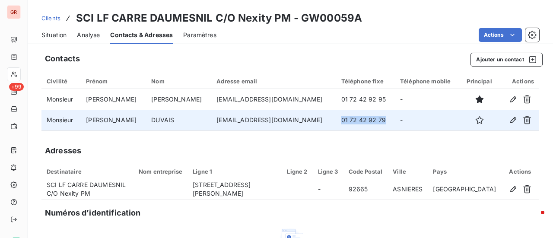
copy td "01 72 42 92 79"
drag, startPoint x: 248, startPoint y: 121, endPoint x: 197, endPoint y: 121, distance: 50.6
click at [191, 122] on tr "Monsieur LAURIE DUVAIS ldivais@nexity.fr 01 72 42 92 79 -" at bounding box center [290, 120] width 498 height 21
copy tr "ldivais@nexity.fr"
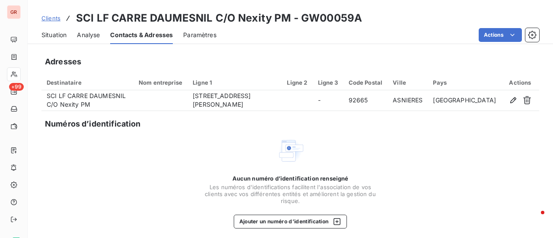
scroll to position [93, 0]
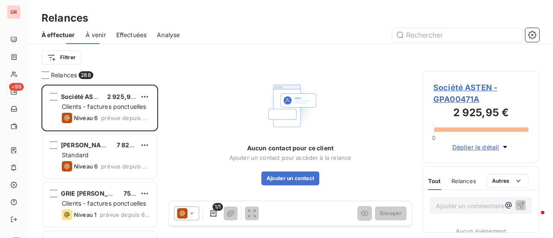
scroll to position [147, 110]
click at [137, 34] on span "Effectuées" at bounding box center [131, 35] width 31 height 9
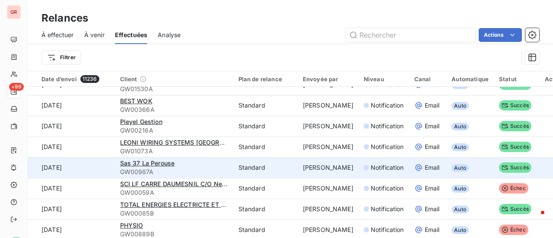
scroll to position [130, 0]
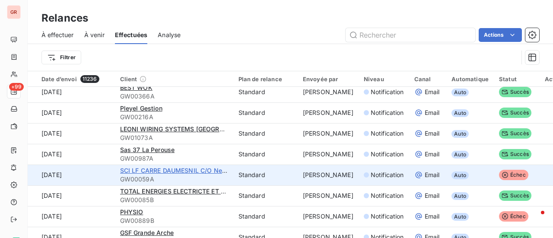
drag, startPoint x: 185, startPoint y: 170, endPoint x: 151, endPoint y: 173, distance: 33.9
click at [151, 173] on span "SCI LF CARRE DAUMESNIL C/O Nexity PM" at bounding box center [182, 170] width 124 height 7
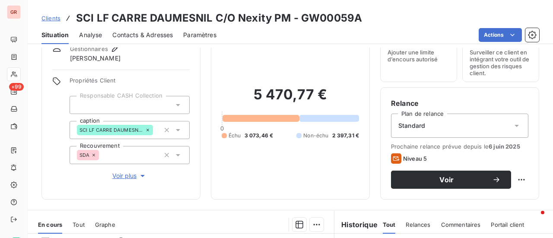
scroll to position [130, 0]
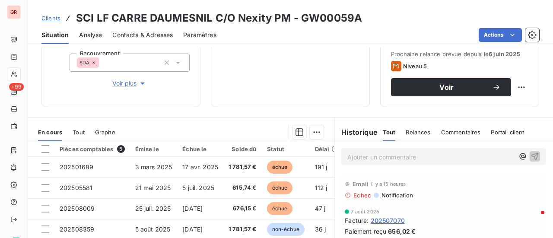
click at [357, 156] on p "Ajouter un commentaire ﻿" at bounding box center [430, 157] width 167 height 11
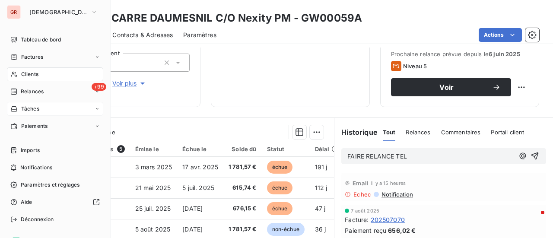
click at [31, 104] on div "Tâches" at bounding box center [55, 109] width 96 height 14
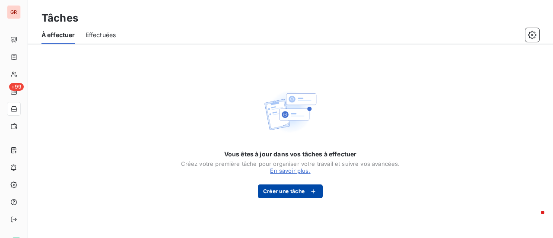
click at [303, 190] on button "Créer une tâche" at bounding box center [290, 192] width 65 height 14
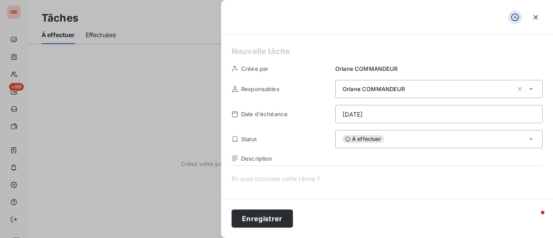
click at [268, 219] on button "Enregistrer" at bounding box center [262, 219] width 61 height 18
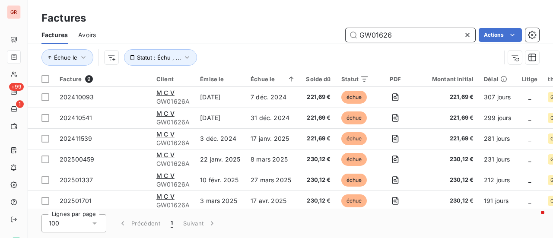
drag, startPoint x: 416, startPoint y: 36, endPoint x: 290, endPoint y: 38, distance: 125.3
click at [290, 38] on div "GW01626 Actions" at bounding box center [322, 35] width 433 height 14
paste input "A"
type input "GW01626A"
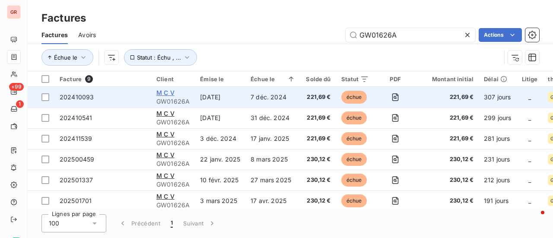
click at [171, 92] on span "M C V" at bounding box center [165, 92] width 18 height 7
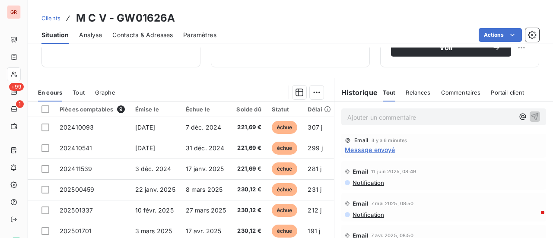
scroll to position [173, 0]
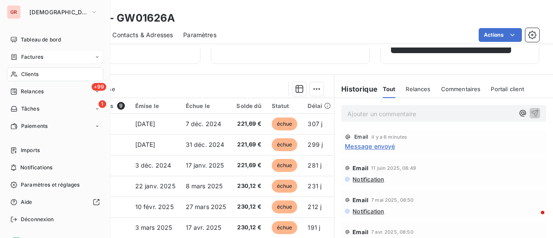
click at [39, 57] on span "Factures" at bounding box center [32, 57] width 22 height 8
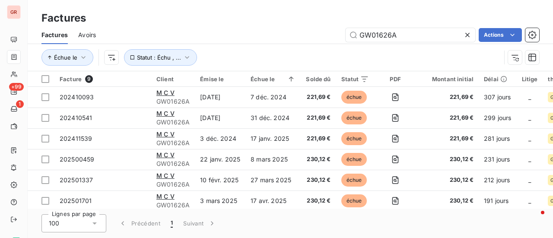
drag, startPoint x: 416, startPoint y: 32, endPoint x: 294, endPoint y: 37, distance: 121.9
click at [294, 37] on div "GW01626A Actions" at bounding box center [322, 35] width 433 height 14
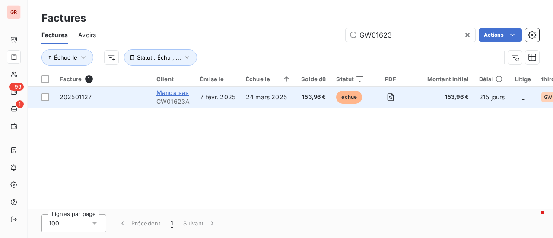
type input "GW01623"
click at [175, 92] on span "Manda sas" at bounding box center [172, 92] width 32 height 7
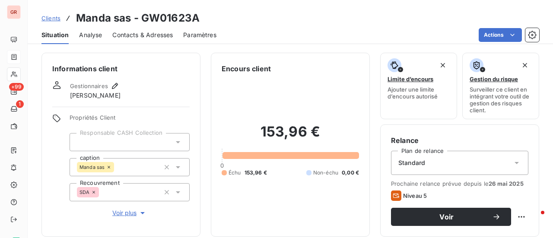
click at [152, 33] on span "Contacts & Adresses" at bounding box center [142, 35] width 60 height 9
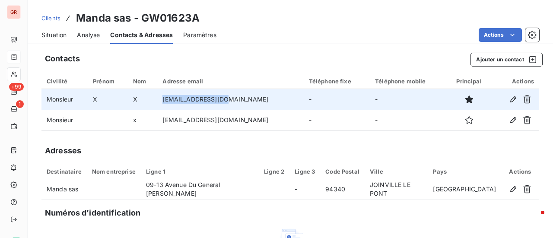
drag, startPoint x: 242, startPoint y: 99, endPoint x: 175, endPoint y: 100, distance: 67.0
click at [175, 100] on td "[EMAIL_ADDRESS][DOMAIN_NAME]" at bounding box center [230, 99] width 146 height 21
copy td "[EMAIL_ADDRESS][DOMAIN_NAME]"
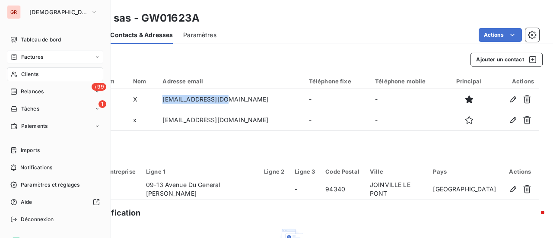
drag, startPoint x: 34, startPoint y: 58, endPoint x: 77, endPoint y: 62, distance: 43.4
click at [34, 58] on span "Factures" at bounding box center [32, 57] width 22 height 8
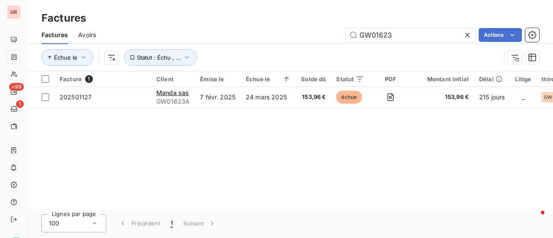
drag, startPoint x: 410, startPoint y: 40, endPoint x: 296, endPoint y: 40, distance: 114.1
click at [296, 40] on div "GW01623 Actions" at bounding box center [322, 35] width 433 height 14
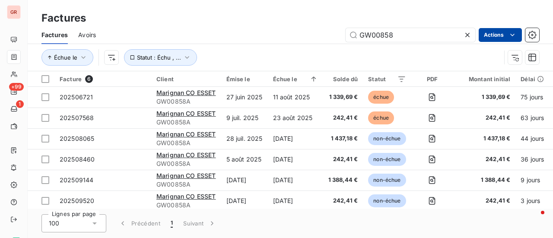
type input "GW00858"
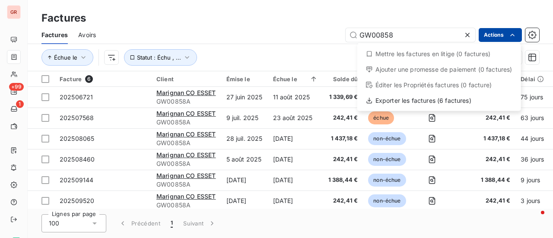
click at [288, 28] on html "GR +99 1 Factures Factures Avoirs GW00858 Actions Mettre les factures en litige…" at bounding box center [276, 119] width 553 height 238
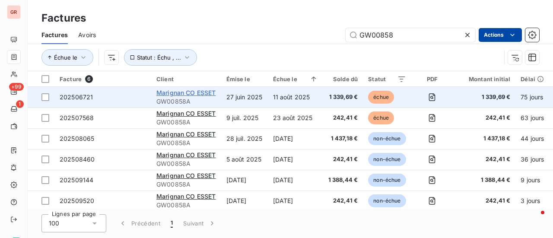
click at [211, 92] on span "Marignan CO ESSET" at bounding box center [186, 92] width 60 height 7
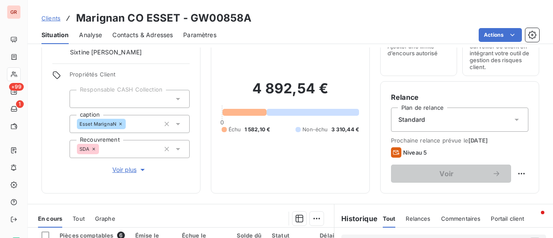
scroll to position [173, 0]
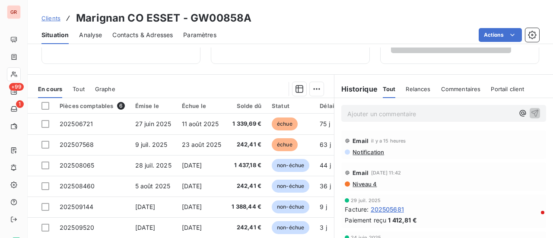
click at [160, 36] on span "Contacts & Adresses" at bounding box center [142, 35] width 60 height 9
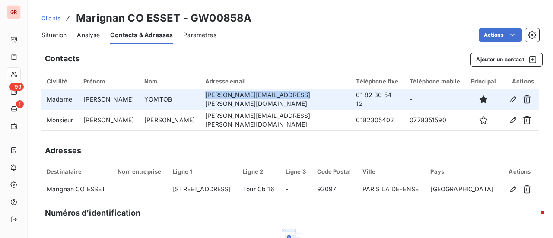
drag, startPoint x: 279, startPoint y: 96, endPoint x: 176, endPoint y: 95, distance: 102.9
click at [200, 95] on td "[PERSON_NAME][EMAIL_ADDRESS][PERSON_NAME][DOMAIN_NAME]" at bounding box center [275, 99] width 151 height 21
copy td "[PERSON_NAME][EMAIL_ADDRESS][PERSON_NAME][DOMAIN_NAME]"
click at [357, 102] on td "01 82 30 54 12" at bounding box center [378, 99] width 54 height 21
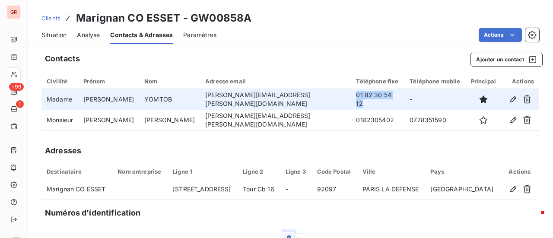
drag, startPoint x: 352, startPoint y: 99, endPoint x: 305, endPoint y: 99, distance: 47.1
click at [351, 99] on td "01 82 30 54 12" at bounding box center [378, 99] width 54 height 21
copy td "01 82 30 54 12"
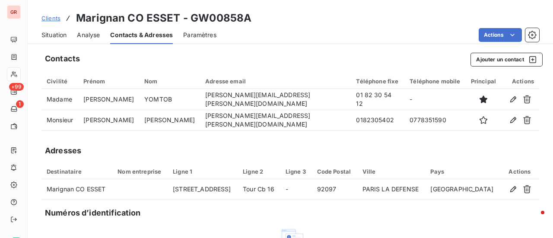
click at [251, 24] on div "Clients Marignan CO ESSET - GW00858A" at bounding box center [290, 18] width 525 height 16
drag, startPoint x: 249, startPoint y: 20, endPoint x: 188, endPoint y: 18, distance: 60.5
click at [188, 18] on h3 "Marignan CO ESSET - GW00858A" at bounding box center [163, 18] width 175 height 16
copy h3 "GW00858A"
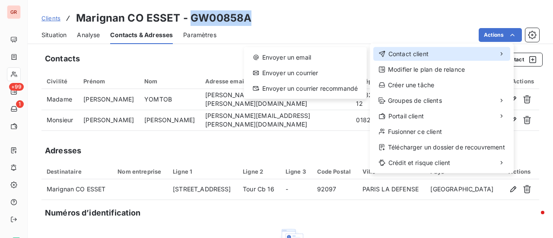
click at [420, 53] on span "Contact client" at bounding box center [408, 54] width 40 height 9
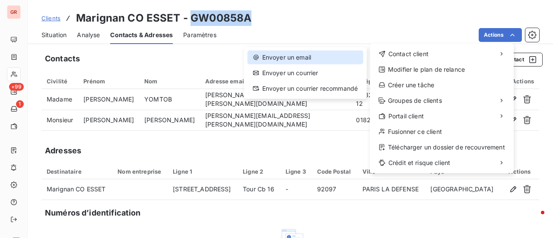
click at [303, 56] on div "Envoyer un email" at bounding box center [306, 58] width 116 height 14
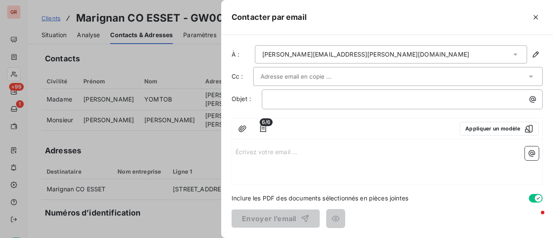
click at [309, 73] on input "text" at bounding box center [307, 76] width 93 height 13
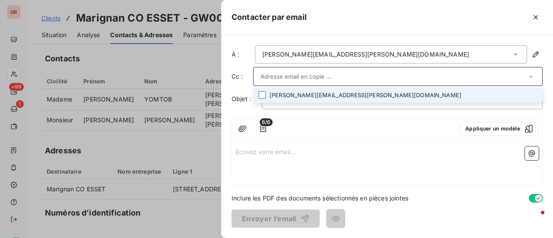
click at [313, 94] on li "[PERSON_NAME][EMAIL_ADDRESS][PERSON_NAME][DOMAIN_NAME]" at bounding box center [398, 95] width 290 height 15
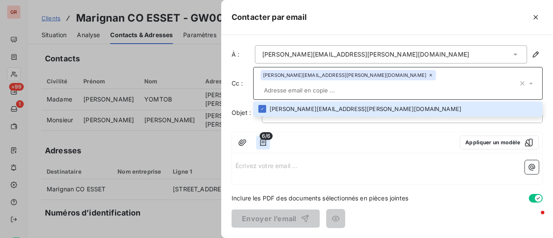
click at [266, 139] on icon "button" at bounding box center [263, 142] width 6 height 7
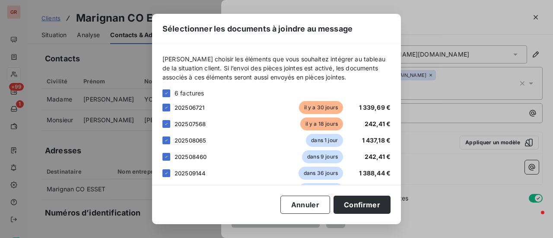
click at [452, 137] on div "Sélectionner les documents à joindre au message [PERSON_NAME] choisir les éléme…" at bounding box center [276, 119] width 553 height 238
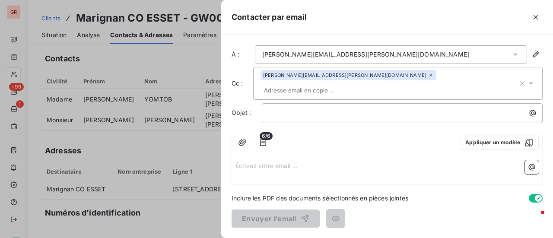
click at [239, 160] on p "Écrivez votre email ... ﻿" at bounding box center [387, 165] width 303 height 10
click at [301, 108] on p "﻿" at bounding box center [404, 113] width 271 height 10
click at [256, 160] on p "Écrivez votre email ... ﻿" at bounding box center [387, 165] width 303 height 10
click at [242, 160] on p "Écrivez votre email ... ﻿" at bounding box center [387, 165] width 303 height 10
click at [237, 166] on div "Écrivez votre email ... ﻿" at bounding box center [387, 171] width 310 height 28
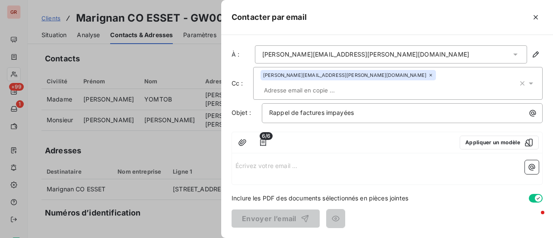
click at [238, 159] on div "Écrivez votre email ... ﻿" at bounding box center [387, 171] width 310 height 28
click at [237, 160] on p "Écrivez votre email ... ﻿" at bounding box center [387, 165] width 303 height 10
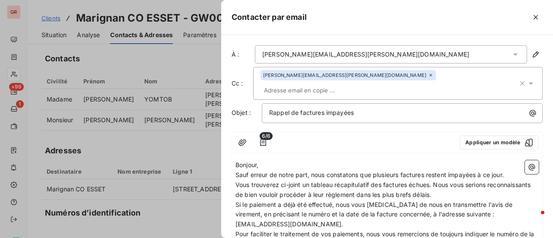
click at [434, 181] on span "Vous trouverez ci-joint un tableau récapitulatif des factures échues. Nous vous…" at bounding box center [384, 189] width 297 height 17
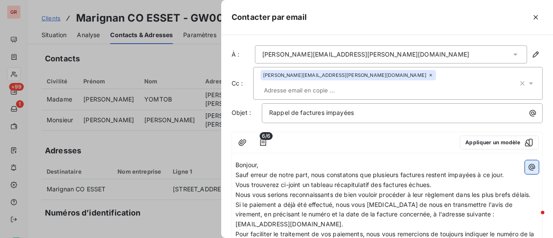
click at [528, 163] on icon "button" at bounding box center [532, 167] width 9 height 9
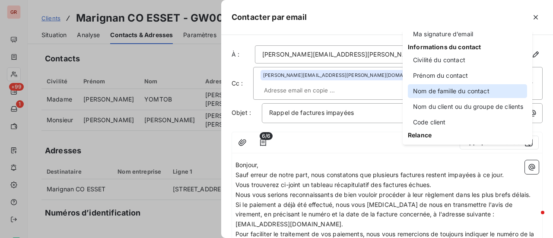
scroll to position [43, 0]
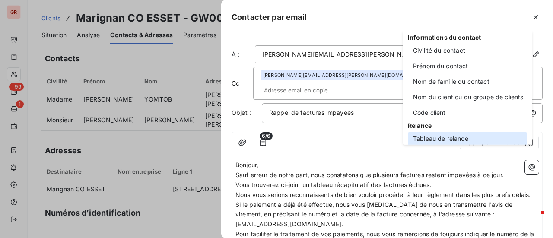
click at [451, 139] on div "Tableau de relance" at bounding box center [467, 139] width 119 height 14
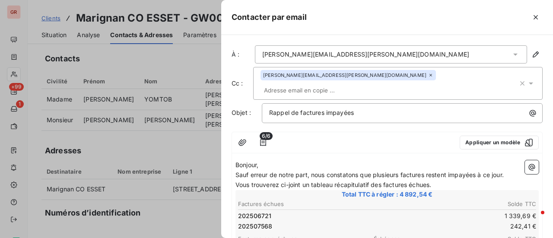
click at [447, 180] on p "Vous trouverez ci-joint un tableau récapitulatif des factures échues." at bounding box center [387, 185] width 303 height 10
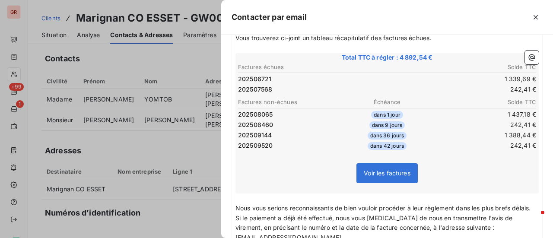
scroll to position [173, 0]
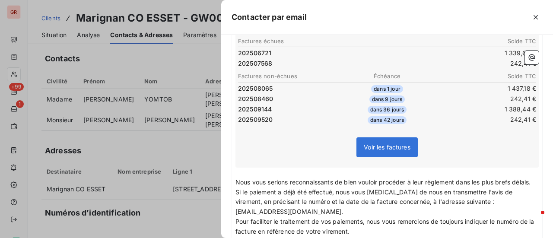
drag, startPoint x: 254, startPoint y: 178, endPoint x: 229, endPoint y: 177, distance: 25.1
click at [229, 177] on div "À : [PERSON_NAME][EMAIL_ADDRESS][PERSON_NAME][DOMAIN_NAME] Cc : [PERSON_NAME][D…" at bounding box center [387, 136] width 332 height 203
drag, startPoint x: 521, startPoint y: 166, endPoint x: 462, endPoint y: 167, distance: 59.2
click at [462, 178] on p "Nous vous serions reconnaissants de bien vouloir procéder à leur règlement dans…" at bounding box center [387, 183] width 303 height 10
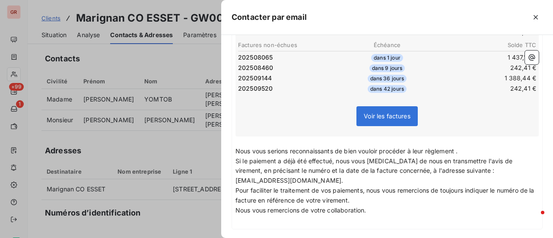
scroll to position [234, 0]
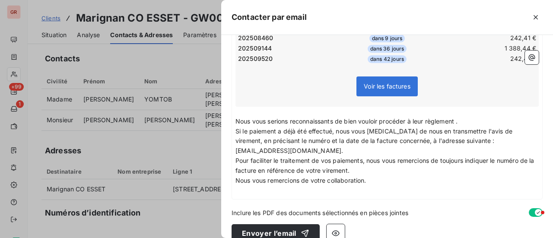
click at [242, 186] on p "﻿" at bounding box center [387, 191] width 303 height 10
click at [240, 187] on div "À : [PERSON_NAME][EMAIL_ADDRESS][PERSON_NAME][DOMAIN_NAME] Cc : [PERSON_NAME][D…" at bounding box center [387, 136] width 332 height 203
click at [306, 186] on p "Bien cordialement," at bounding box center [387, 191] width 303 height 10
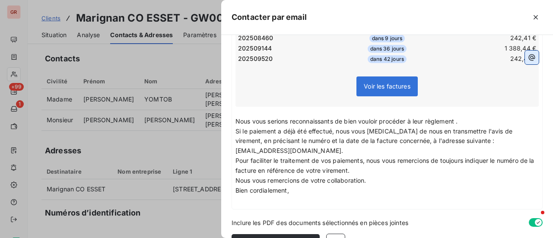
click at [529, 54] on icon "button" at bounding box center [532, 57] width 6 height 6
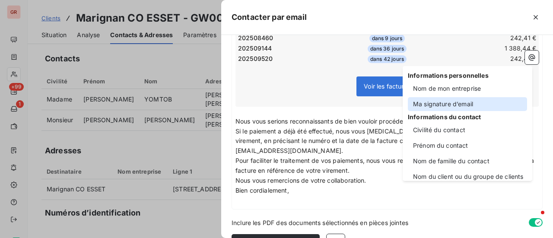
click at [453, 103] on div "Ma signature d’email" at bounding box center [467, 104] width 119 height 14
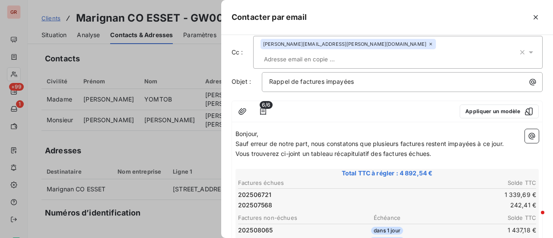
scroll to position [0, 0]
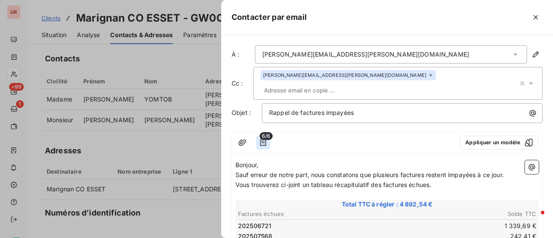
click at [265, 139] on icon "button" at bounding box center [263, 142] width 6 height 7
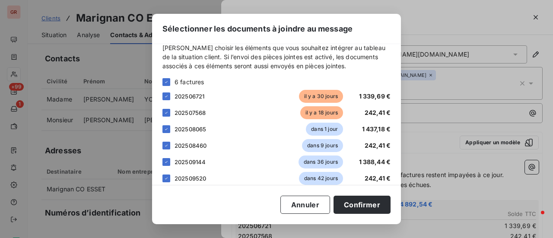
scroll to position [21, 0]
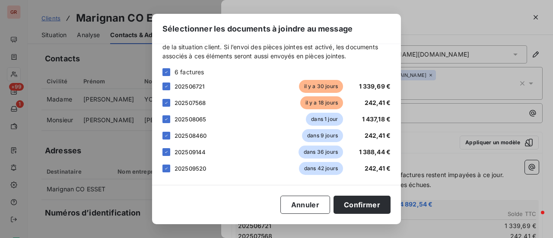
click at [439, 22] on div "Sélectionner les documents à joindre au message [PERSON_NAME] choisir les éléme…" at bounding box center [276, 119] width 553 height 238
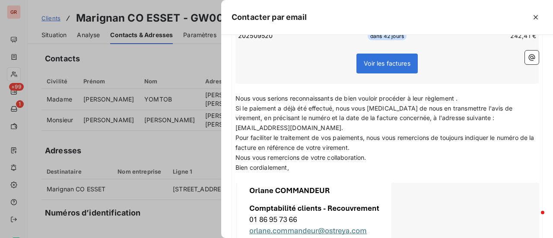
scroll to position [342, 0]
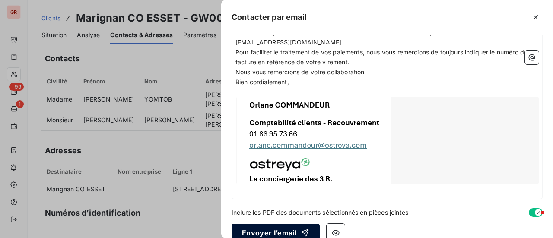
click at [284, 224] on button "Envoyer l’email" at bounding box center [276, 233] width 88 height 18
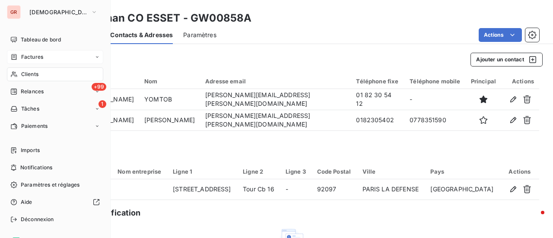
drag, startPoint x: 40, startPoint y: 59, endPoint x: 86, endPoint y: 60, distance: 45.8
click at [40, 59] on span "Factures" at bounding box center [32, 57] width 22 height 8
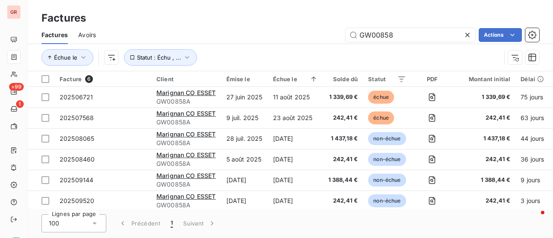
drag, startPoint x: 405, startPoint y: 30, endPoint x: 302, endPoint y: 47, distance: 104.2
click at [305, 47] on div "Factures Avoirs GW00858 Actions Échue le Statut : Échu , ..." at bounding box center [290, 48] width 525 height 45
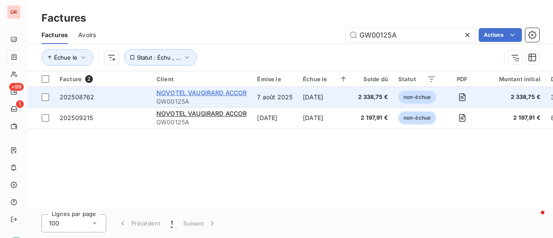
type input "GW00125A"
click at [197, 92] on span "NOVOTEL VAUGIRARD ACCOR" at bounding box center [201, 92] width 90 height 7
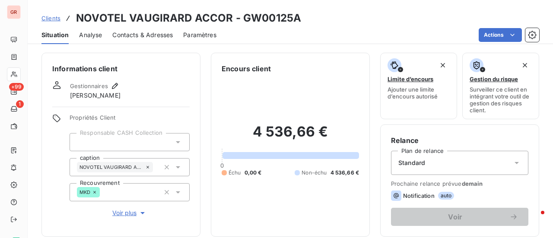
click at [152, 32] on span "Contacts & Adresses" at bounding box center [142, 35] width 60 height 9
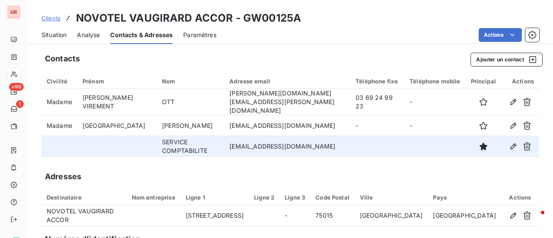
drag, startPoint x: 341, startPoint y: 142, endPoint x: 228, endPoint y: 142, distance: 113.2
click at [228, 142] on td "[EMAIL_ADDRESS][DOMAIN_NAME]" at bounding box center [287, 146] width 126 height 21
copy td "[EMAIL_ADDRESS][DOMAIN_NAME]"
drag, startPoint x: 363, startPoint y: 144, endPoint x: 358, endPoint y: 143, distance: 4.8
click at [363, 144] on td at bounding box center [377, 146] width 54 height 21
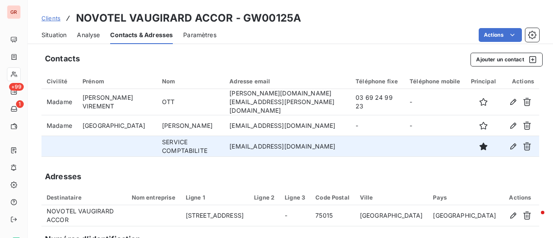
drag, startPoint x: 340, startPoint y: 142, endPoint x: 226, endPoint y: 144, distance: 113.7
click at [226, 144] on td "[EMAIL_ADDRESS][DOMAIN_NAME]" at bounding box center [287, 146] width 126 height 21
copy td "[EMAIL_ADDRESS][DOMAIN_NAME]"
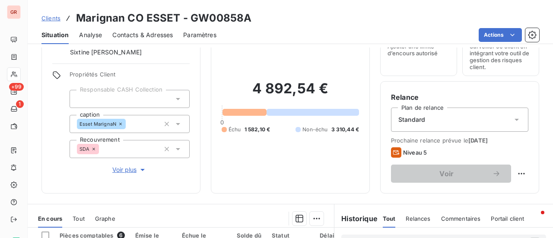
scroll to position [130, 0]
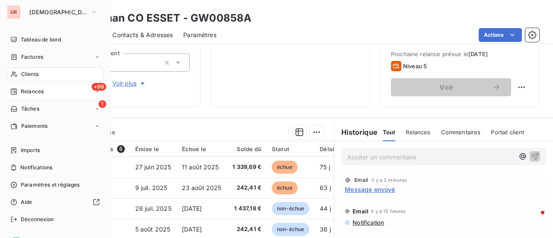
click at [95, 88] on span "+99" at bounding box center [99, 87] width 15 height 8
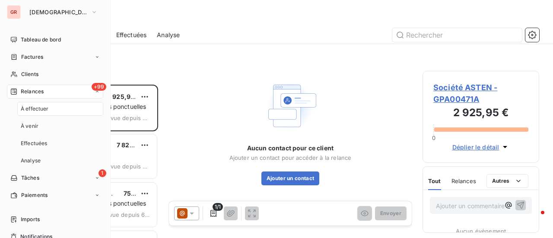
scroll to position [147, 110]
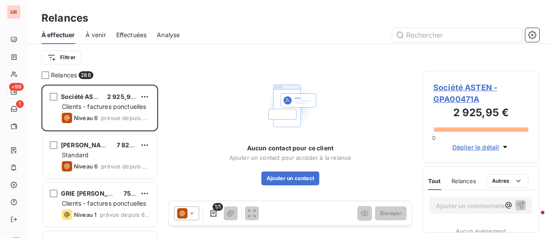
click at [132, 34] on span "Effectuées" at bounding box center [131, 35] width 31 height 9
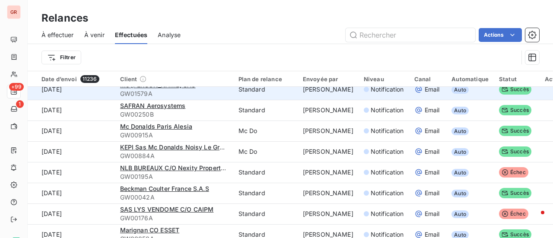
scroll to position [389, 0]
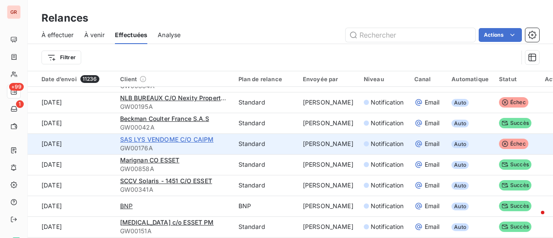
click at [150, 140] on span "SAS LYS VENDOME C/O CAIPM" at bounding box center [167, 139] width 94 height 7
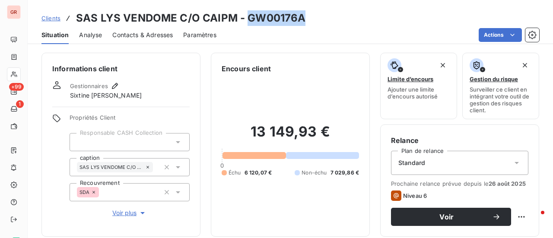
drag, startPoint x: 303, startPoint y: 20, endPoint x: 247, endPoint y: 20, distance: 56.2
click at [247, 20] on div "Clients SAS LYS VENDOME C/O CAIPM - GW00176A" at bounding box center [290, 18] width 525 height 16
copy h3 "GW00176A"
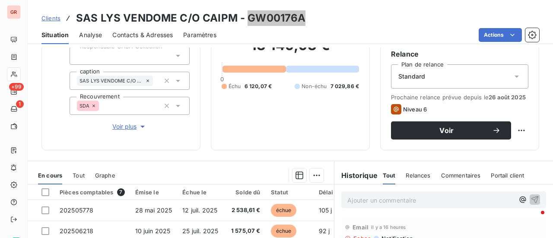
scroll to position [173, 0]
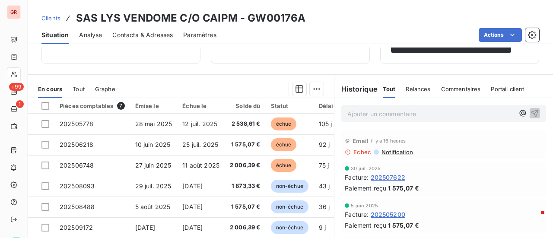
click at [398, 151] on span "Notification" at bounding box center [397, 152] width 32 height 7
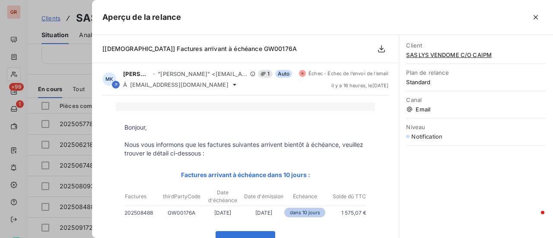
click at [68, 131] on div at bounding box center [276, 119] width 553 height 238
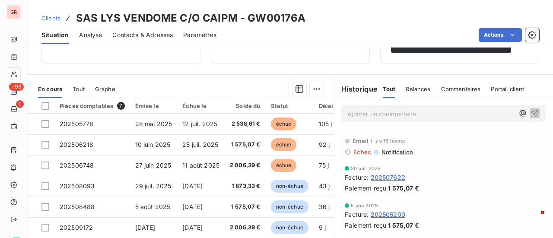
click at [154, 33] on span "Contacts & Adresses" at bounding box center [142, 35] width 60 height 9
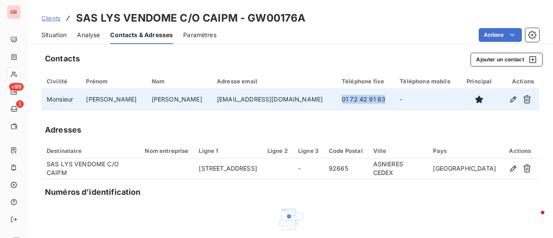
drag, startPoint x: 339, startPoint y: 96, endPoint x: 291, endPoint y: 100, distance: 48.2
click at [337, 100] on td "01 72 42 91 63" at bounding box center [366, 99] width 58 height 21
copy td "01 72 42 91 63"
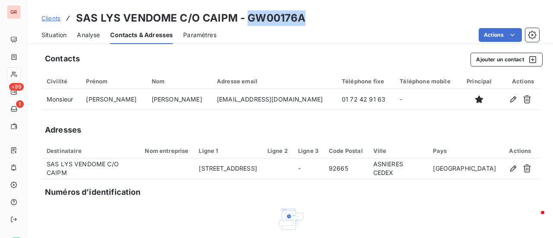
drag, startPoint x: 302, startPoint y: 19, endPoint x: 245, endPoint y: 21, distance: 57.9
click at [245, 21] on h3 "SAS LYS VENDOME C/O CAIPM - GW00176A" at bounding box center [190, 18] width 229 height 16
copy h3 "GW00176A"
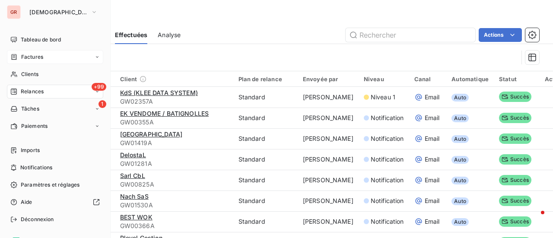
click at [35, 55] on span "Factures" at bounding box center [32, 57] width 22 height 8
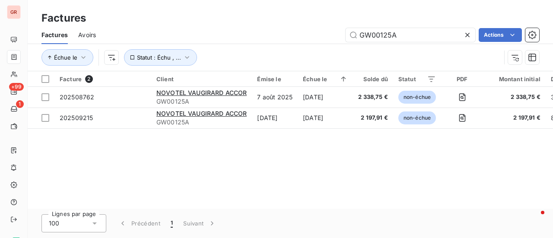
click at [410, 44] on div "Factures Avoirs GW00125A Actions" at bounding box center [290, 35] width 525 height 18
drag, startPoint x: 344, startPoint y: 38, endPoint x: 290, endPoint y: 43, distance: 53.3
click at [290, 43] on div "Factures Avoirs GW00125A Actions" at bounding box center [290, 35] width 525 height 18
paste input "76"
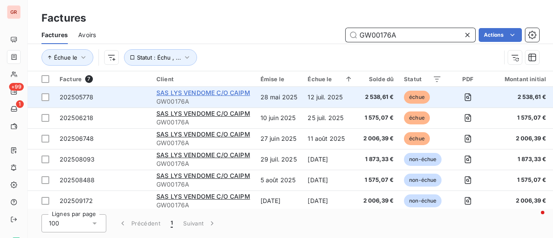
type input "GW00176A"
click at [202, 92] on span "SAS LYS VENDOME C/O CAIPM" at bounding box center [203, 92] width 94 height 7
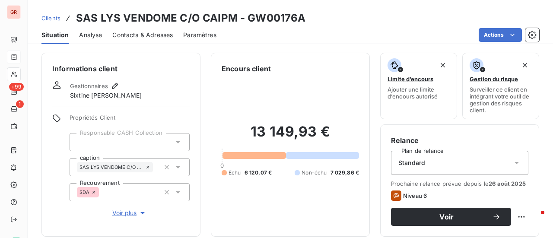
click at [164, 35] on span "Contacts & Adresses" at bounding box center [142, 35] width 60 height 9
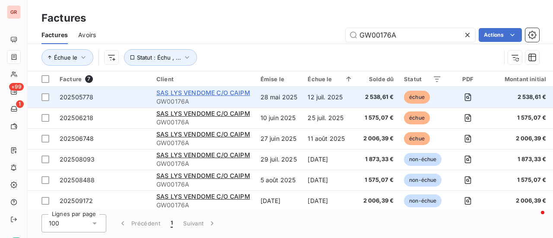
click at [201, 91] on span "SAS LYS VENDOME C/O CAIPM" at bounding box center [203, 92] width 94 height 7
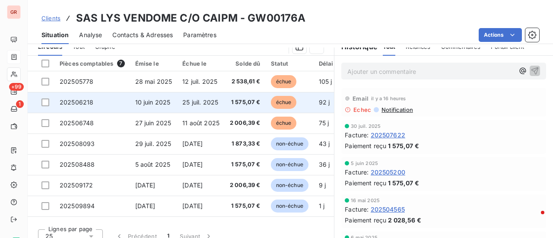
scroll to position [216, 0]
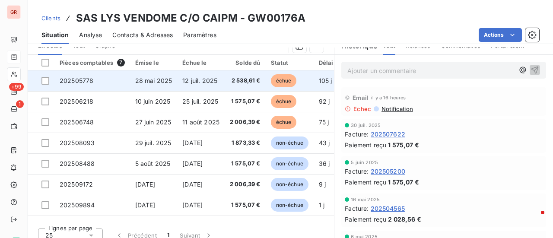
click at [195, 83] on span "12 juil. 2025" at bounding box center [199, 80] width 35 height 7
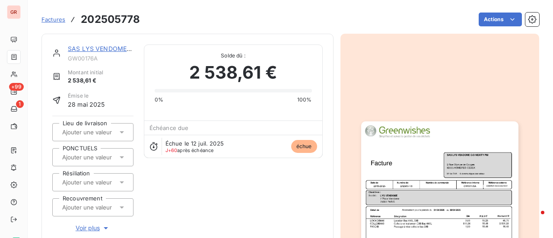
click at [438, 171] on img "button" at bounding box center [439, 232] width 157 height 222
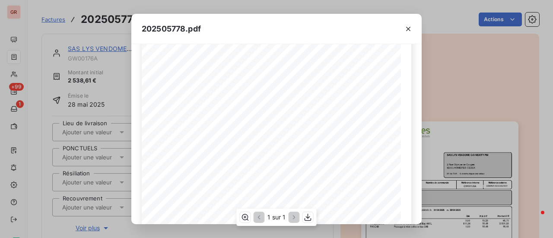
scroll to position [86, 0]
click at [411, 30] on icon "button" at bounding box center [408, 29] width 9 height 9
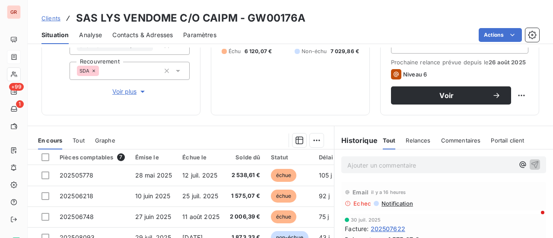
scroll to position [86, 0]
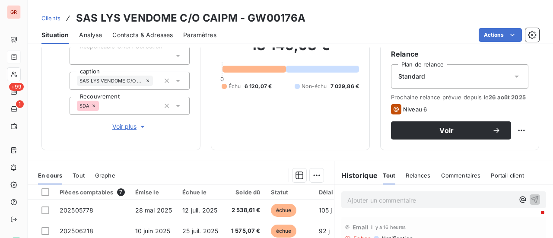
click at [371, 200] on p "Ajouter un commentaire ﻿" at bounding box center [430, 200] width 167 height 11
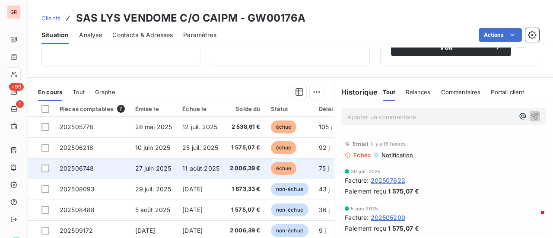
scroll to position [173, 0]
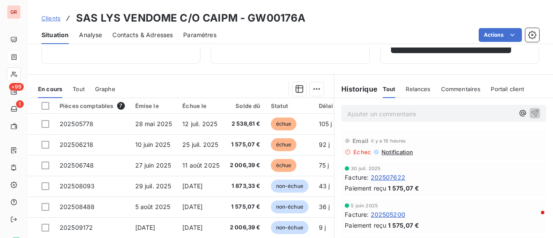
click at [389, 176] on span "202507622" at bounding box center [388, 177] width 35 height 9
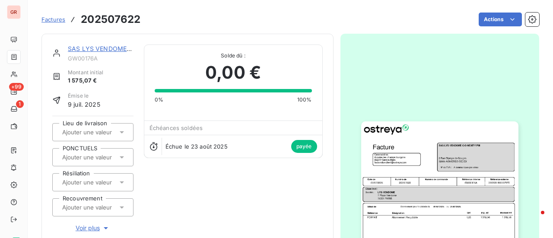
click at [418, 168] on img "button" at bounding box center [439, 232] width 157 height 222
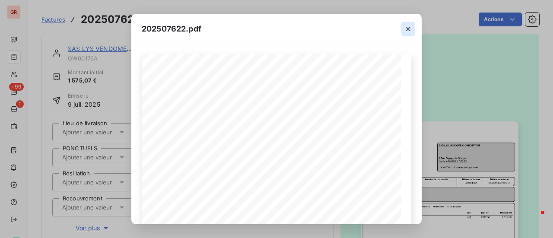
click at [412, 31] on icon "button" at bounding box center [408, 29] width 9 height 9
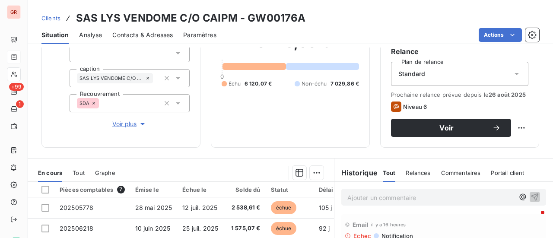
scroll to position [86, 0]
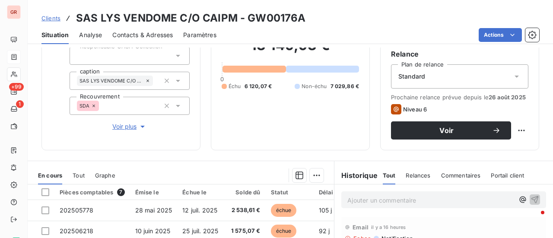
click at [364, 201] on p "Ajouter un commentaire ﻿" at bounding box center [430, 200] width 167 height 11
click at [156, 34] on span "Contacts & Adresses" at bounding box center [142, 35] width 60 height 9
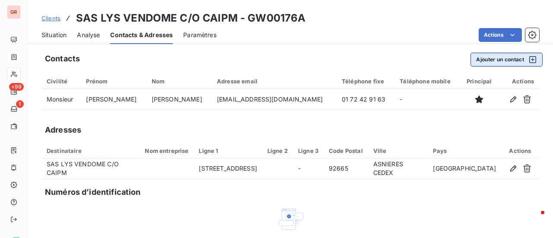
click at [529, 58] on icon "button" at bounding box center [533, 59] width 9 height 9
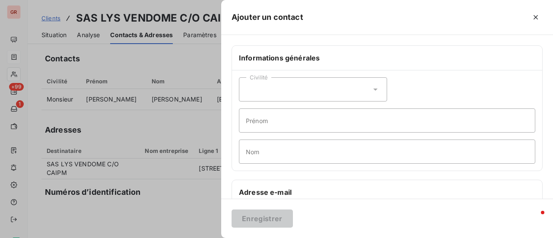
click at [265, 191] on h6 "Adresse e-mail" at bounding box center [387, 192] width 296 height 10
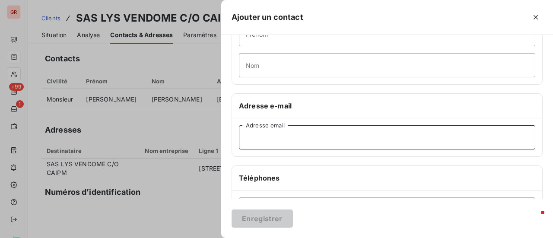
click at [267, 140] on input "Adresse email" at bounding box center [387, 137] width 296 height 24
paste input "[EMAIL_ADDRESS][DOMAIN_NAME]"
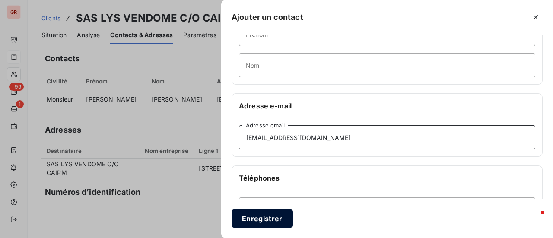
type input "[EMAIL_ADDRESS][DOMAIN_NAME]"
click at [272, 222] on button "Enregistrer" at bounding box center [262, 219] width 61 height 18
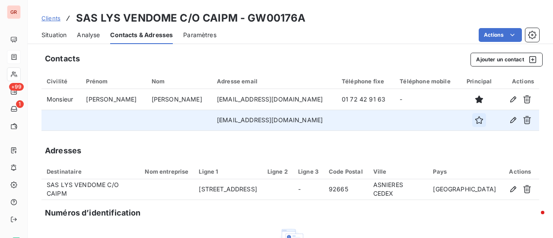
click at [477, 122] on icon "button" at bounding box center [479, 120] width 9 height 9
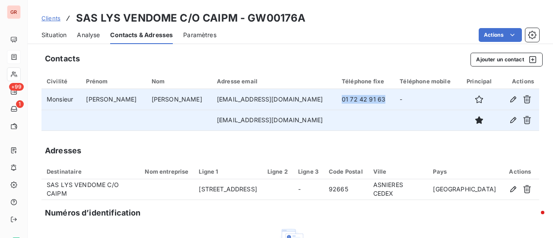
drag, startPoint x: 389, startPoint y: 100, endPoint x: 343, endPoint y: 99, distance: 45.8
click at [343, 99] on td "01 72 42 91 63" at bounding box center [366, 99] width 58 height 21
copy td "01 72 42 91 63"
click at [406, 96] on td "-" at bounding box center [428, 99] width 66 height 21
drag, startPoint x: 395, startPoint y: 100, endPoint x: 334, endPoint y: 102, distance: 61.0
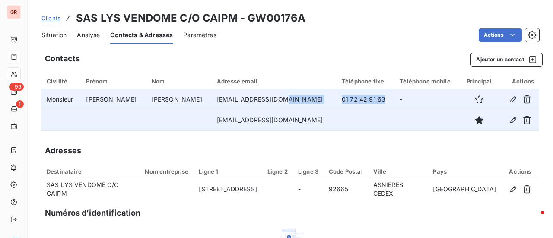
click at [334, 102] on tr "Monsieur [PERSON_NAME] [EMAIL_ADDRESS][DOMAIN_NAME] 01 72 42 91 63 -" at bounding box center [290, 99] width 498 height 21
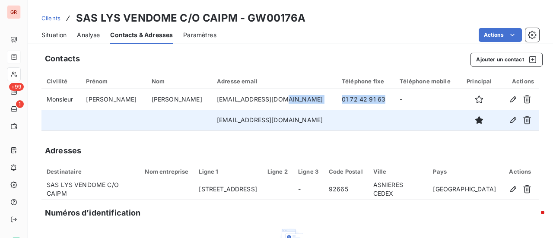
drag, startPoint x: 336, startPoint y: 121, endPoint x: 165, endPoint y: 121, distance: 171.1
click at [212, 121] on td "[EMAIL_ADDRESS][DOMAIN_NAME]" at bounding box center [274, 120] width 125 height 21
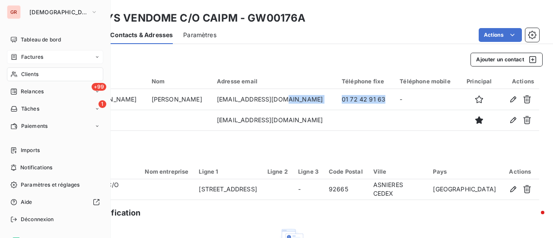
click at [36, 72] on span "Clients" at bounding box center [29, 74] width 17 height 8
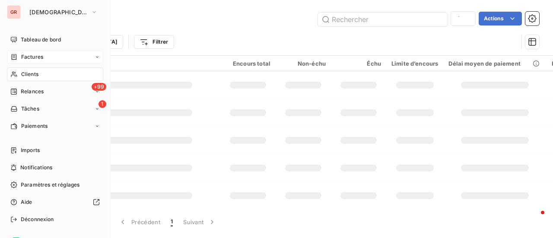
type input "antin"
click at [29, 54] on span "Factures" at bounding box center [32, 57] width 22 height 8
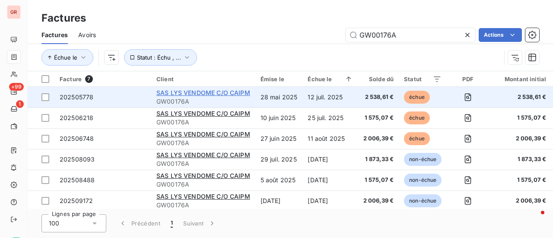
click at [233, 93] on span "SAS LYS VENDOME C/O CAIPM" at bounding box center [203, 92] width 94 height 7
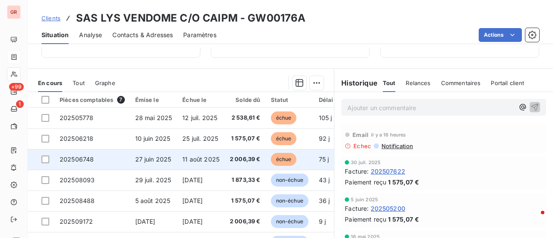
scroll to position [216, 0]
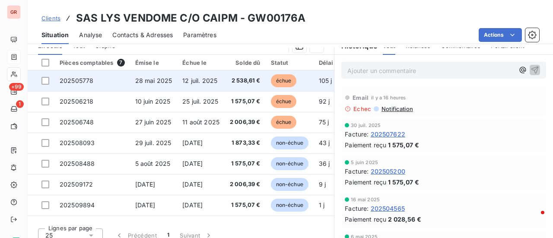
click at [282, 78] on span "échue" at bounding box center [284, 80] width 26 height 13
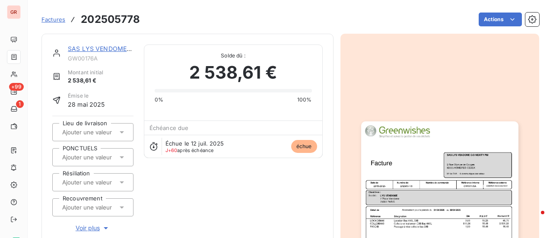
click at [417, 153] on img "button" at bounding box center [439, 232] width 157 height 222
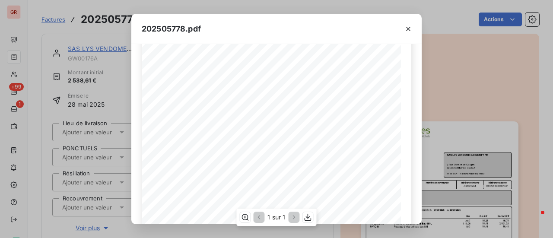
scroll to position [173, 0]
click at [308, 219] on icon "button" at bounding box center [308, 217] width 7 height 7
click at [408, 30] on icon "button" at bounding box center [408, 29] width 9 height 9
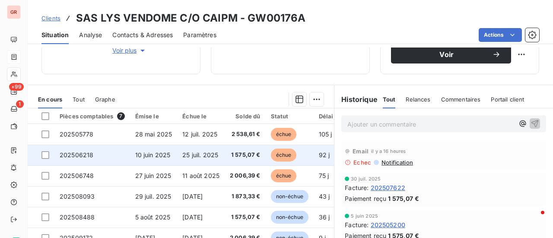
scroll to position [173, 0]
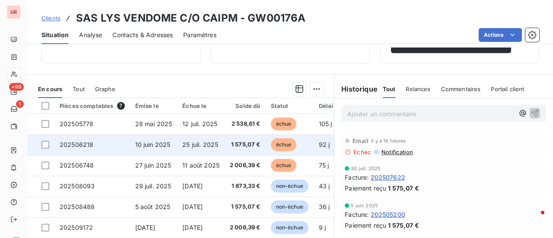
click at [247, 146] on span "1 575,07 €" at bounding box center [245, 144] width 31 height 9
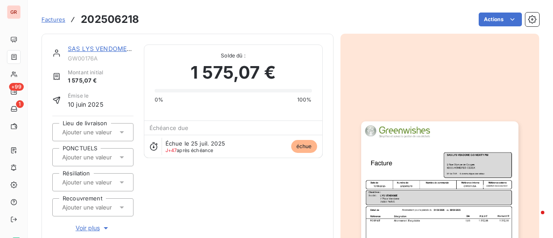
click at [400, 147] on img "button" at bounding box center [439, 232] width 157 height 222
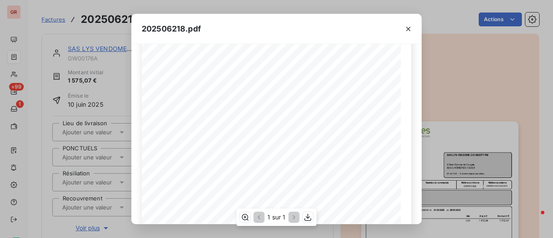
scroll to position [173, 0]
click at [310, 217] on icon "button" at bounding box center [308, 217] width 9 height 9
click at [408, 30] on icon "button" at bounding box center [408, 29] width 9 height 9
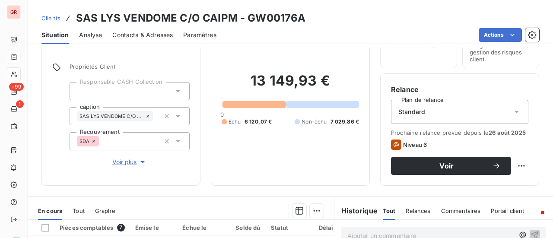
scroll to position [216, 0]
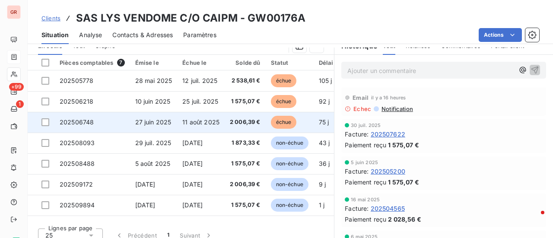
click at [157, 120] on span "27 juin 2025" at bounding box center [153, 121] width 36 height 7
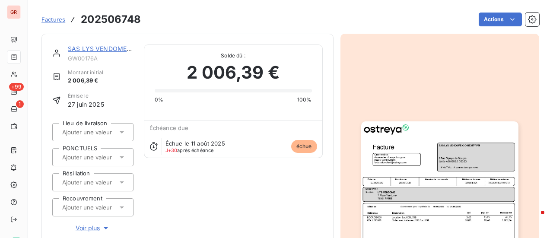
click at [394, 145] on img "button" at bounding box center [439, 232] width 157 height 222
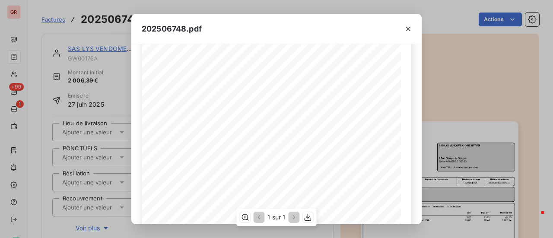
scroll to position [86, 0]
click at [309, 217] on icon "button" at bounding box center [308, 217] width 7 height 7
click at [303, 7] on div "202506748.pdf Référence interne Numéro de Date de Numéro de commande Référence …" at bounding box center [276, 119] width 553 height 238
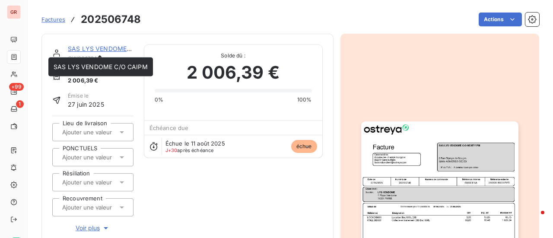
click at [104, 45] on link "SAS LYS VENDOME C/O CAIPM" at bounding box center [115, 48] width 94 height 7
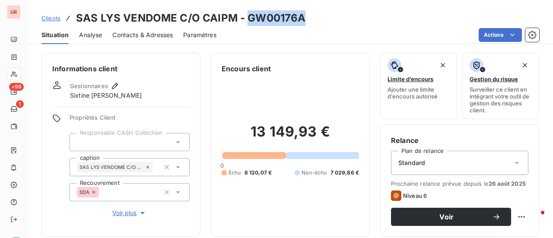
drag, startPoint x: 303, startPoint y: 20, endPoint x: 245, endPoint y: 19, distance: 58.3
click at [245, 19] on div "Clients SAS LYS VENDOME C/O CAIPM - GW00176A" at bounding box center [290, 18] width 525 height 16
